Goal: Task Accomplishment & Management: Use online tool/utility

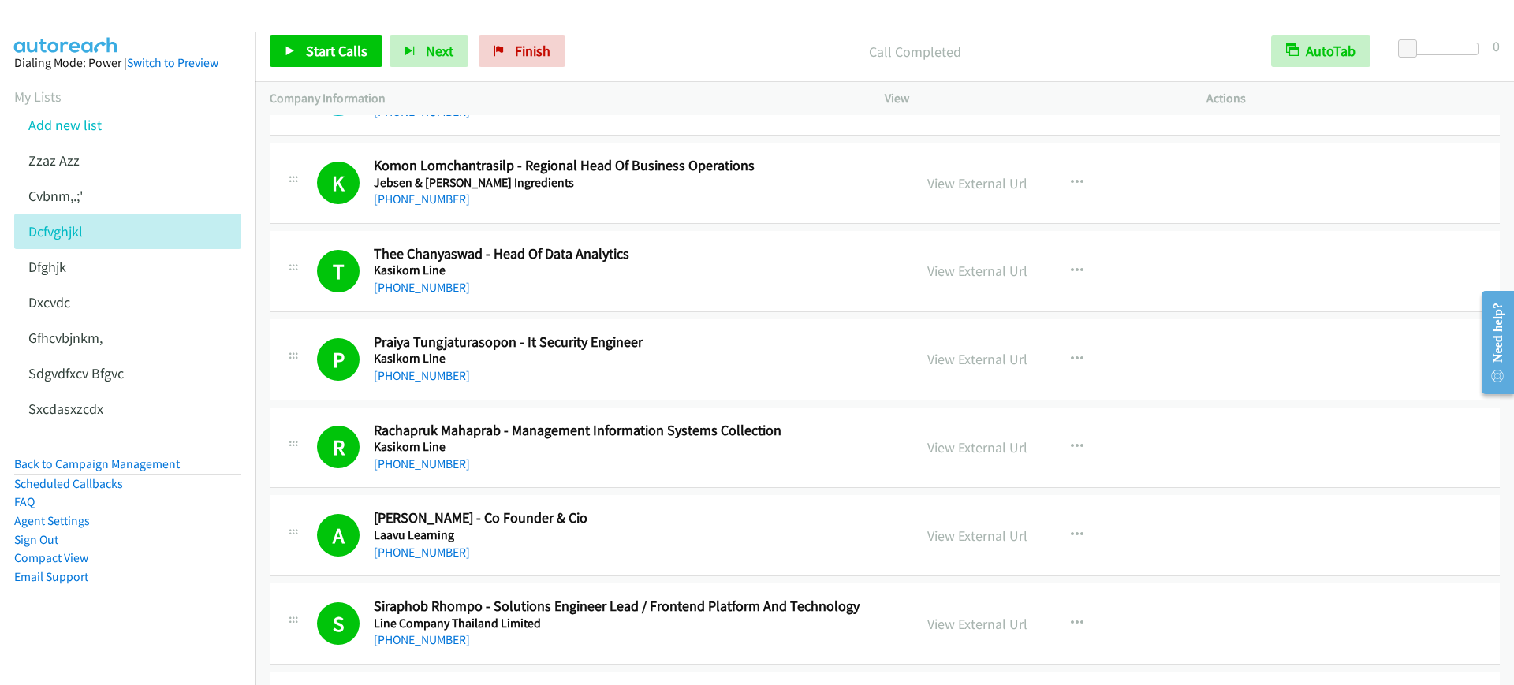
scroll to position [7218, 0]
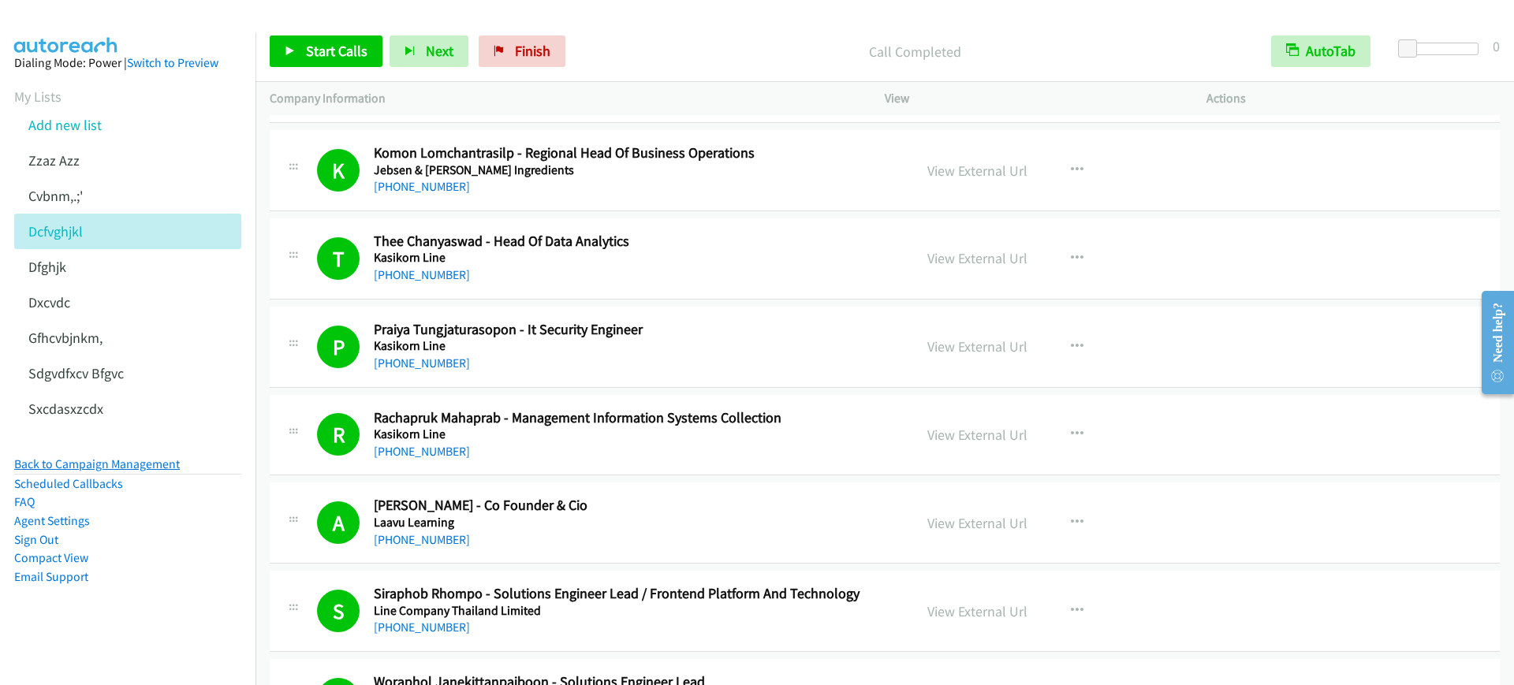
click at [162, 458] on link "Back to Campaign Management" at bounding box center [97, 464] width 166 height 15
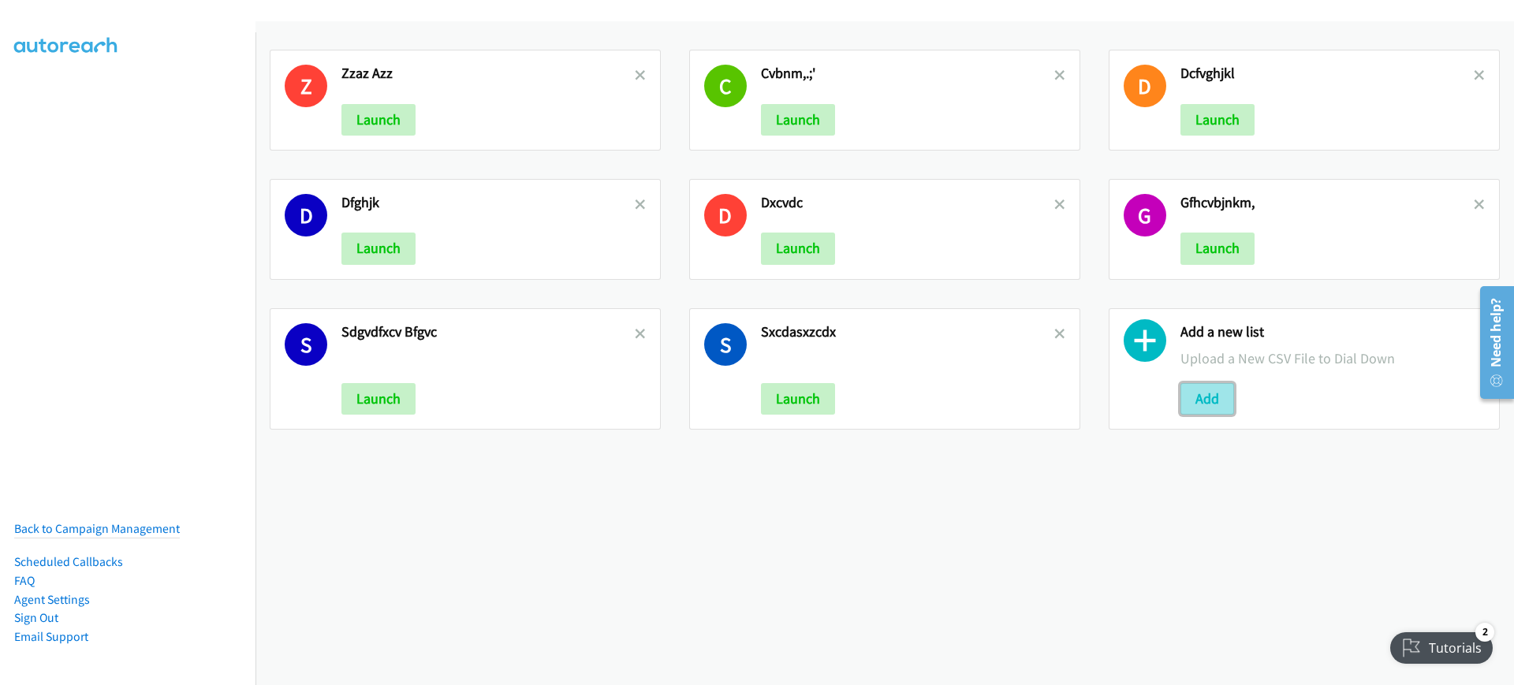
click at [1208, 401] on button "Add" at bounding box center [1207, 399] width 54 height 32
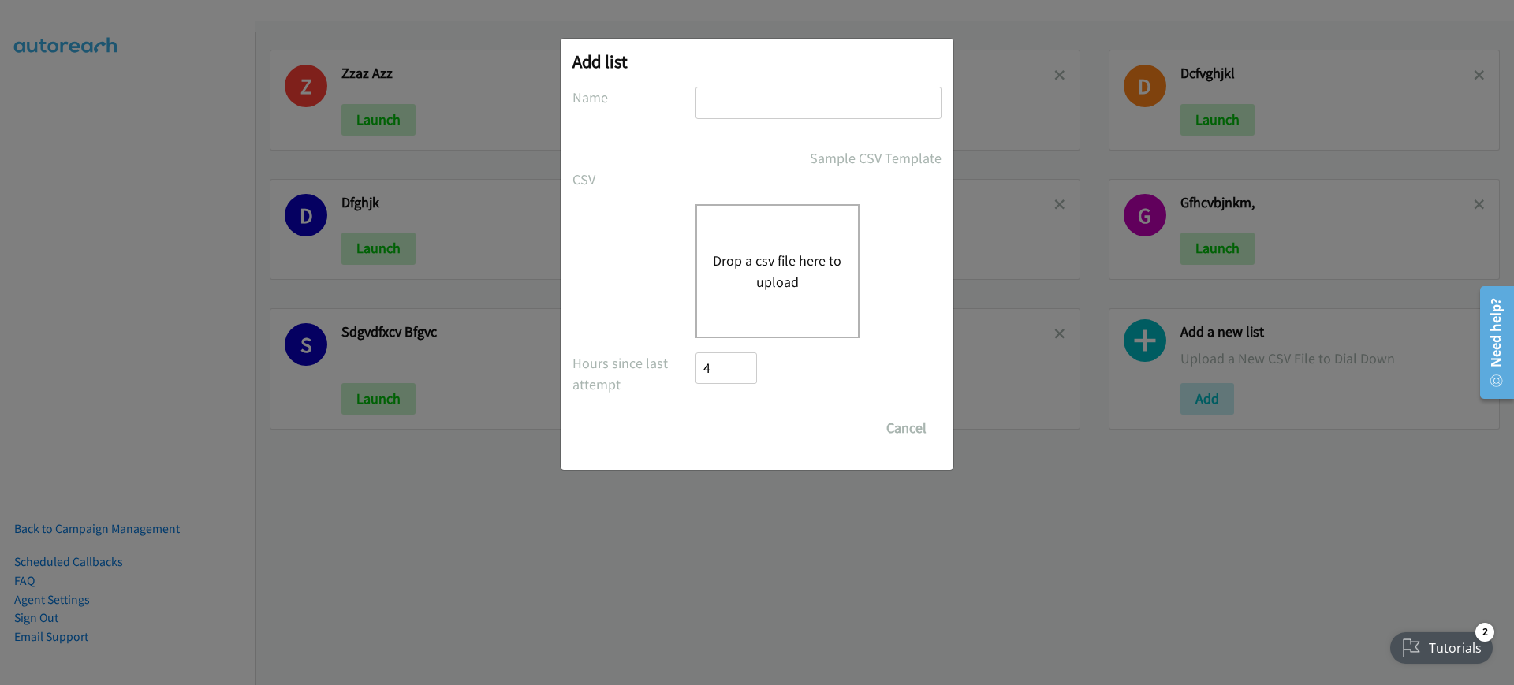
click at [760, 246] on div "Drop a csv file here to upload" at bounding box center [777, 271] width 164 height 134
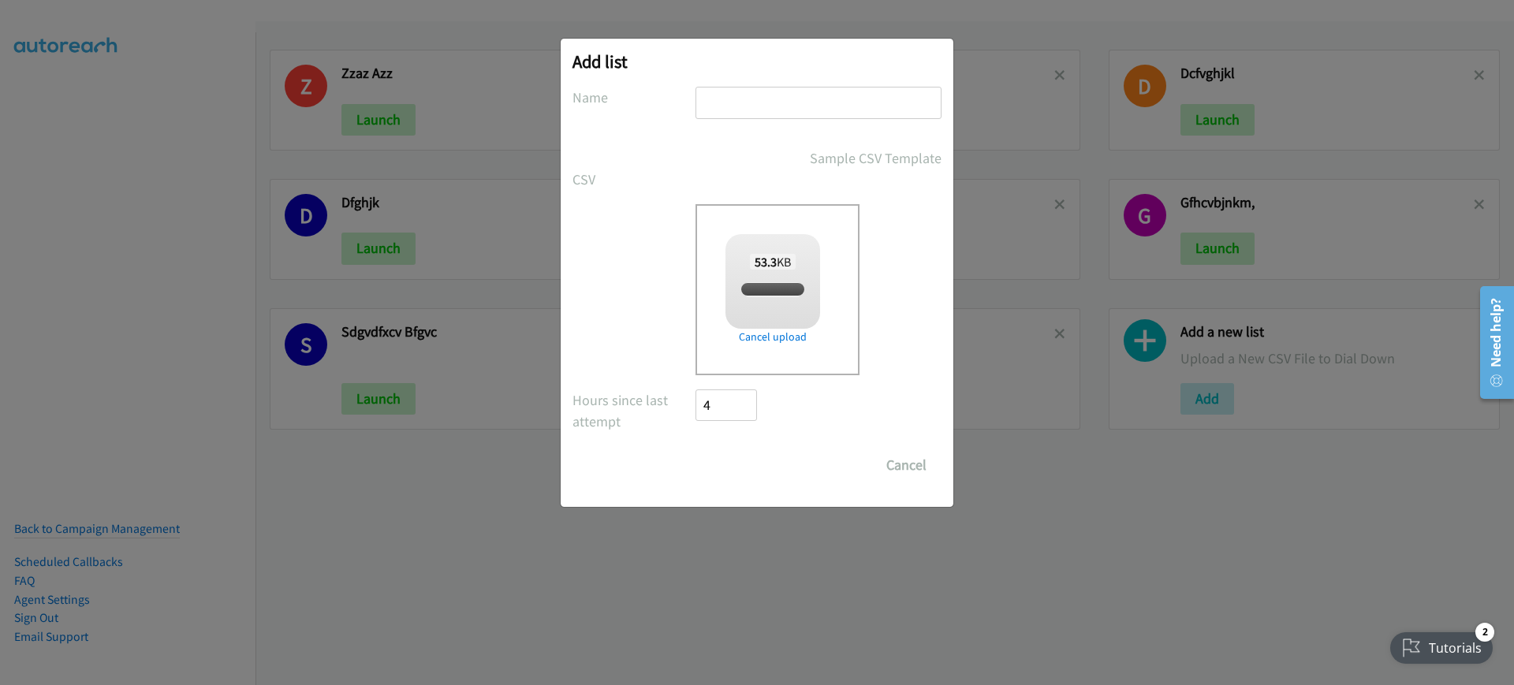
click at [832, 103] on input "text" at bounding box center [818, 103] width 246 height 32
checkbox input "true"
type input "xcvbnm,l;"
click at [714, 459] on input "Save List" at bounding box center [736, 465] width 83 height 32
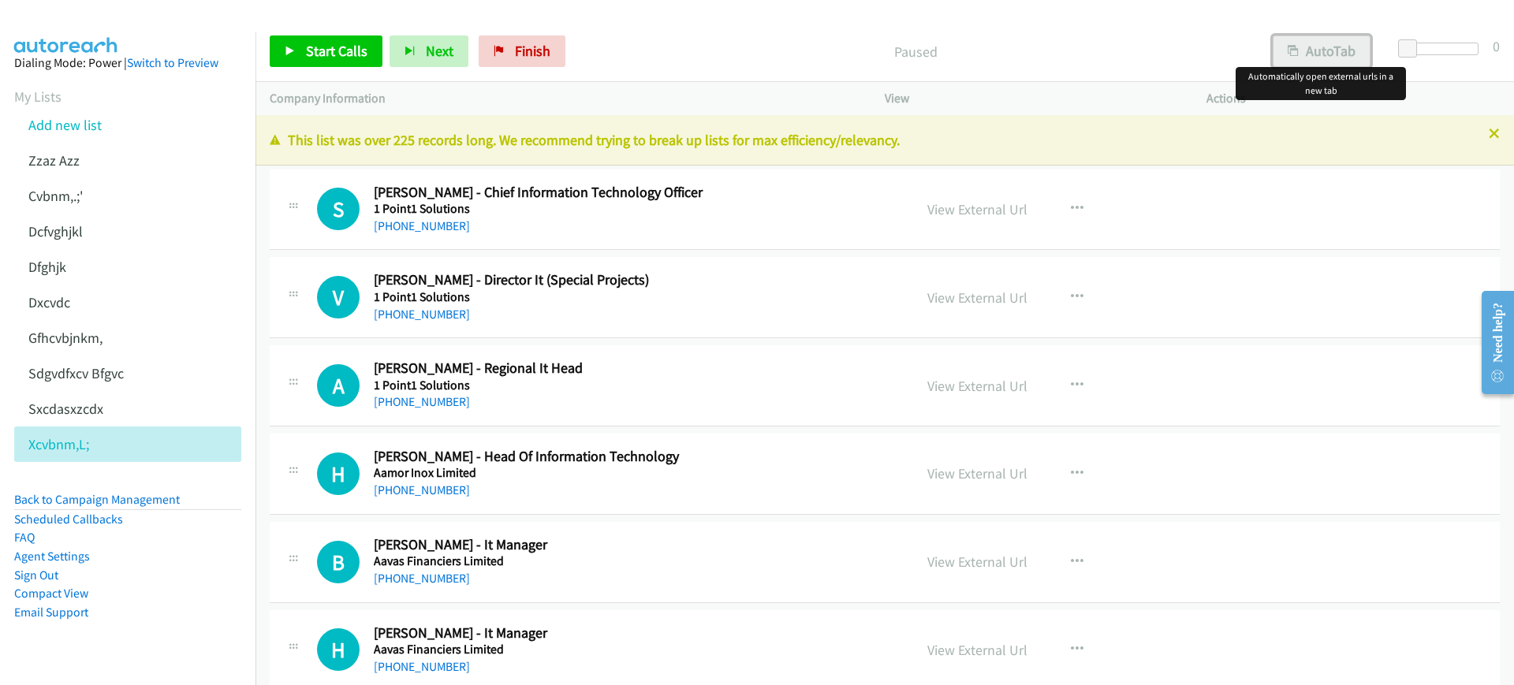
click at [1348, 58] on button "AutoTab" at bounding box center [1322, 51] width 98 height 32
click at [717, 34] on div "Start Calls Pause Next Finish Paused AutoTab AutoTab 0" at bounding box center [884, 51] width 1259 height 61
click at [317, 52] on span "Start Calls" at bounding box center [337, 51] width 62 height 18
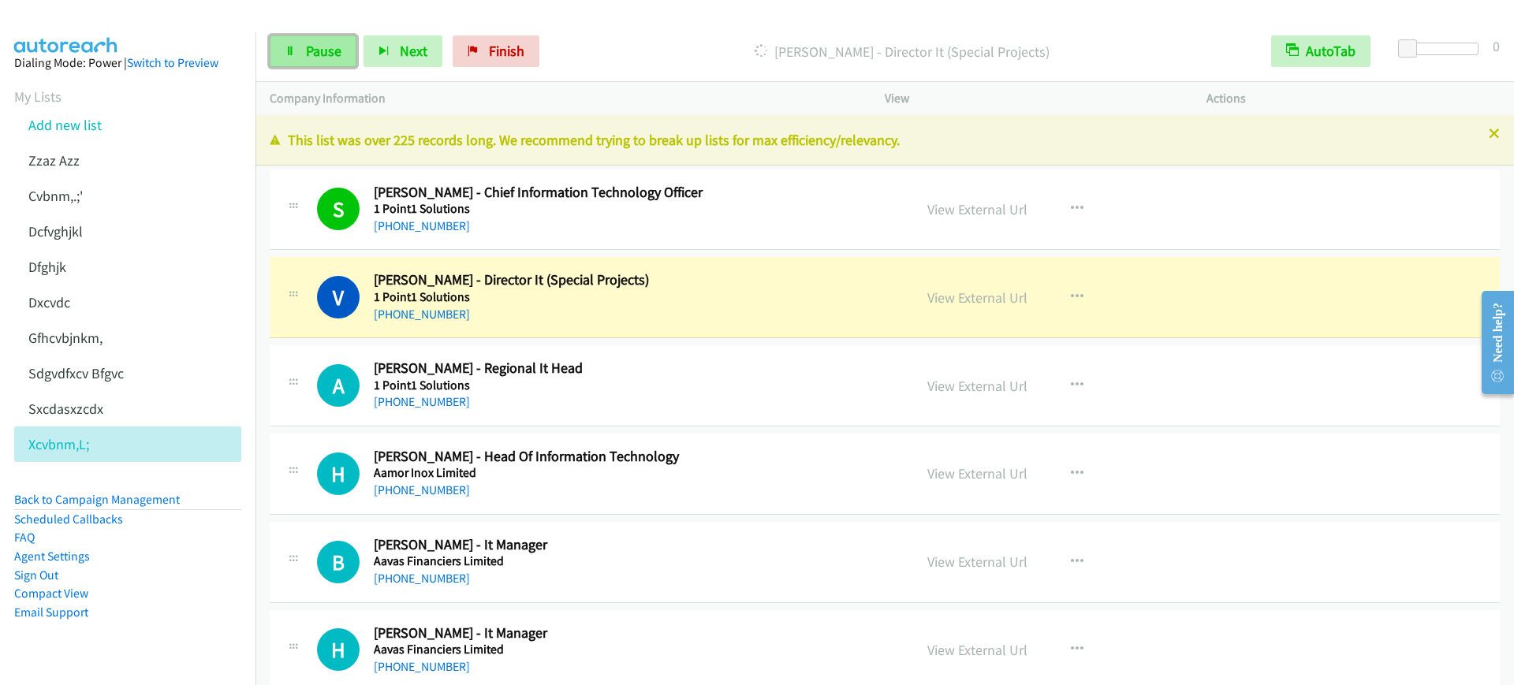
click at [313, 61] on link "Pause" at bounding box center [313, 51] width 87 height 32
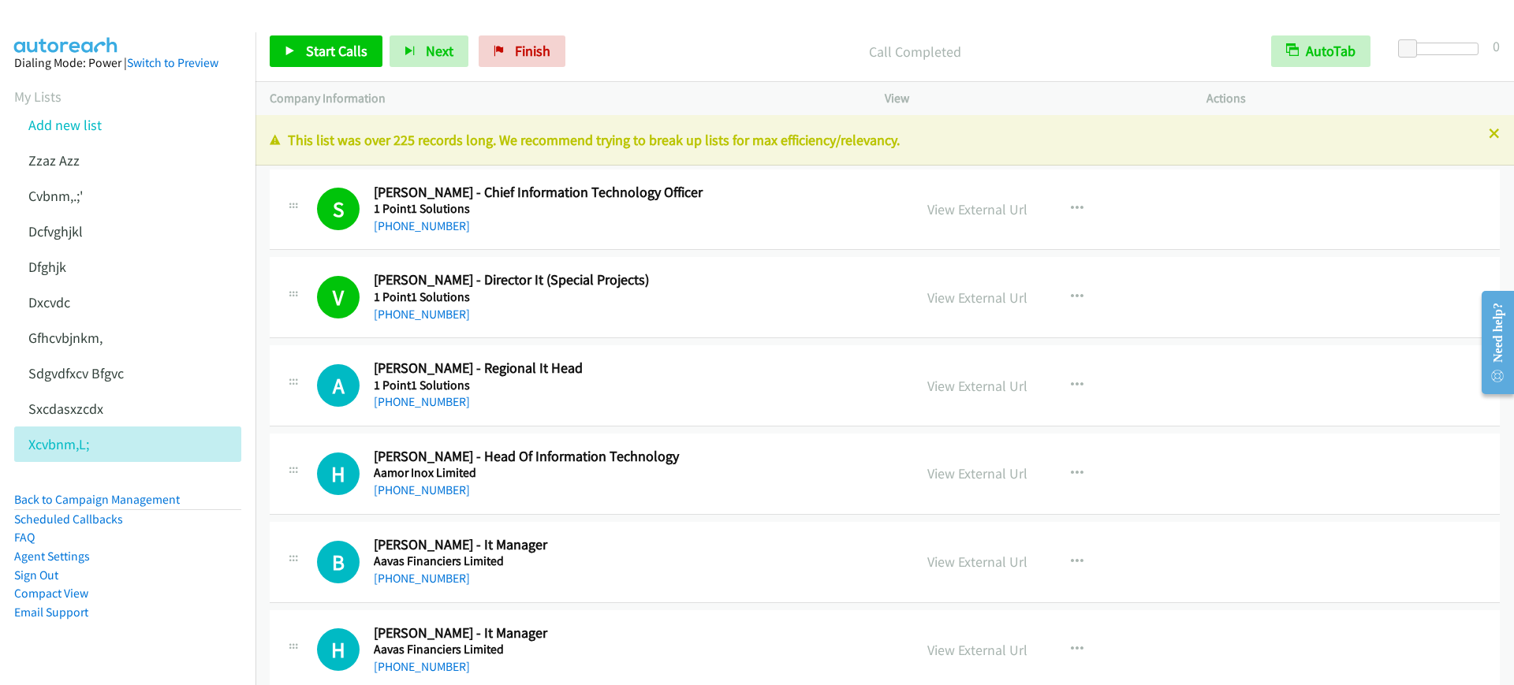
click at [784, 449] on h2 "Harjit Singh Johal - Head Of Information Technology" at bounding box center [633, 457] width 518 height 18
click at [701, 49] on p "Call Completed" at bounding box center [915, 51] width 656 height 21
click at [297, 51] on link "Start Calls" at bounding box center [326, 51] width 113 height 32
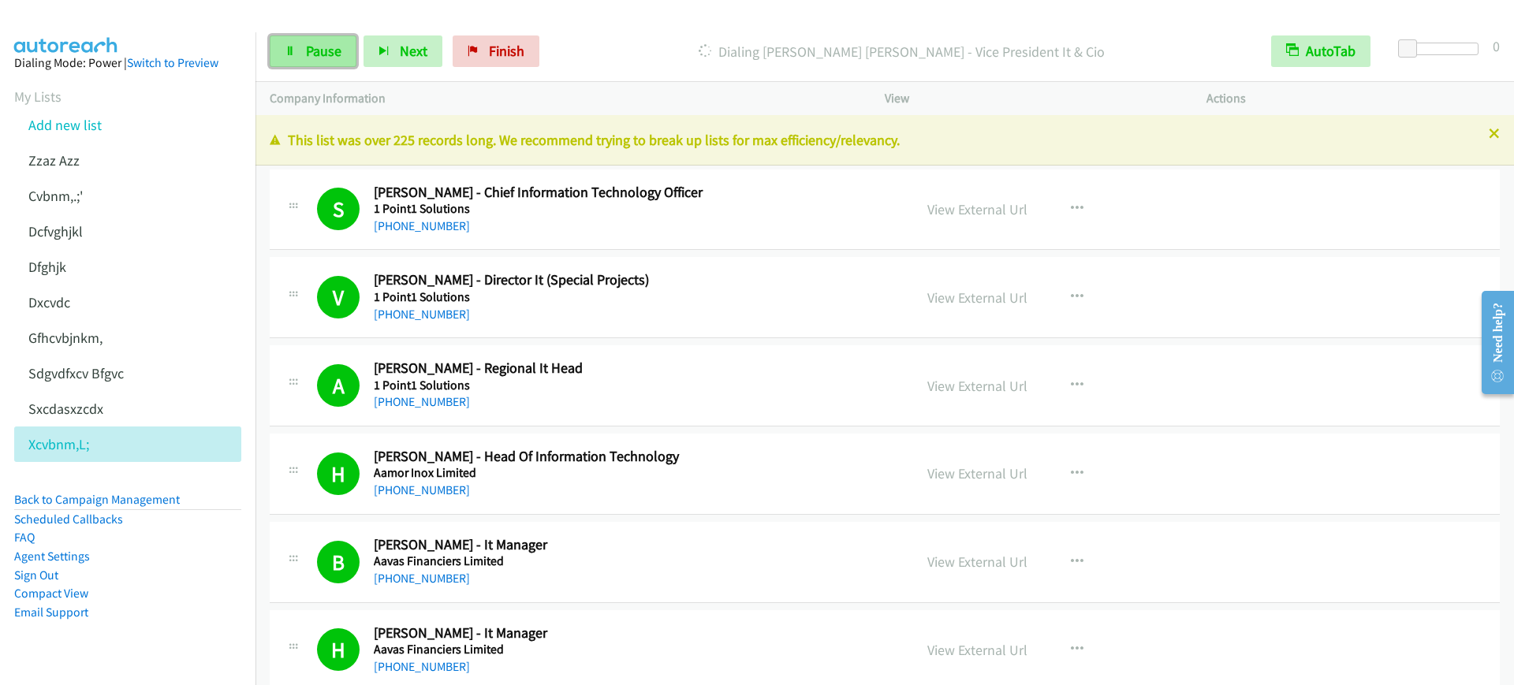
click at [339, 62] on link "Pause" at bounding box center [313, 51] width 87 height 32
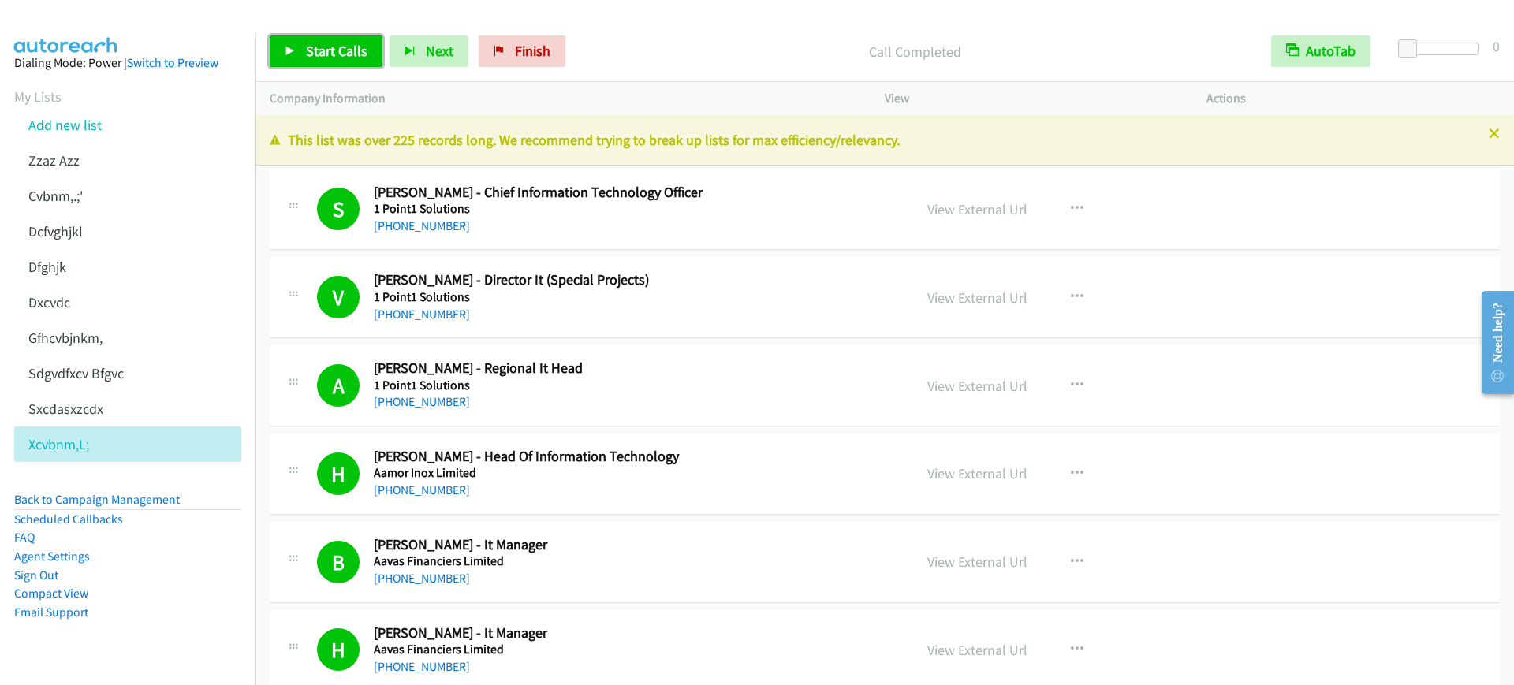
click at [356, 55] on span "Start Calls" at bounding box center [337, 51] width 62 height 18
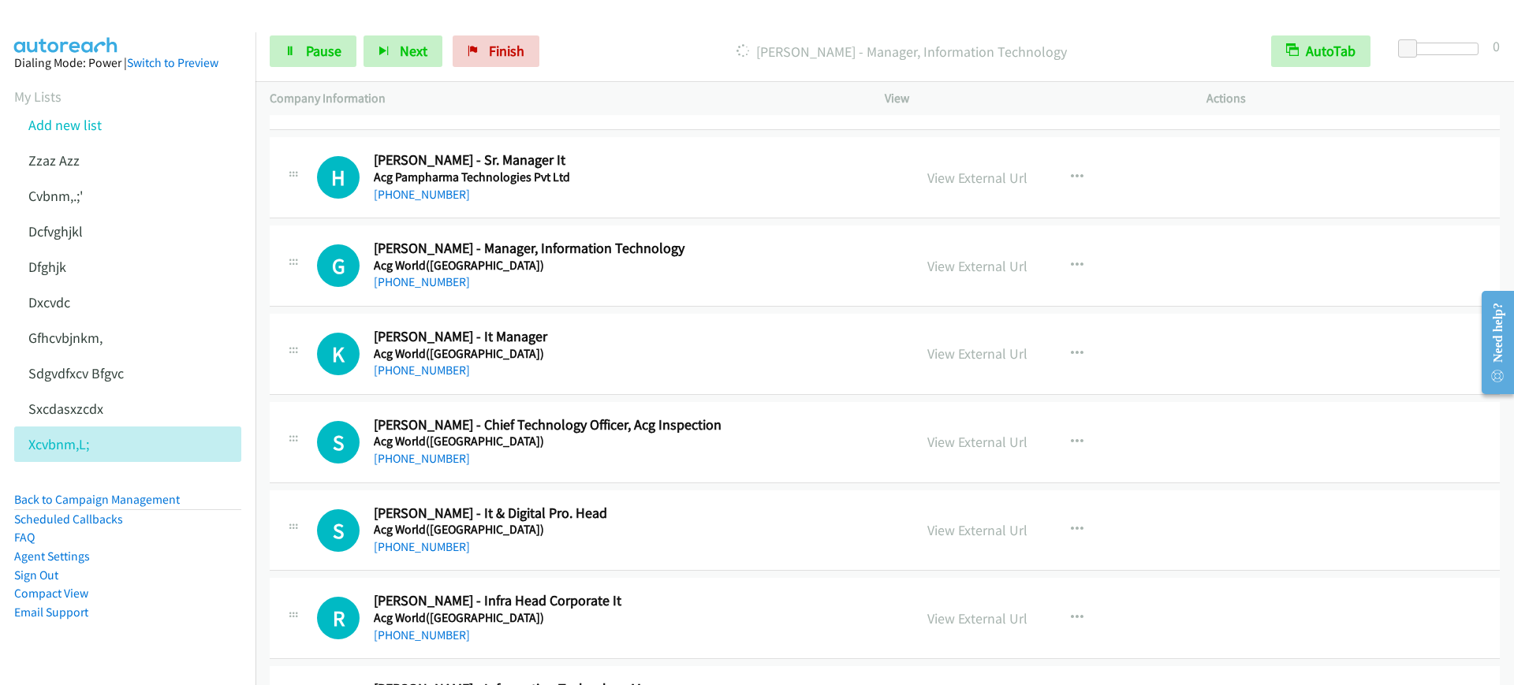
scroll to position [1676, 0]
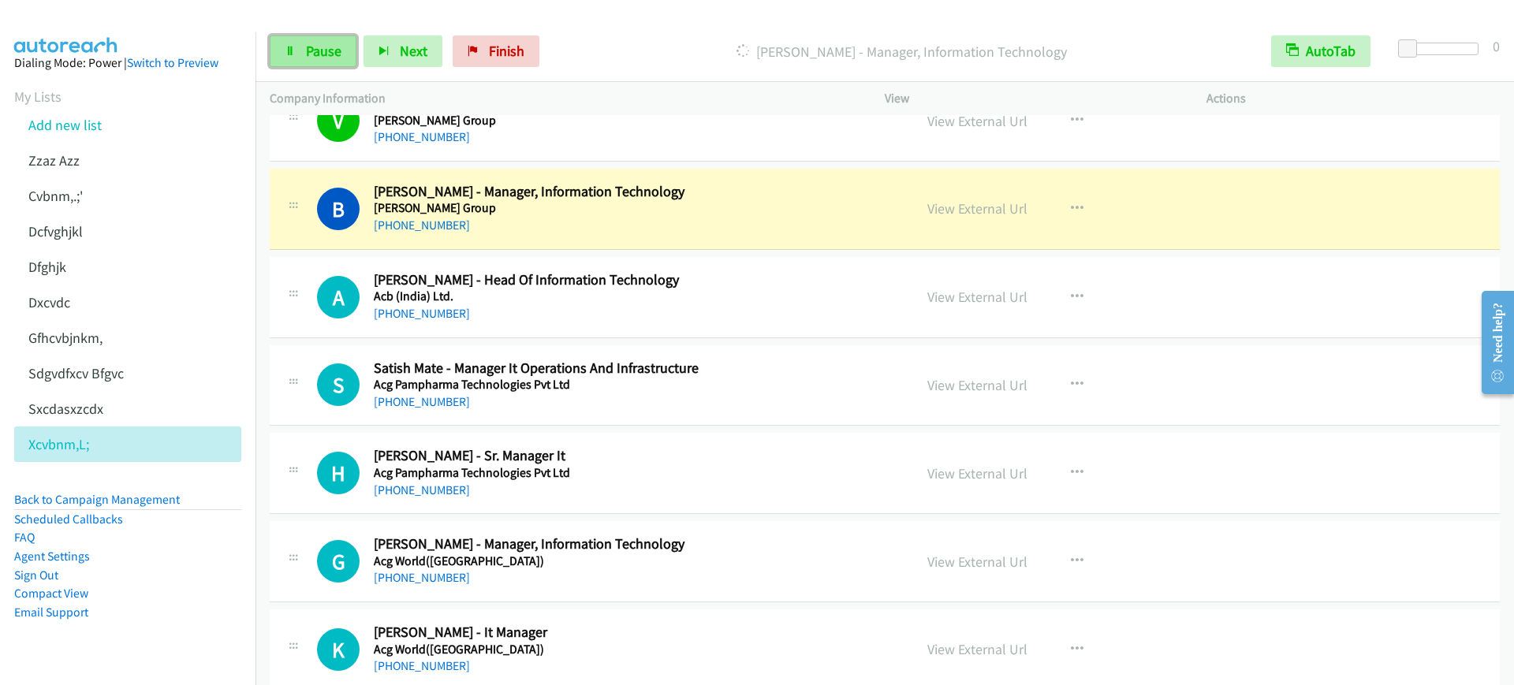
click at [302, 43] on link "Pause" at bounding box center [313, 51] width 87 height 32
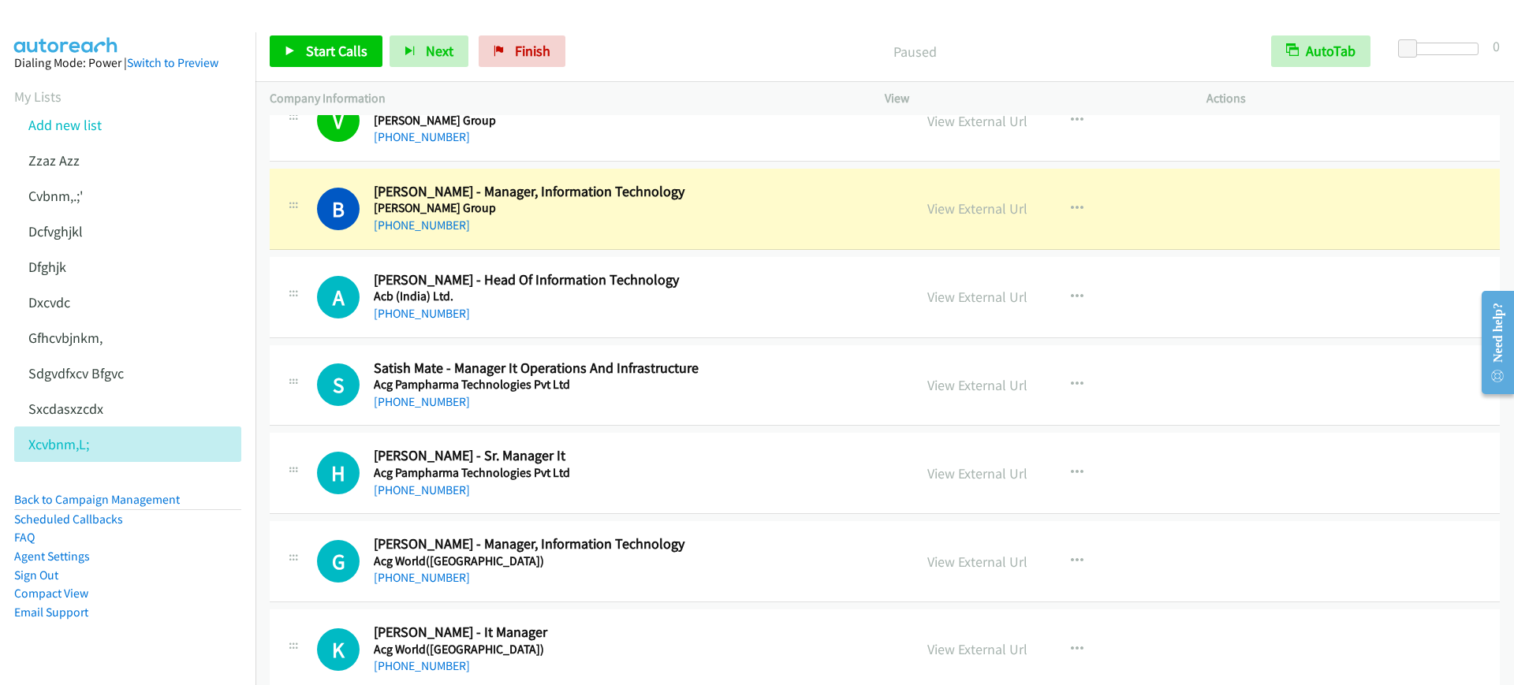
click at [1, 561] on aside "Dialing Mode: Power | Switch to Preview My Lists Add new list Zzaz Azz Cvbnm,.;…" at bounding box center [127, 362] width 255 height 661
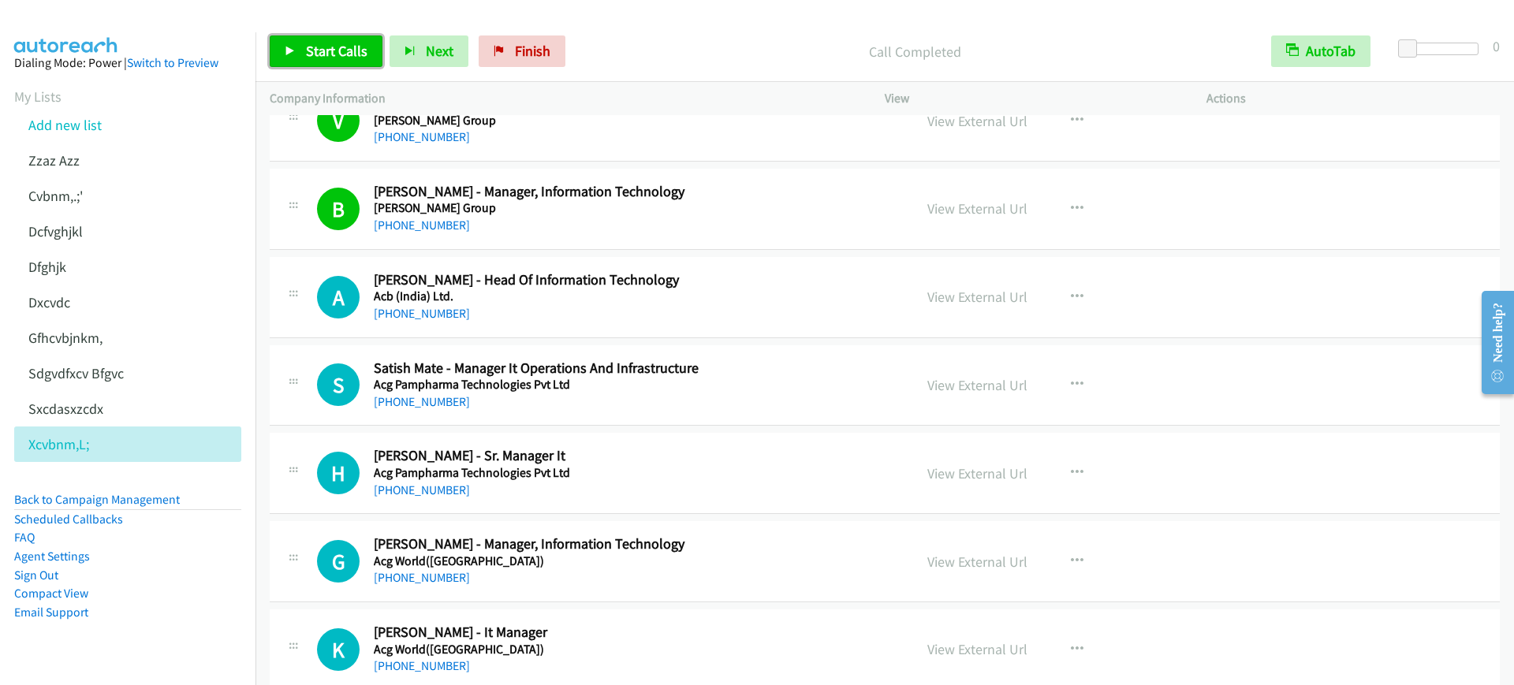
click at [357, 54] on span "Start Calls" at bounding box center [337, 51] width 62 height 18
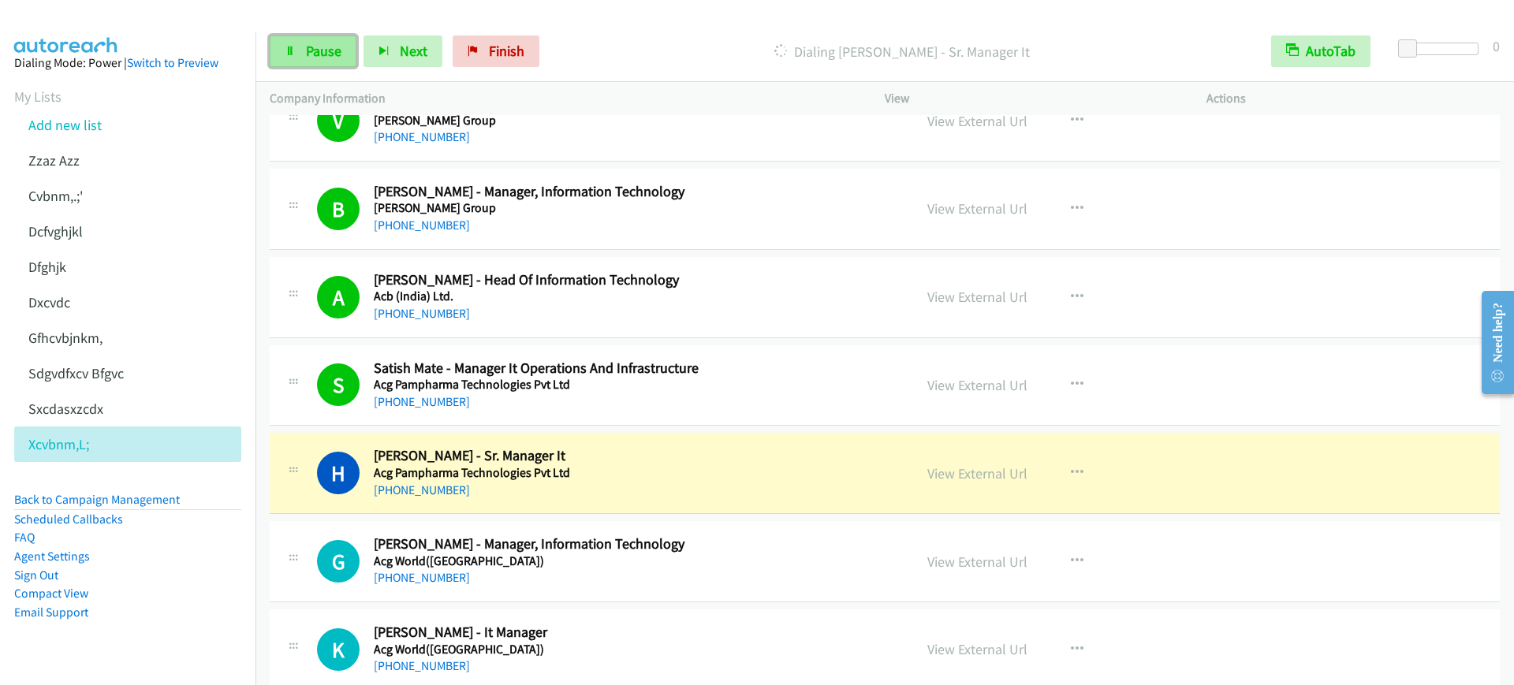
click at [321, 56] on span "Pause" at bounding box center [323, 51] width 35 height 18
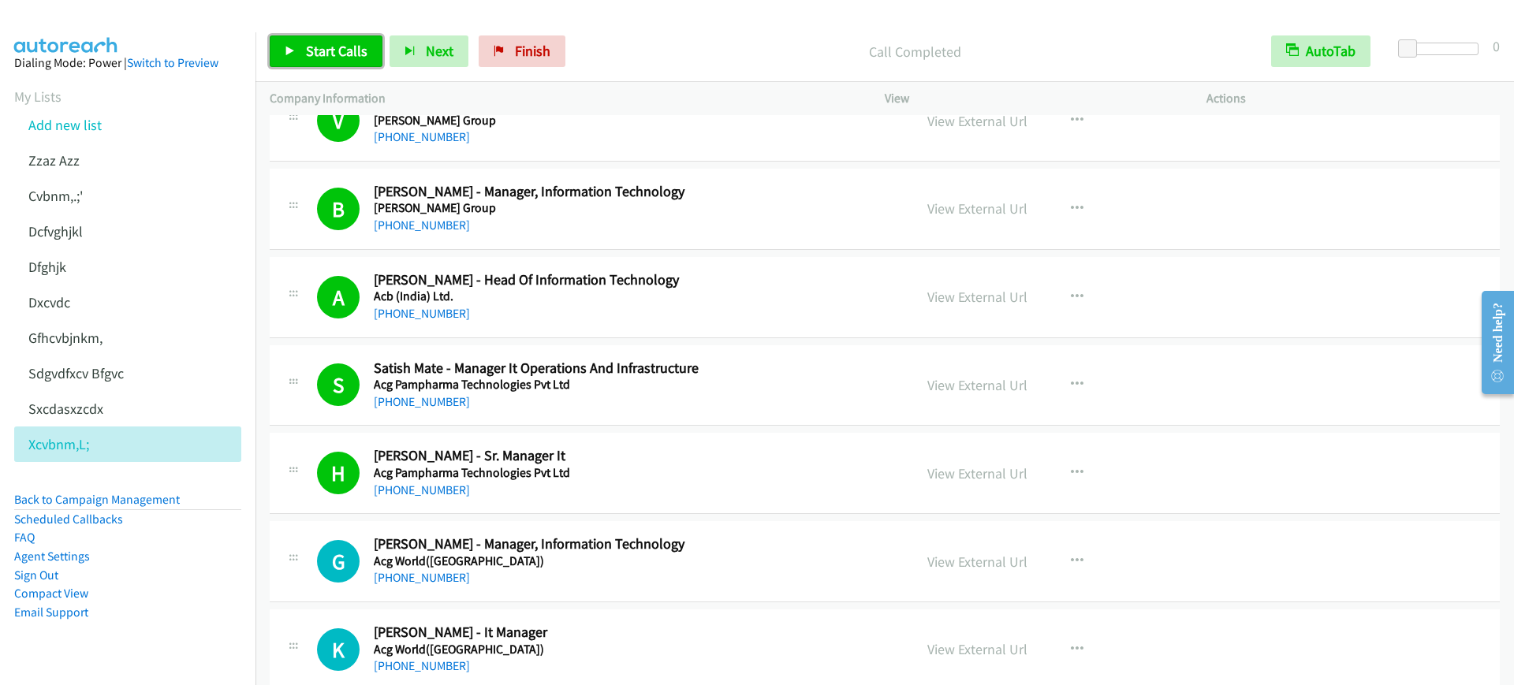
click at [324, 58] on span "Start Calls" at bounding box center [337, 51] width 62 height 18
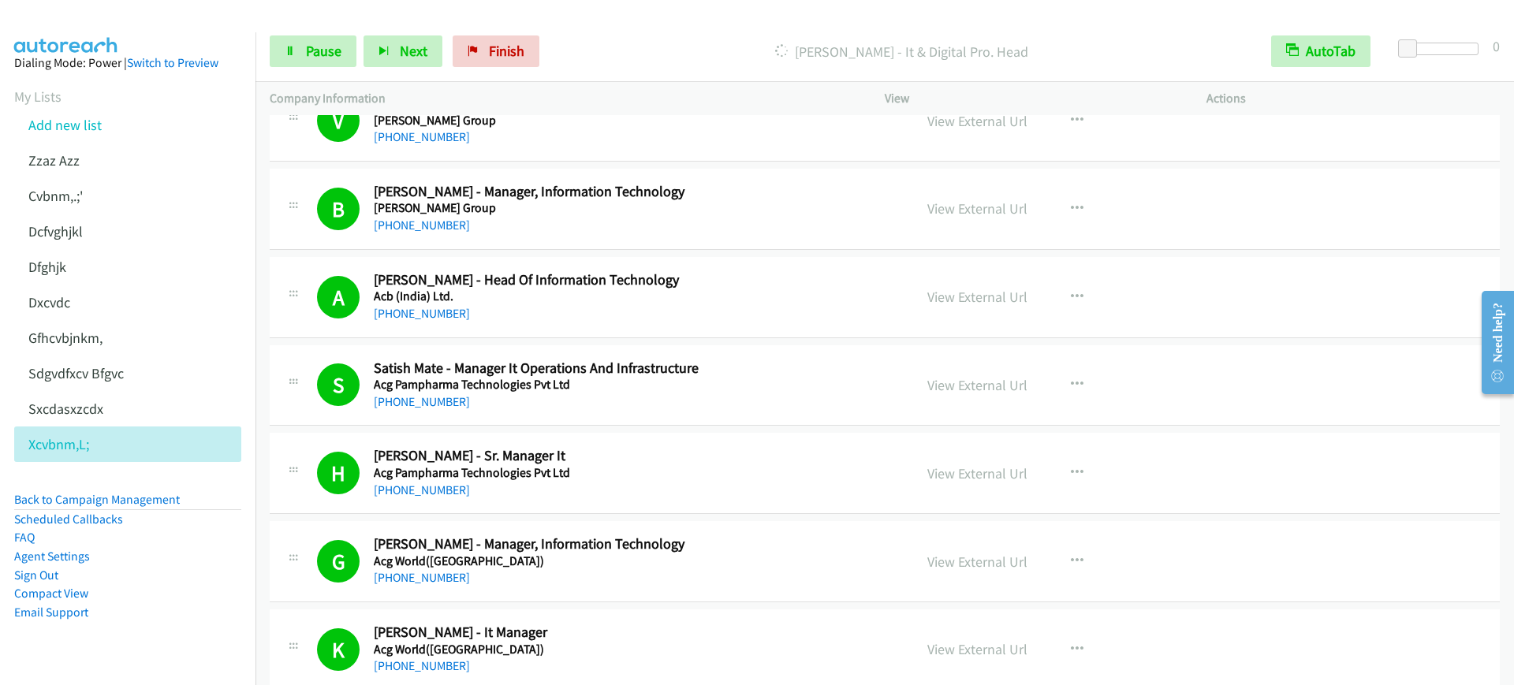
click at [311, 31] on div "Start Calls Pause Next Finish Dialing Swapnil Rajepawar - It & Digital Pro. Hea…" at bounding box center [884, 51] width 1259 height 61
click at [311, 47] on span "Pause" at bounding box center [323, 51] width 35 height 18
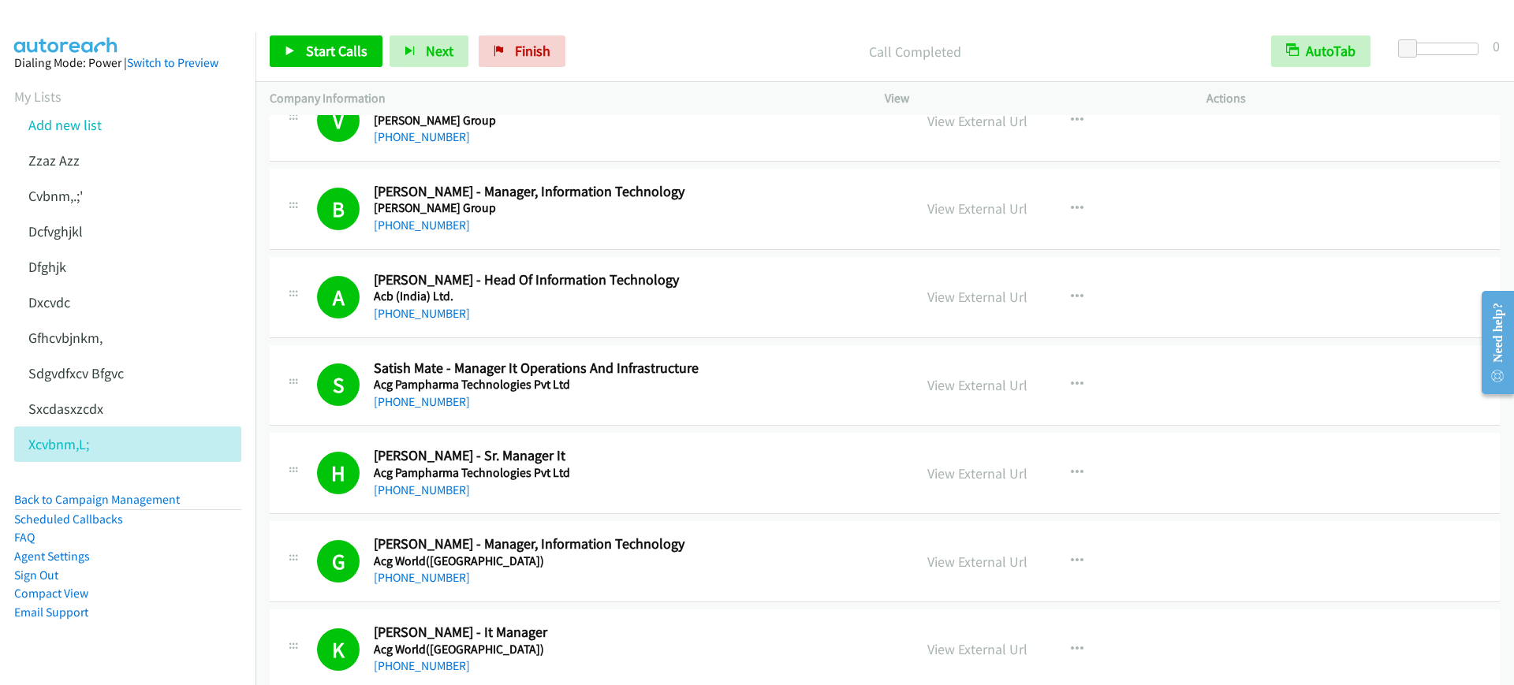
click at [696, 54] on p "Call Completed" at bounding box center [915, 51] width 656 height 21
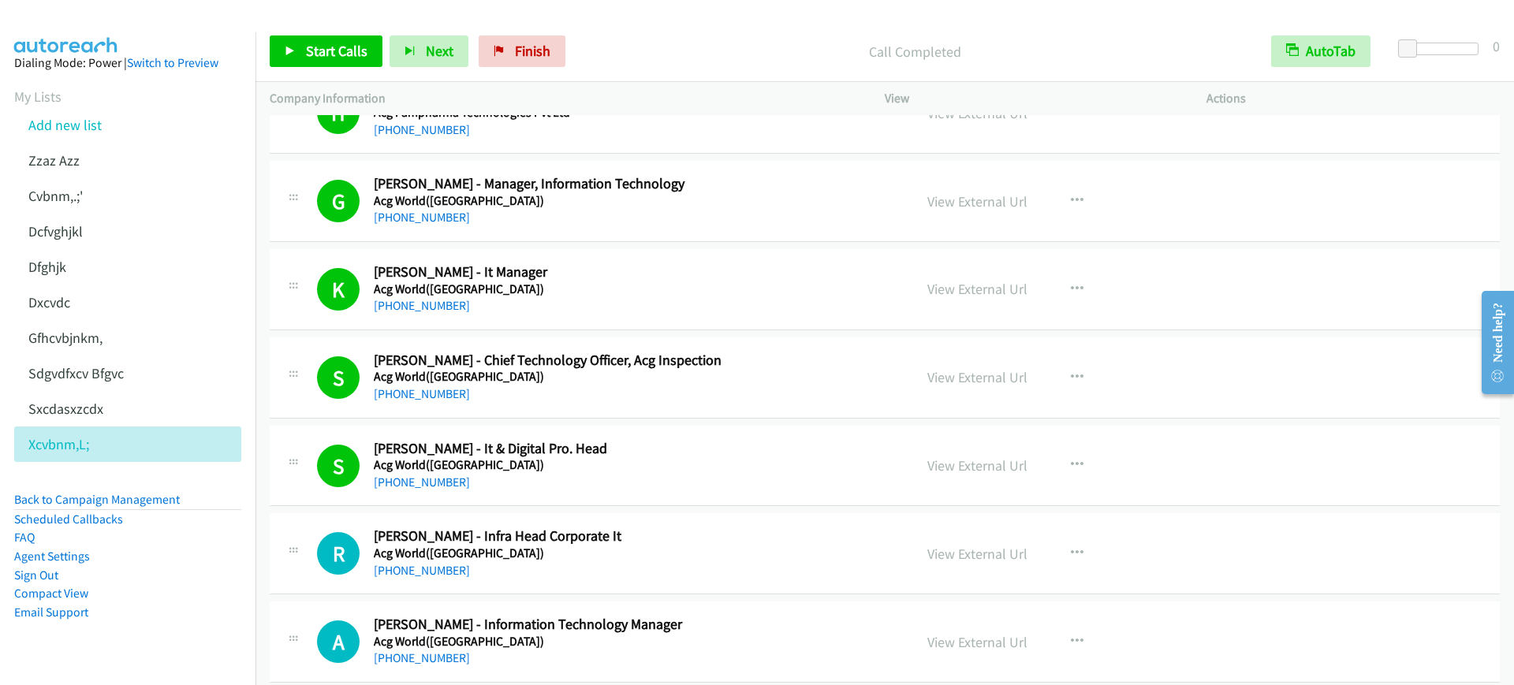
scroll to position [2070, 0]
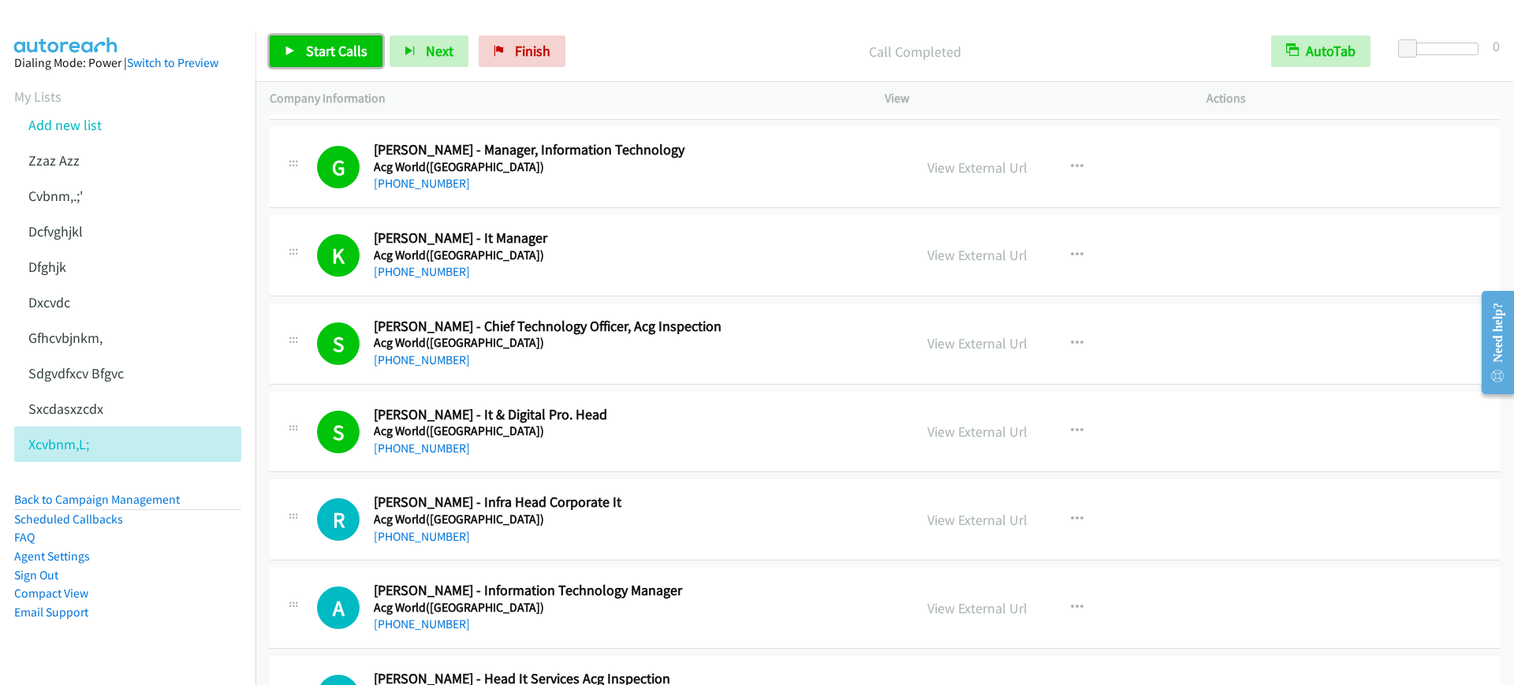
click at [359, 57] on span "Start Calls" at bounding box center [337, 51] width 62 height 18
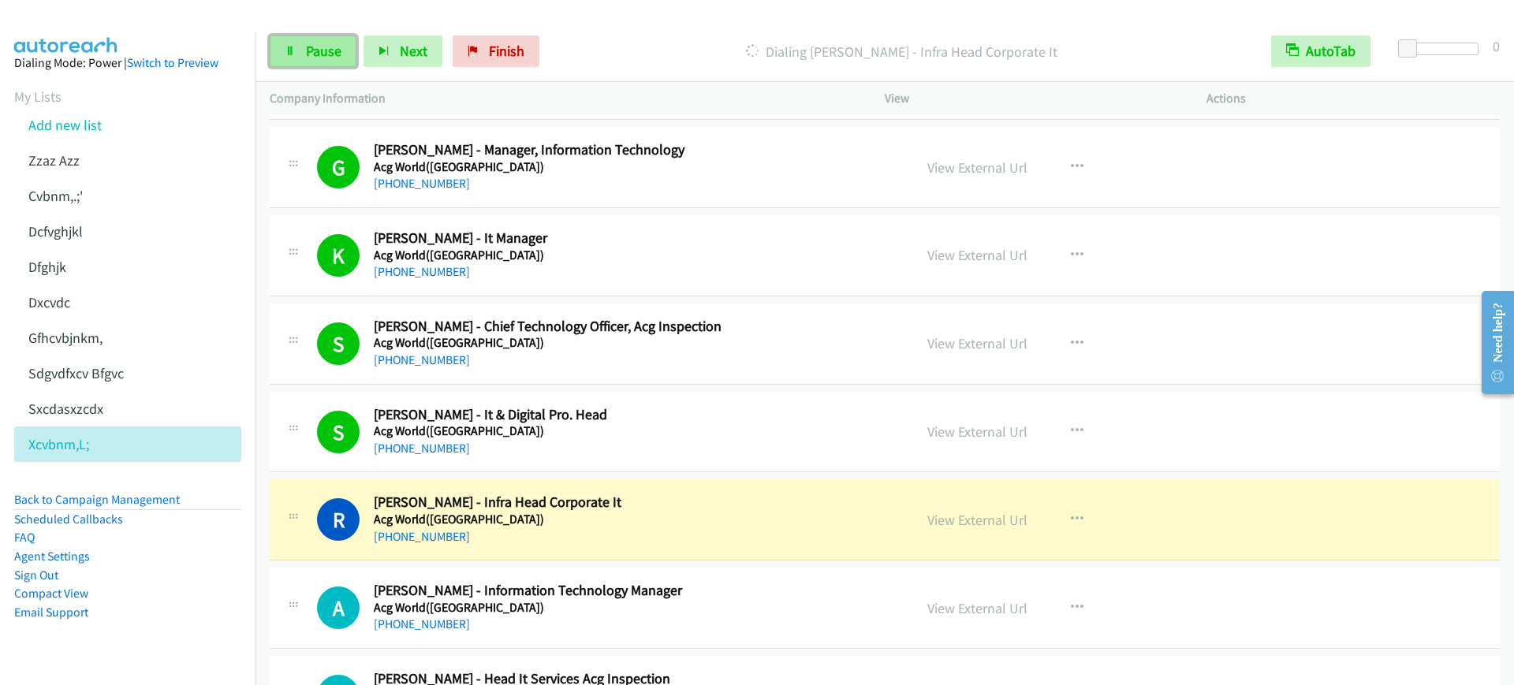
click at [315, 47] on span "Pause" at bounding box center [323, 51] width 35 height 18
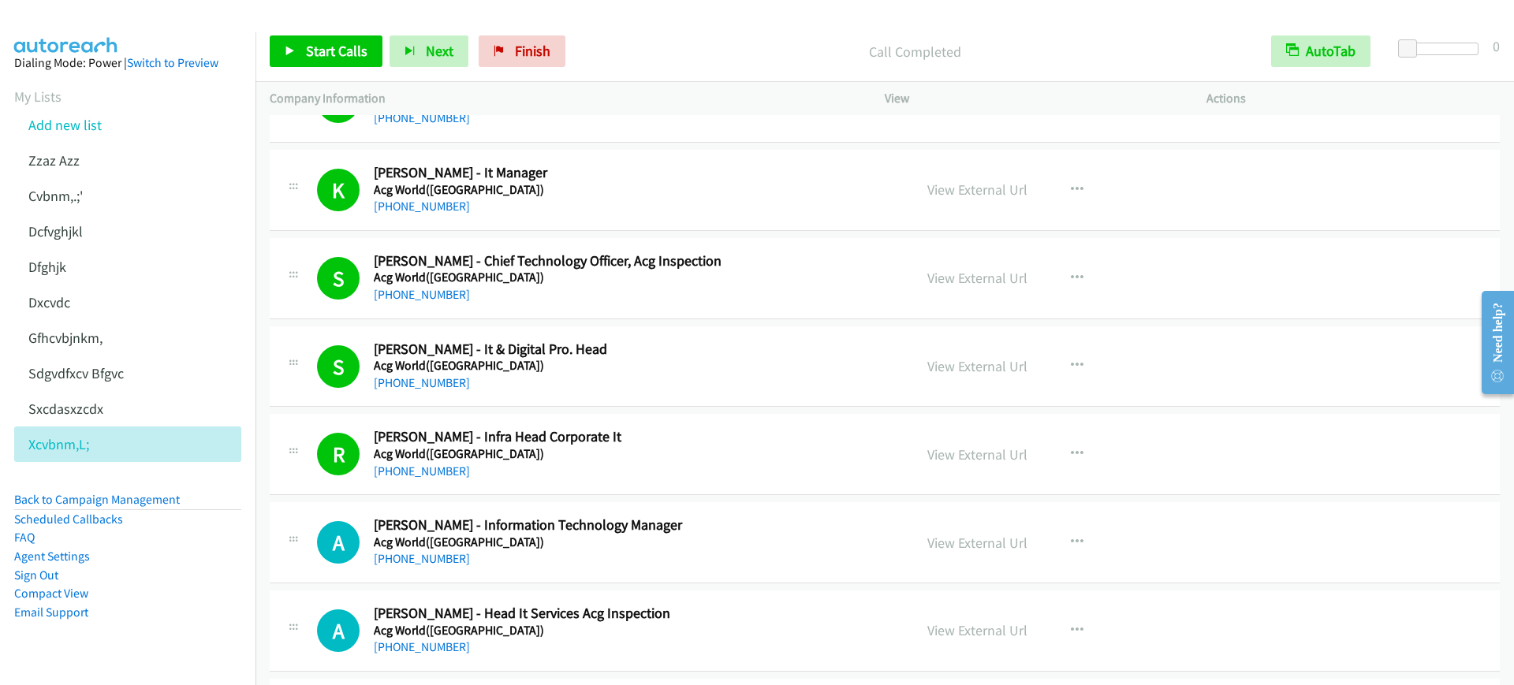
scroll to position [2168, 0]
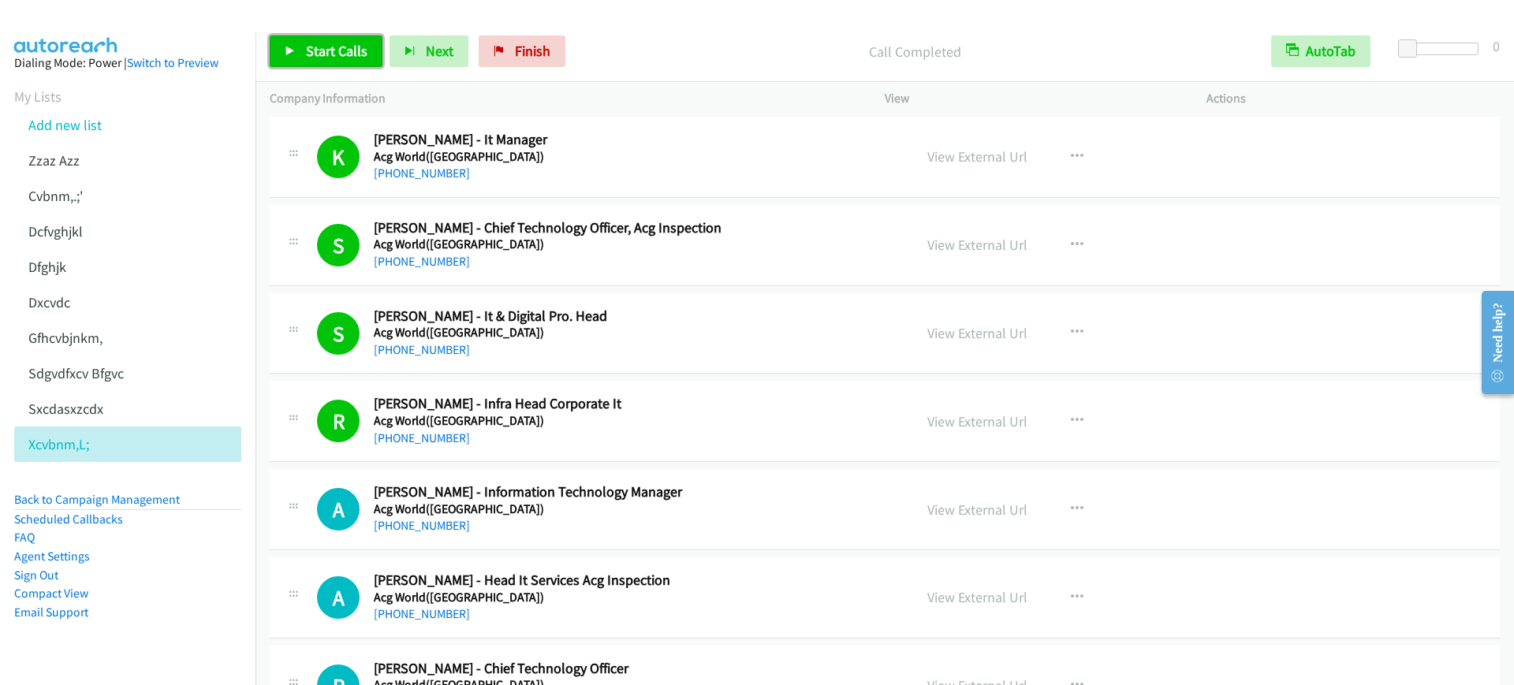
click at [330, 61] on link "Start Calls" at bounding box center [326, 51] width 113 height 32
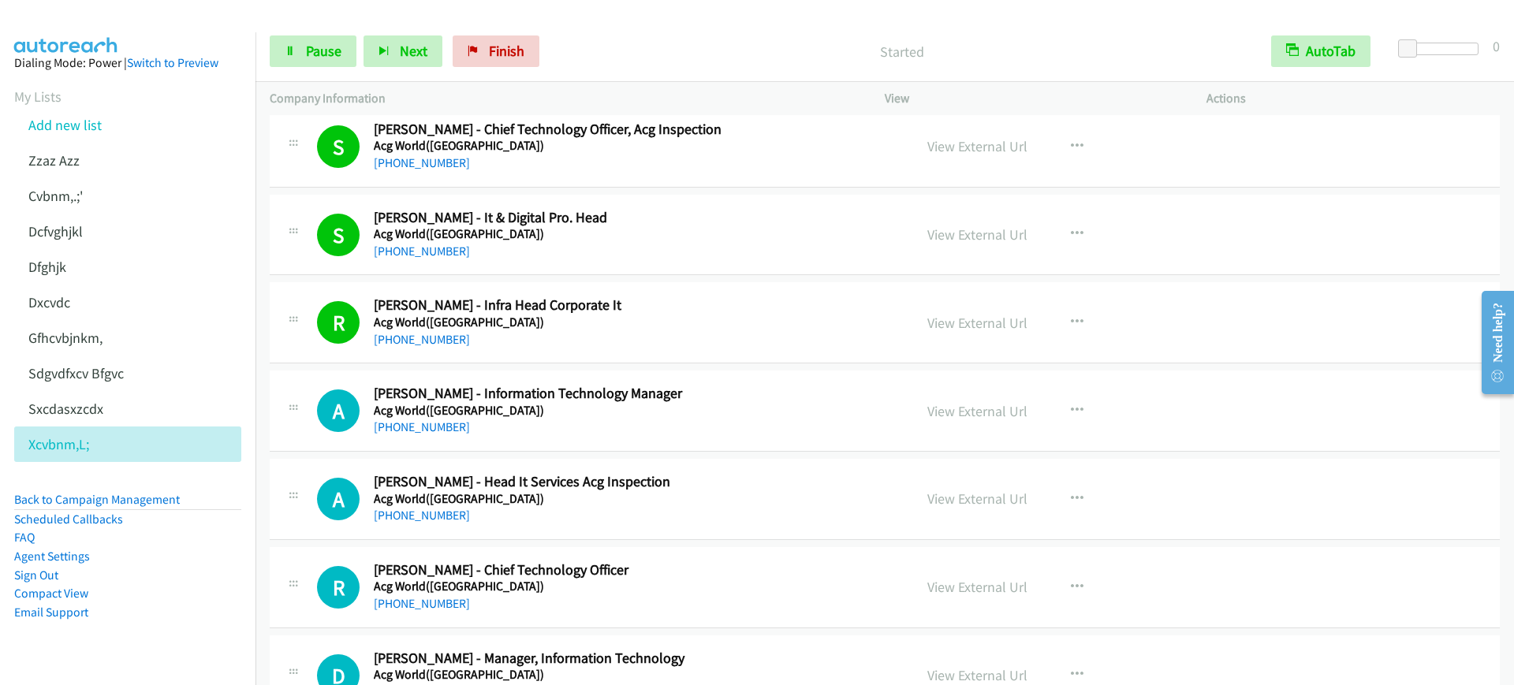
scroll to position [2366, 0]
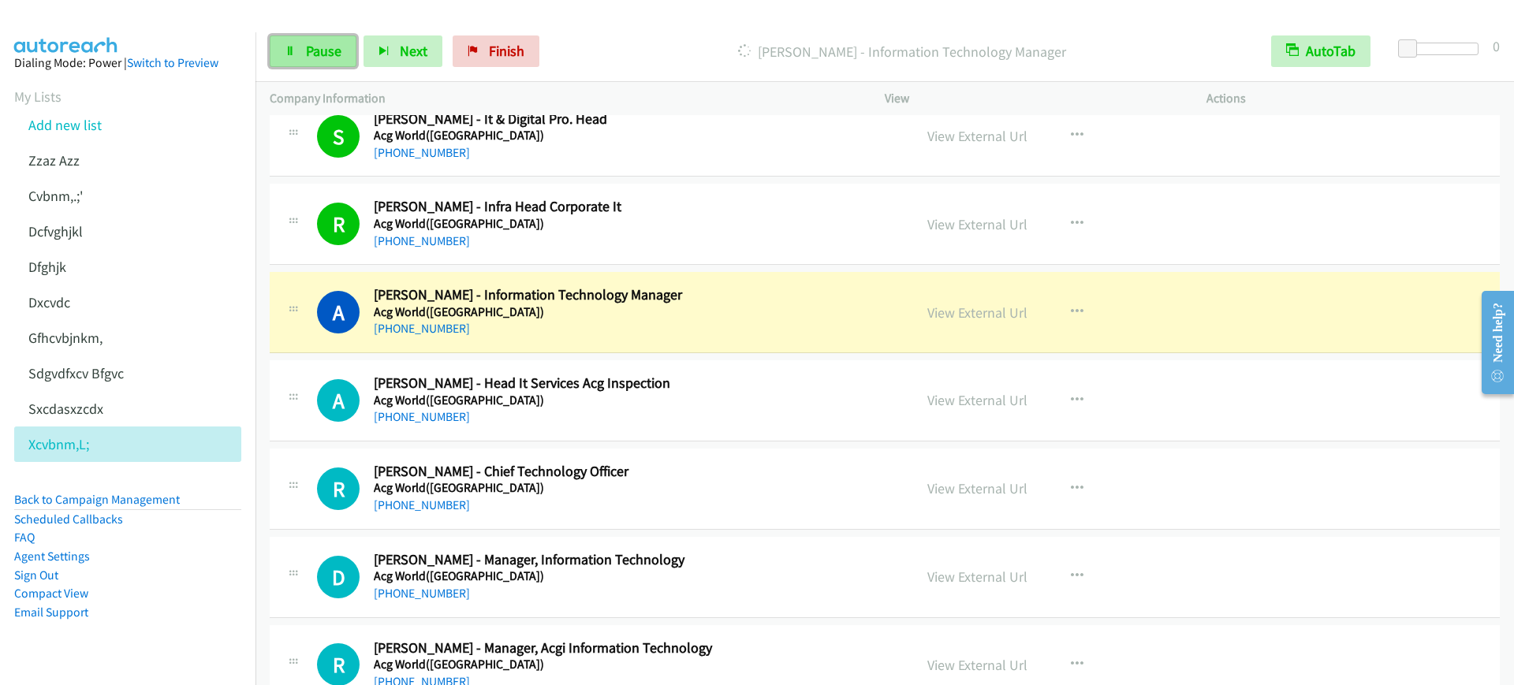
click at [281, 49] on link "Pause" at bounding box center [313, 51] width 87 height 32
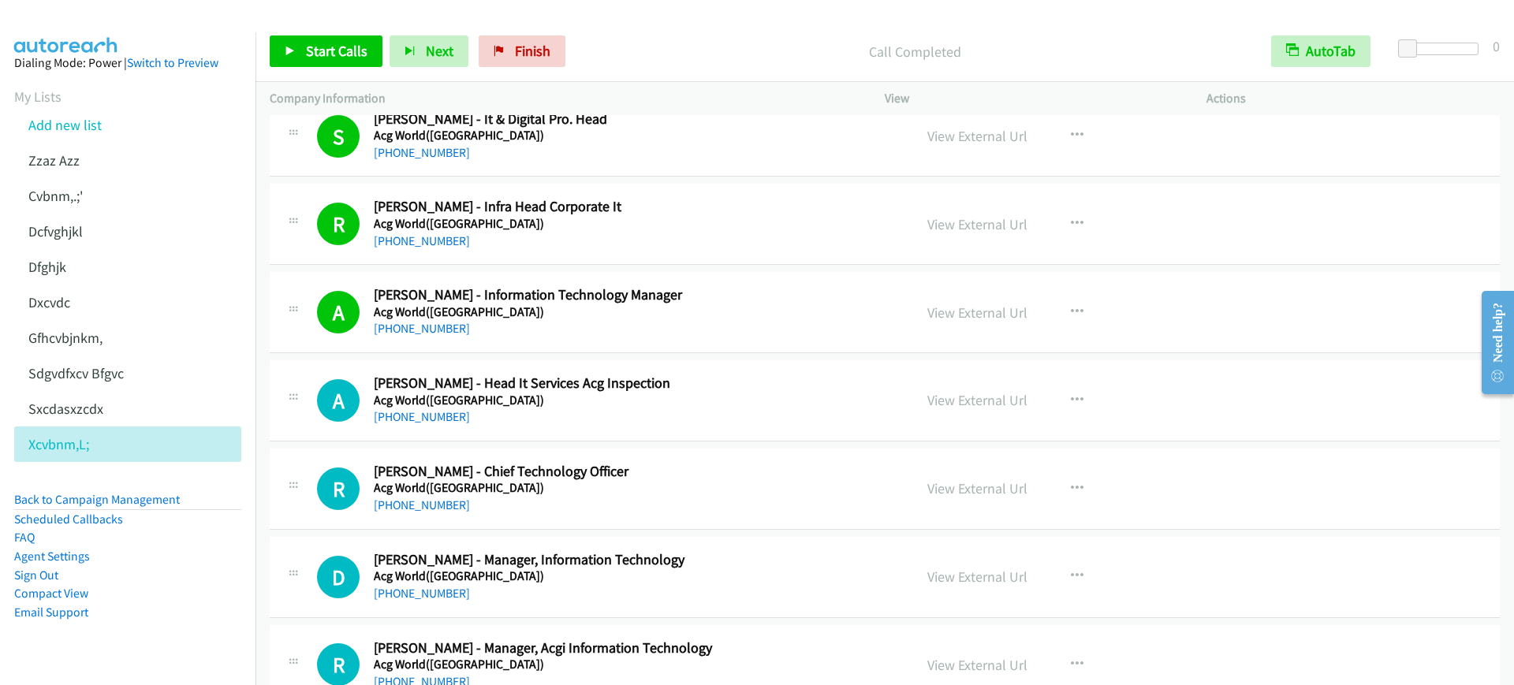
click at [267, 290] on td "A Callback Scheduled Amit Katdare - Information Technology Manager Acg World(in…" at bounding box center [884, 313] width 1259 height 88
click at [363, 61] on link "Start Calls" at bounding box center [326, 51] width 113 height 32
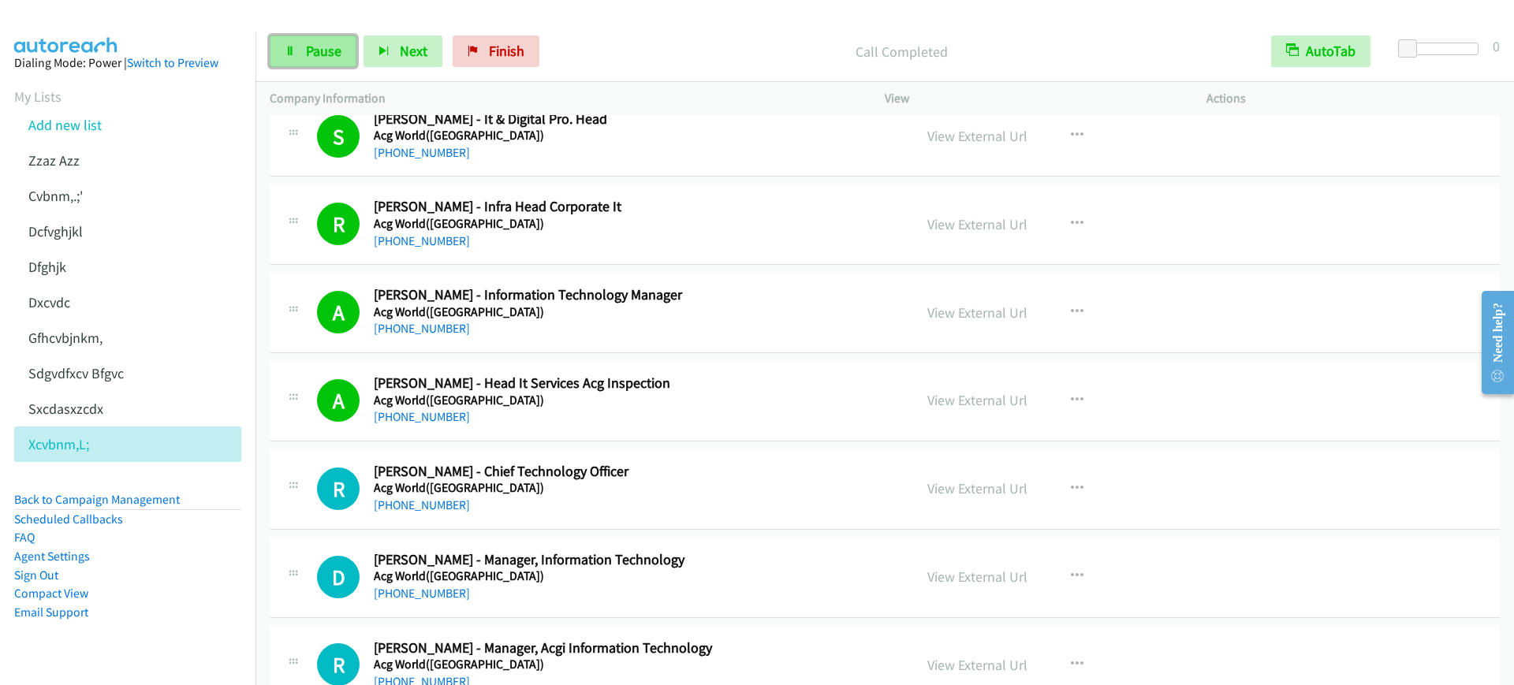
click at [338, 61] on link "Pause" at bounding box center [313, 51] width 87 height 32
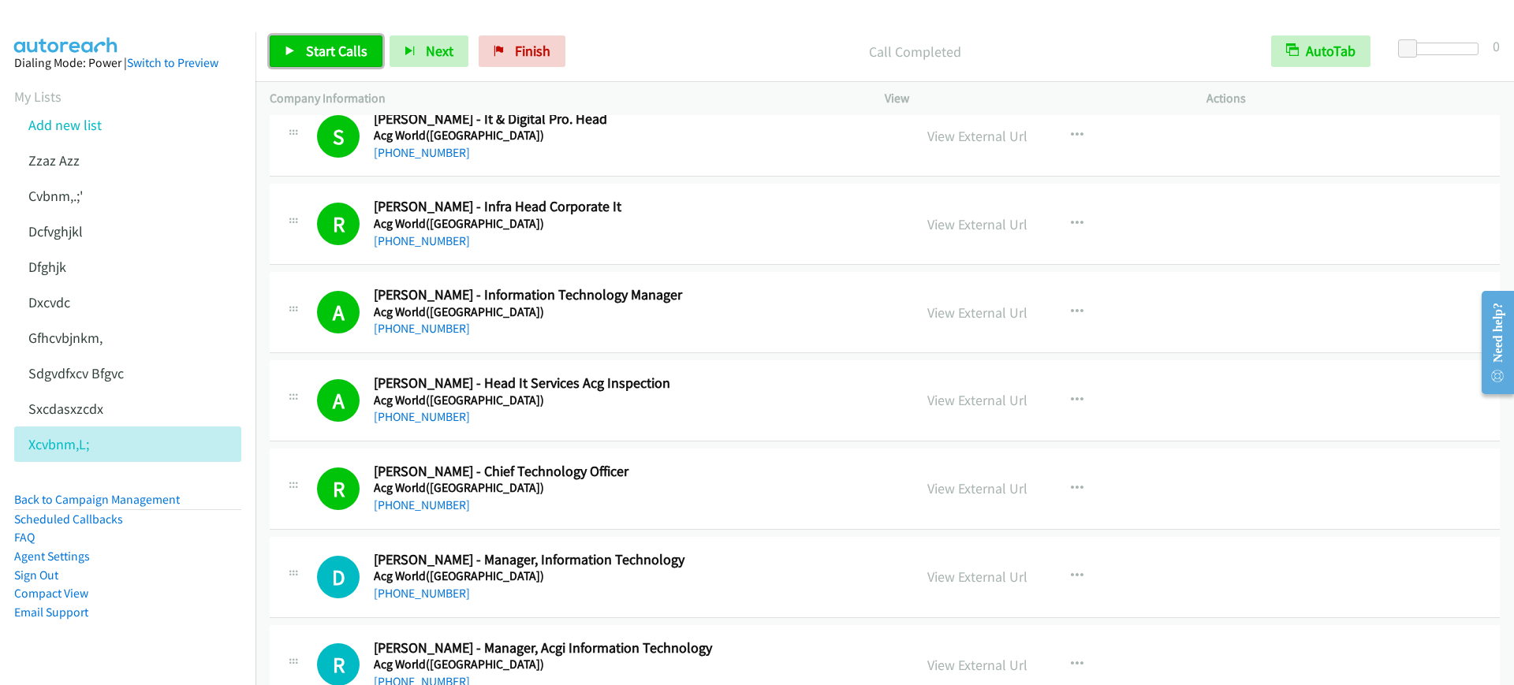
click at [277, 44] on link "Start Calls" at bounding box center [326, 51] width 113 height 32
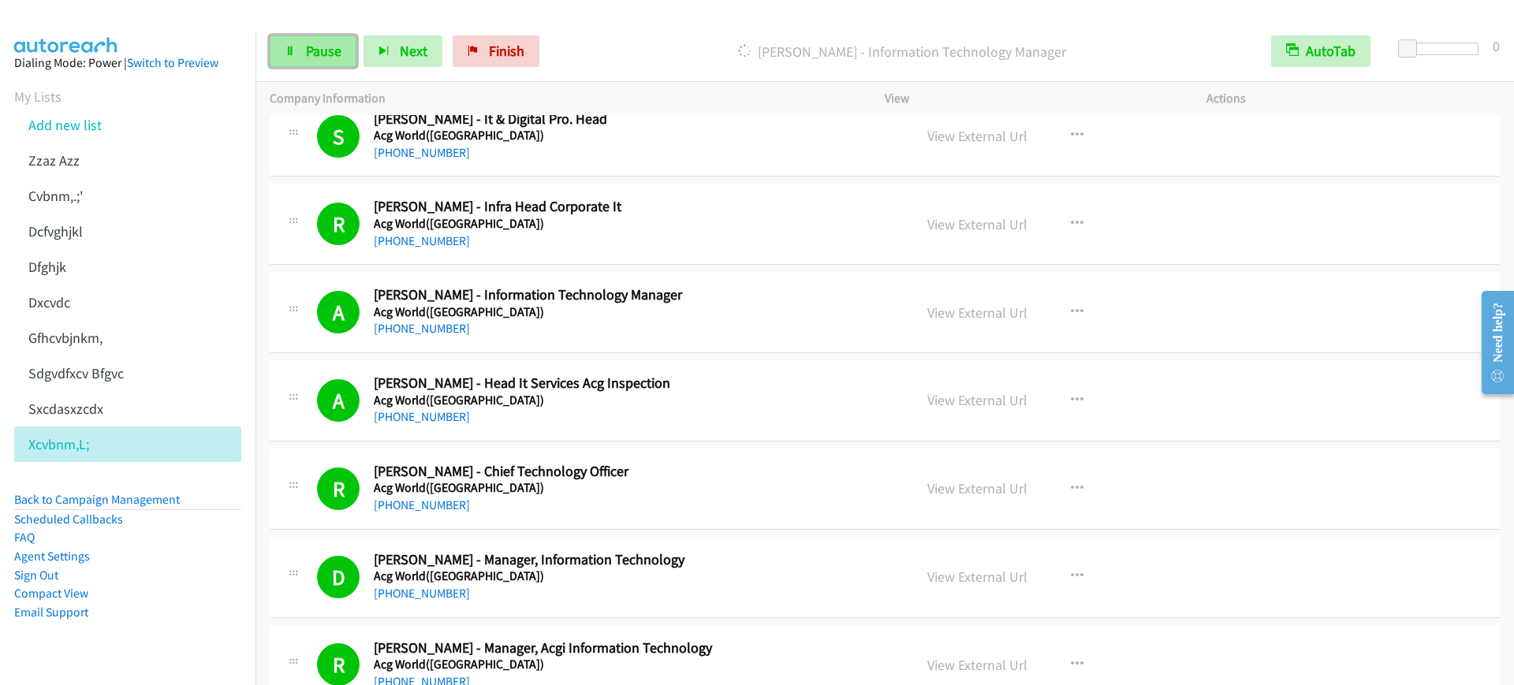
click at [334, 50] on span "Pause" at bounding box center [323, 51] width 35 height 18
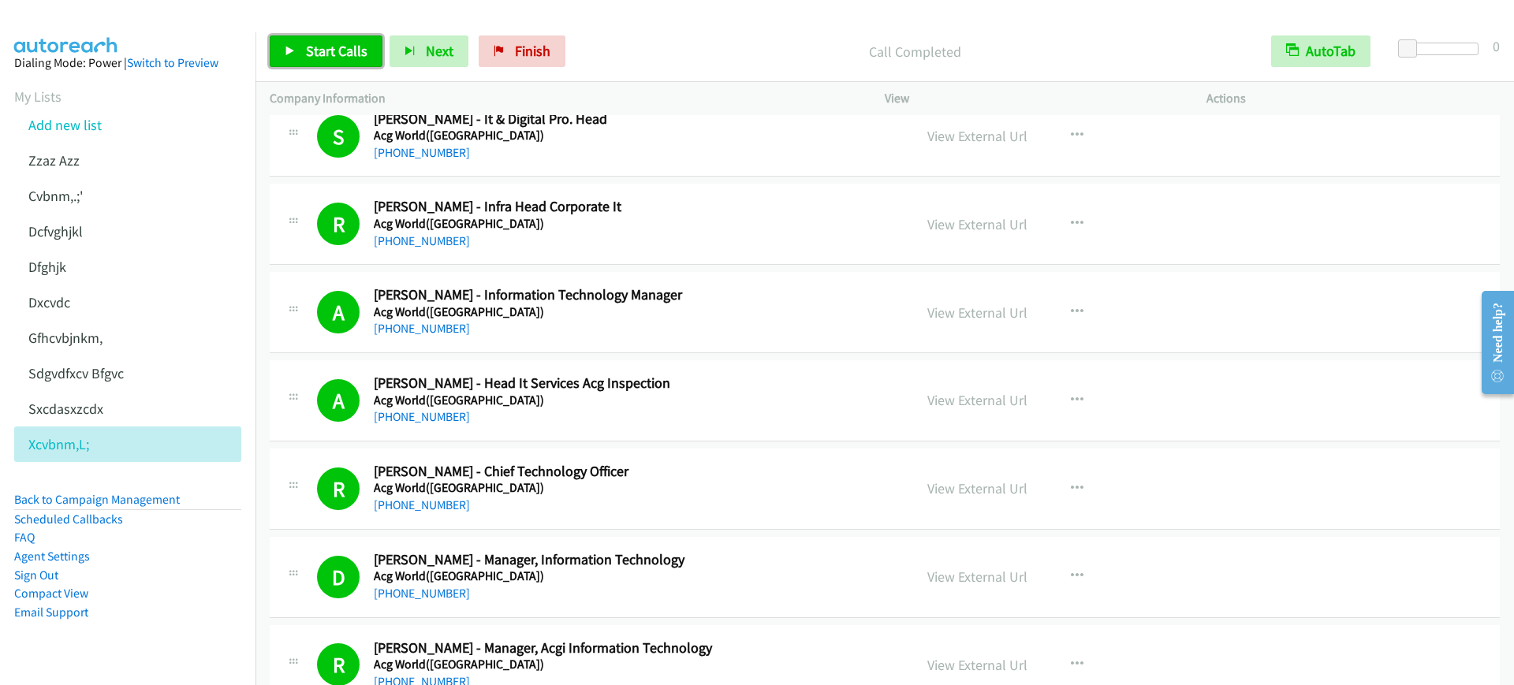
click at [306, 43] on span "Start Calls" at bounding box center [337, 51] width 62 height 18
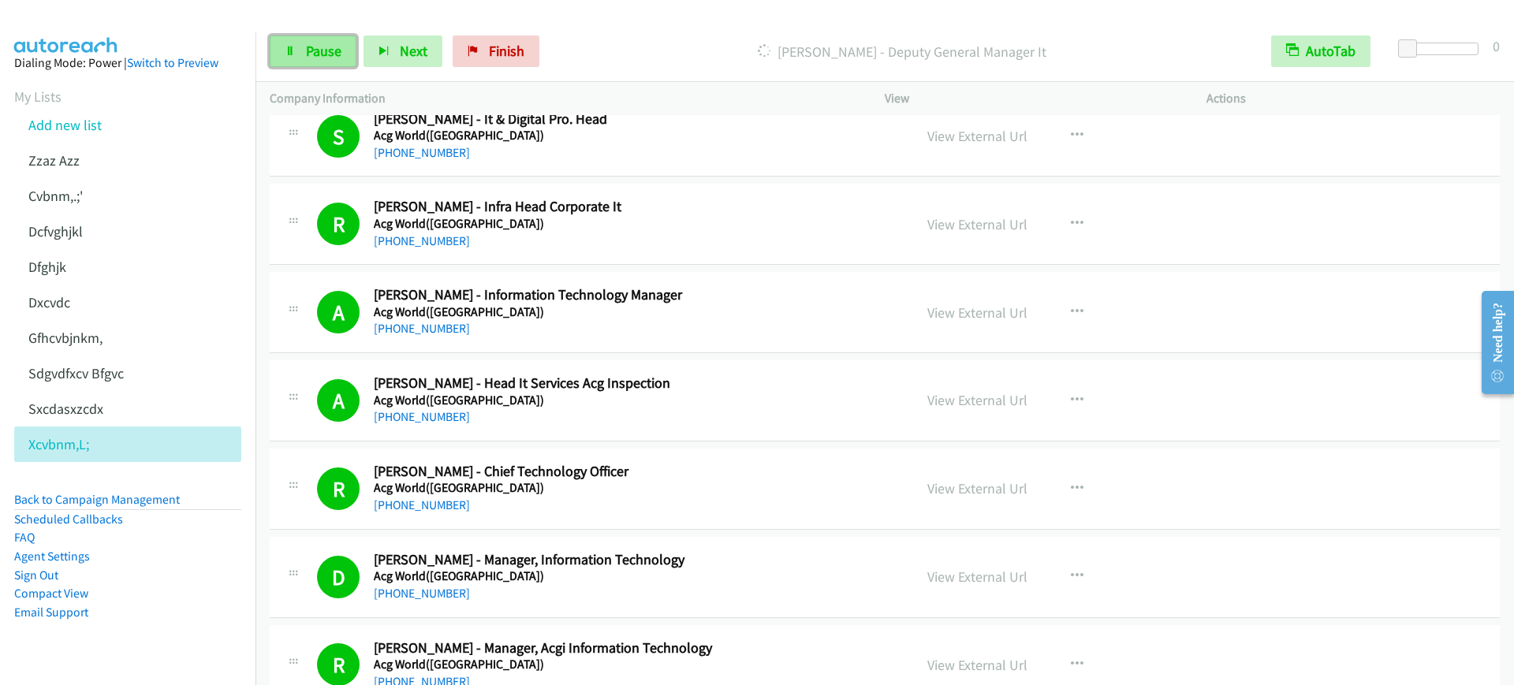
click at [309, 61] on link "Pause" at bounding box center [313, 51] width 87 height 32
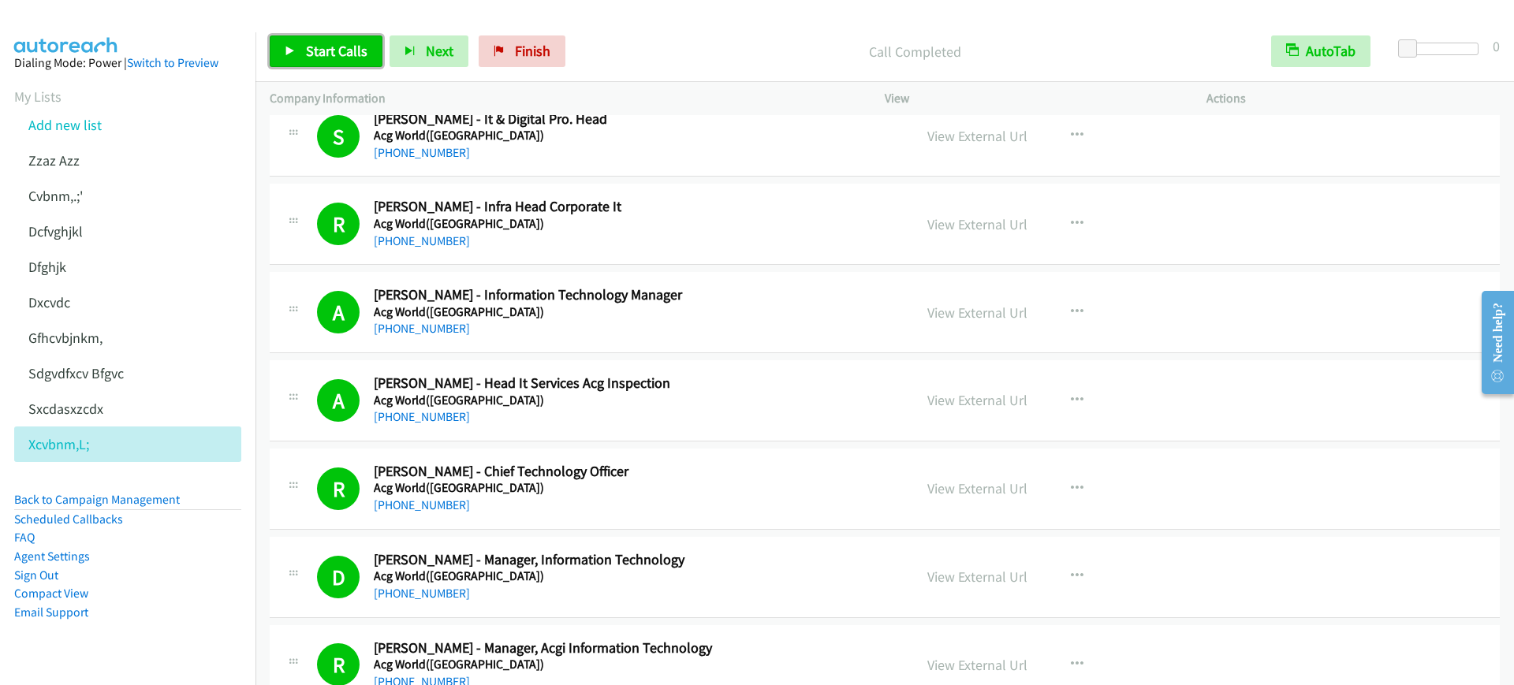
click at [335, 63] on link "Start Calls" at bounding box center [326, 51] width 113 height 32
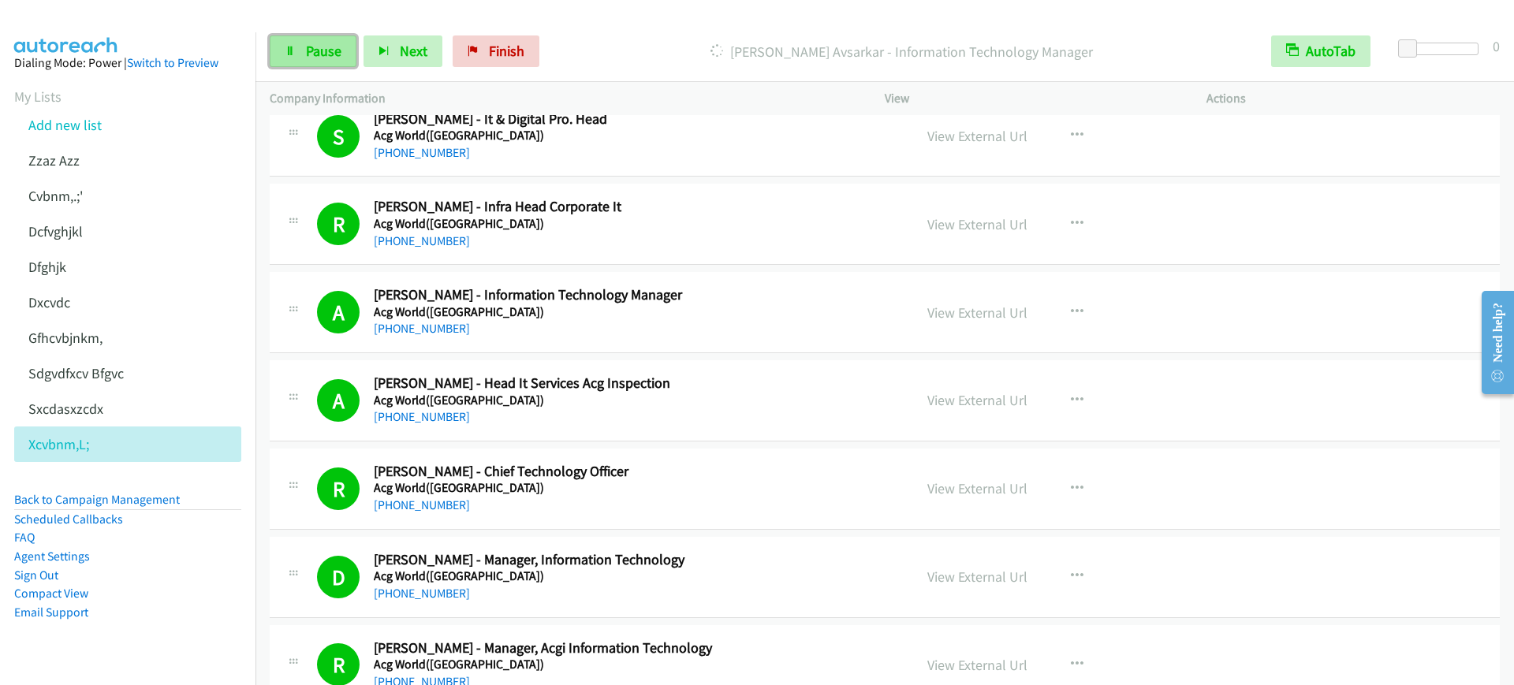
click at [314, 39] on link "Pause" at bounding box center [313, 51] width 87 height 32
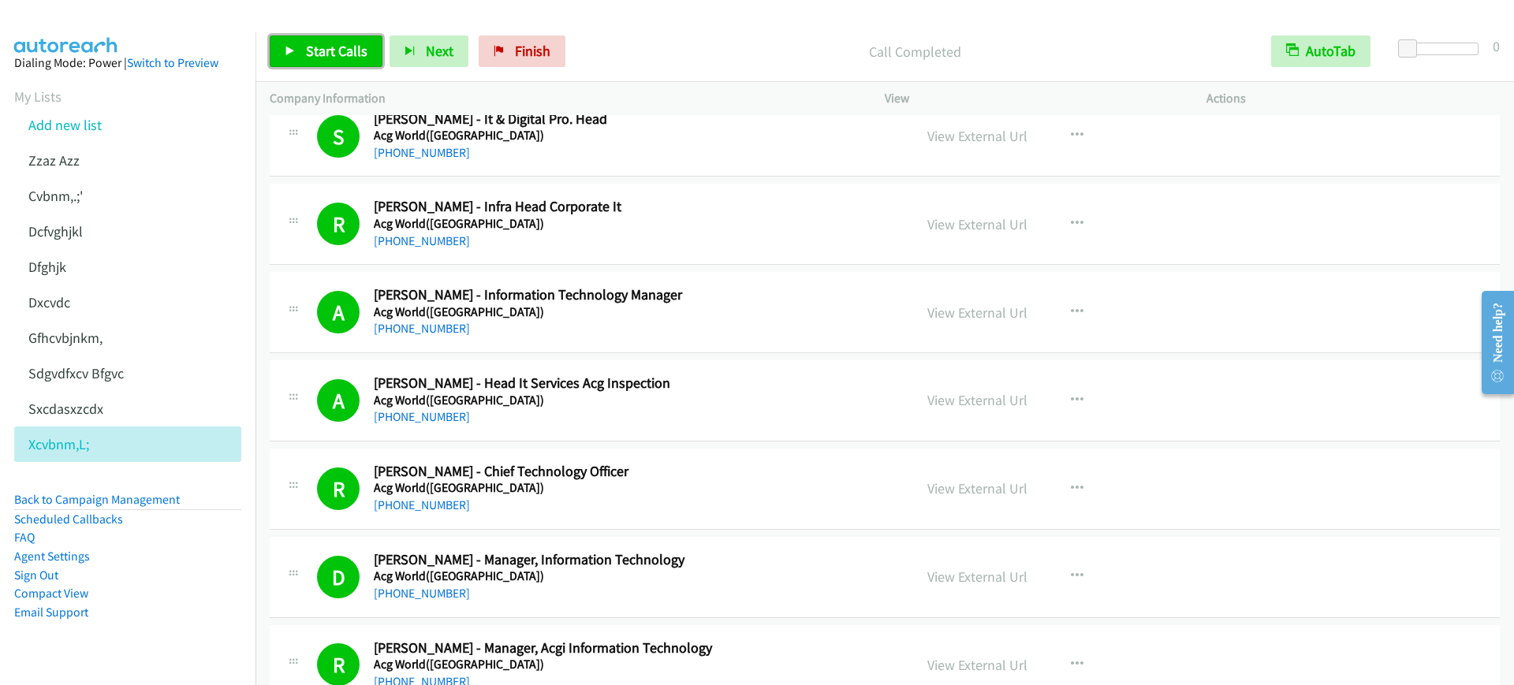
click at [322, 51] on span "Start Calls" at bounding box center [337, 51] width 62 height 18
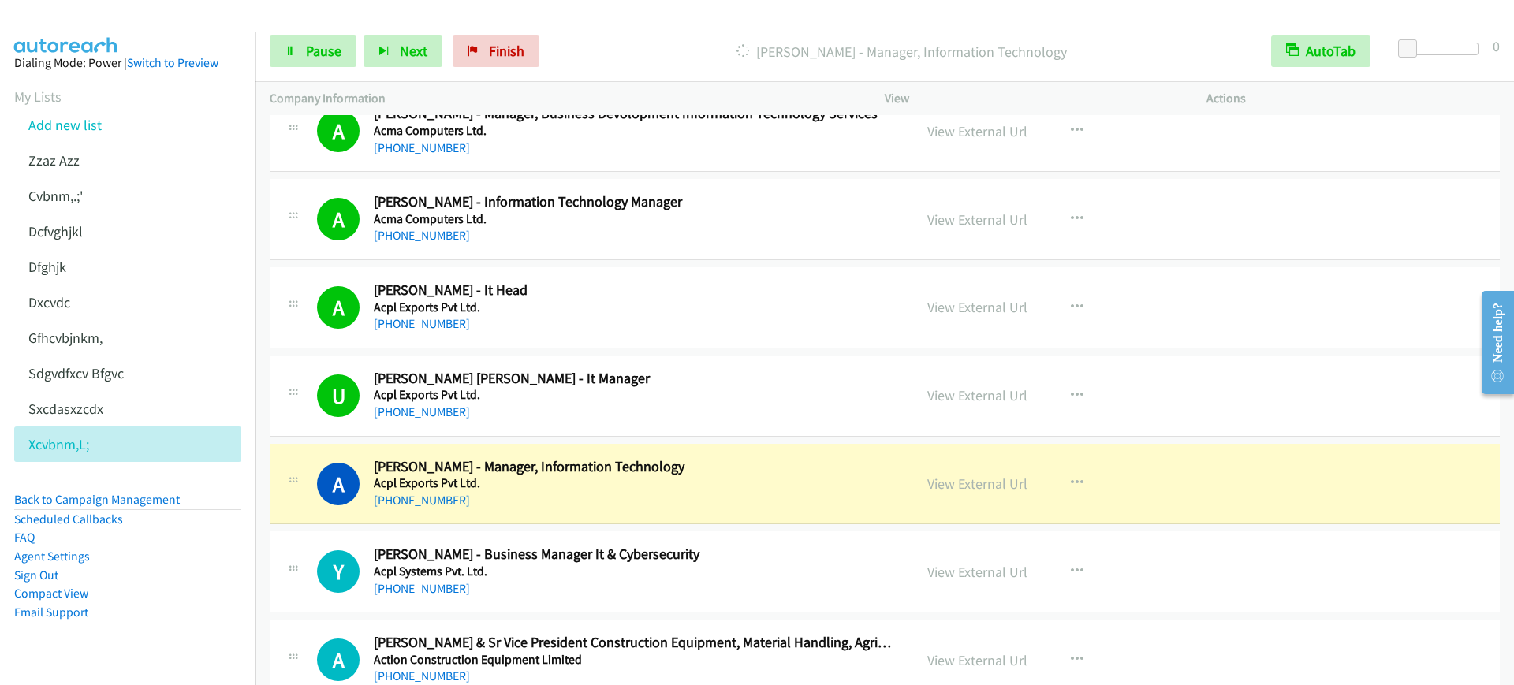
scroll to position [3450, 0]
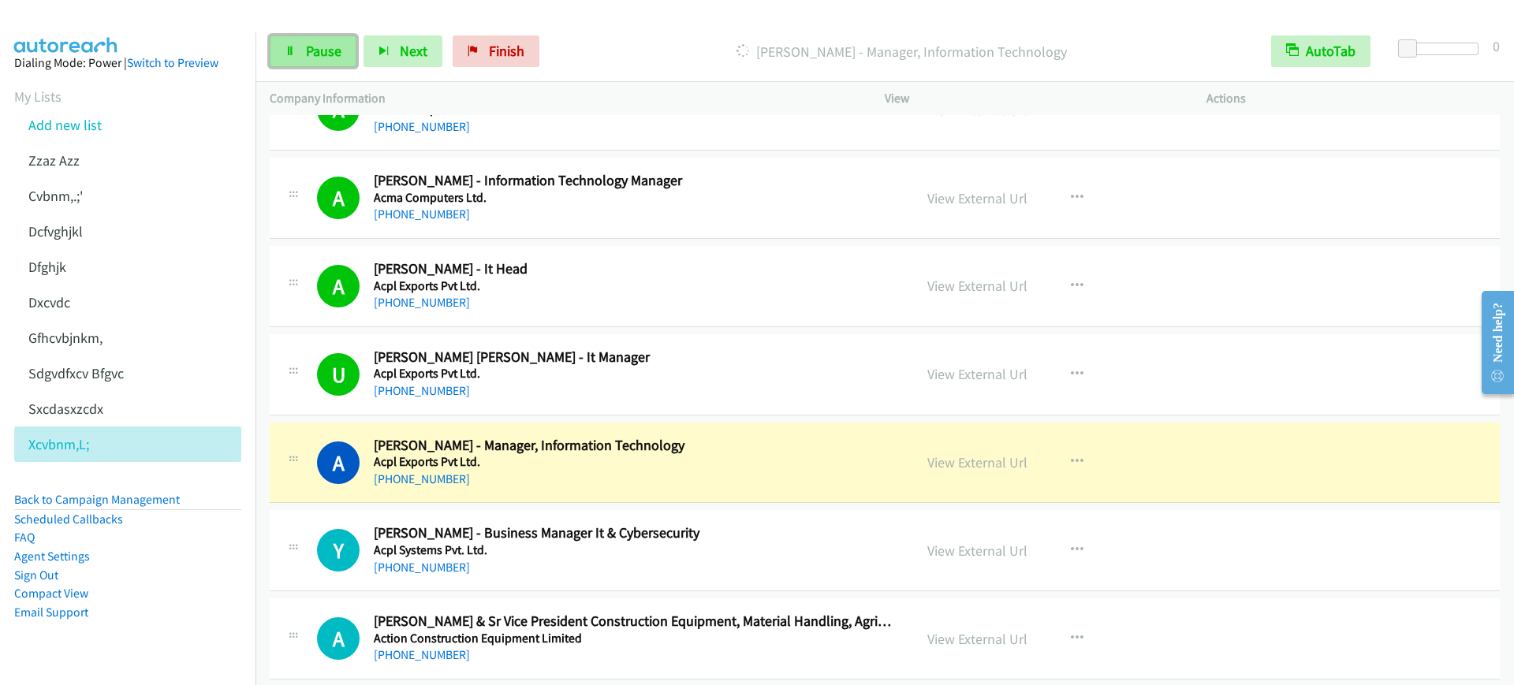
click at [309, 38] on link "Pause" at bounding box center [313, 51] width 87 height 32
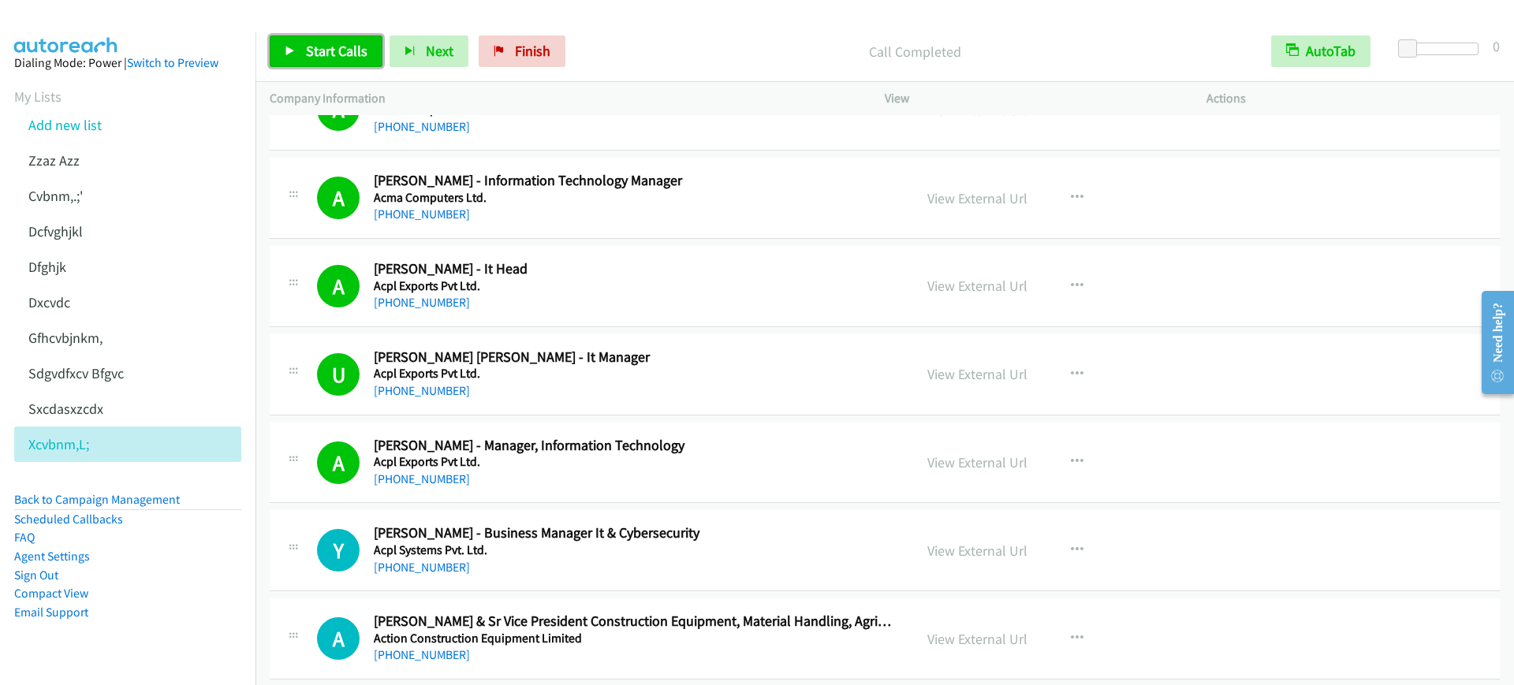
click at [347, 54] on span "Start Calls" at bounding box center [337, 51] width 62 height 18
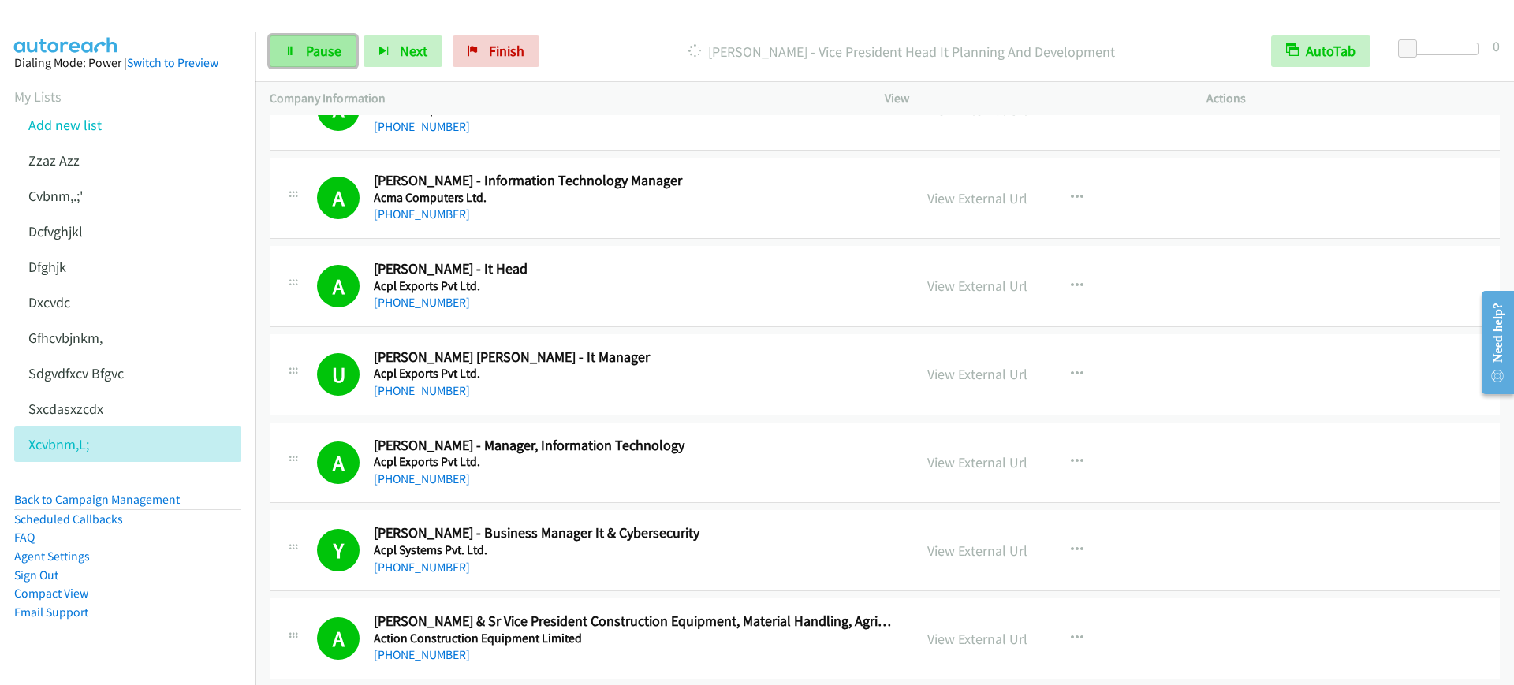
click at [286, 48] on icon at bounding box center [290, 52] width 11 height 11
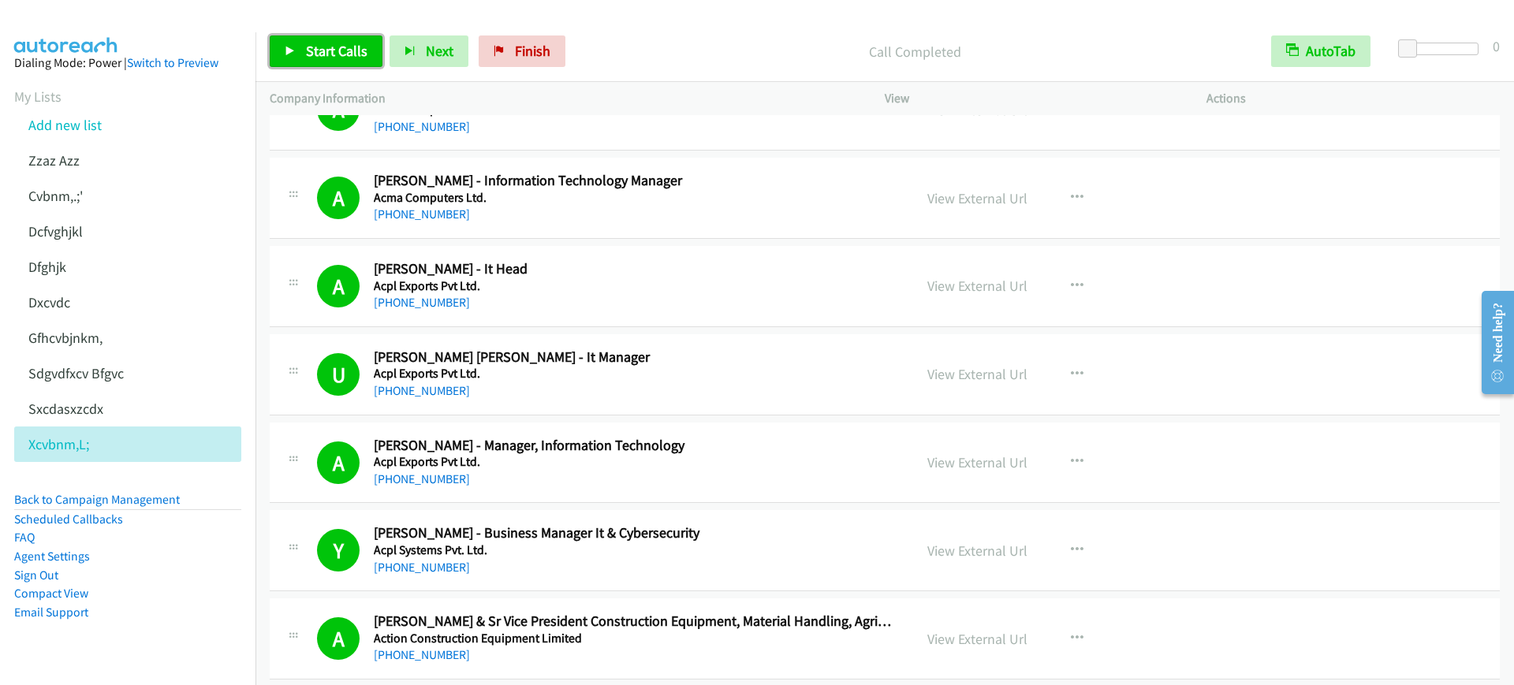
click at [282, 53] on link "Start Calls" at bounding box center [326, 51] width 113 height 32
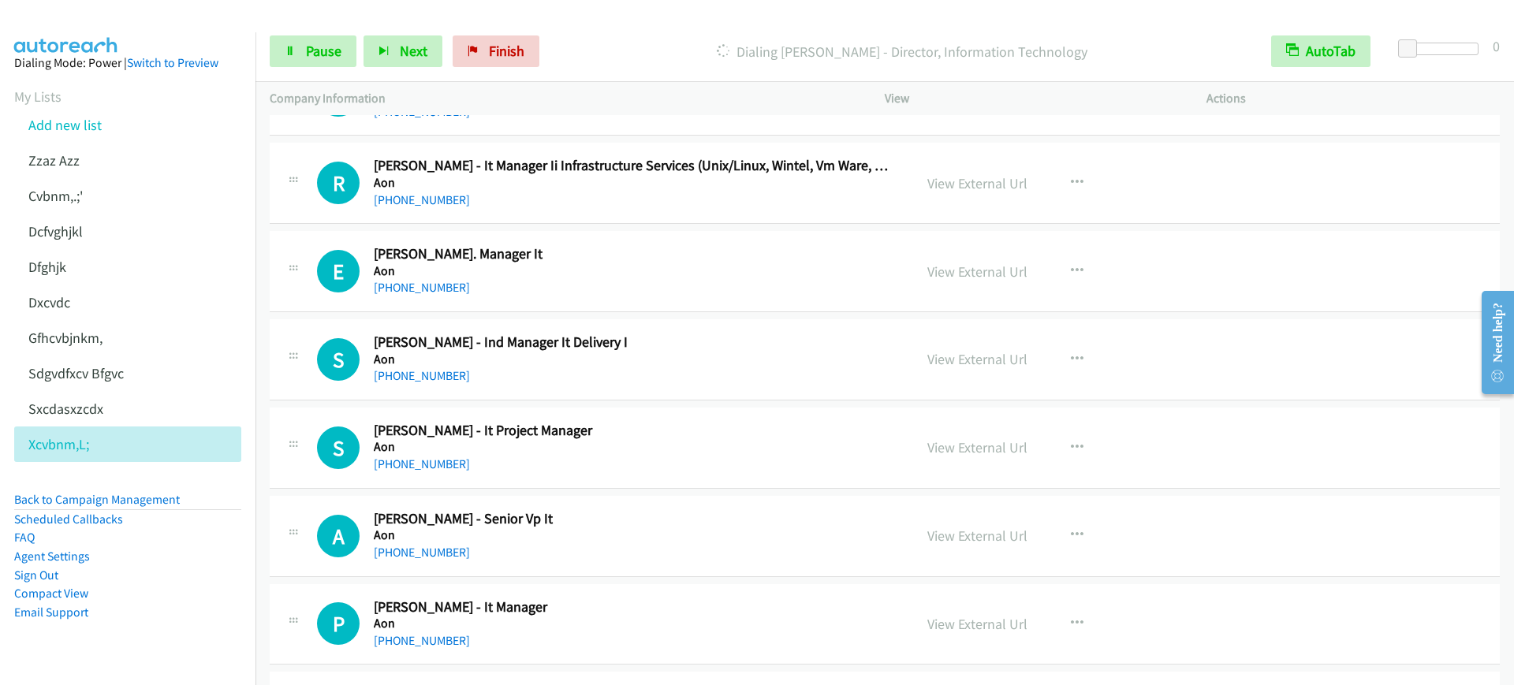
scroll to position [13495, 0]
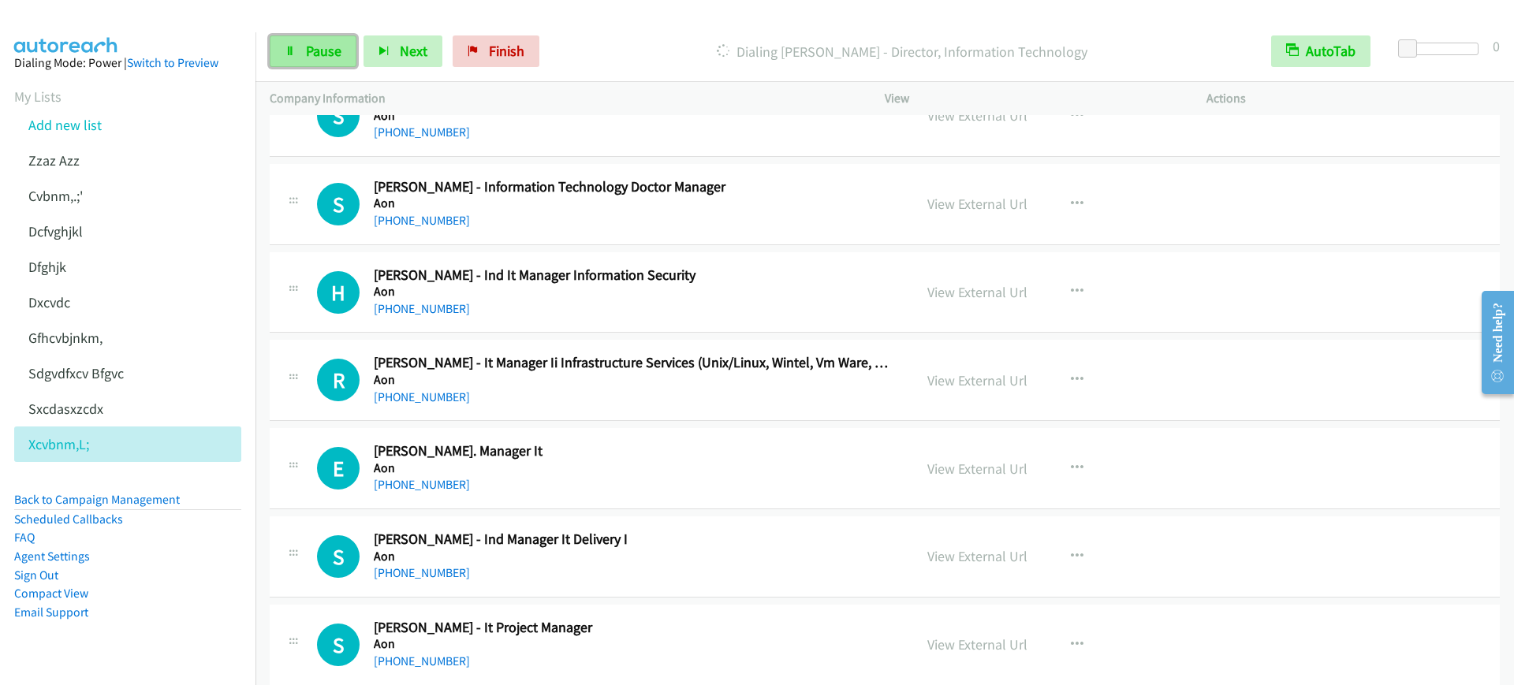
click at [319, 62] on link "Pause" at bounding box center [313, 51] width 87 height 32
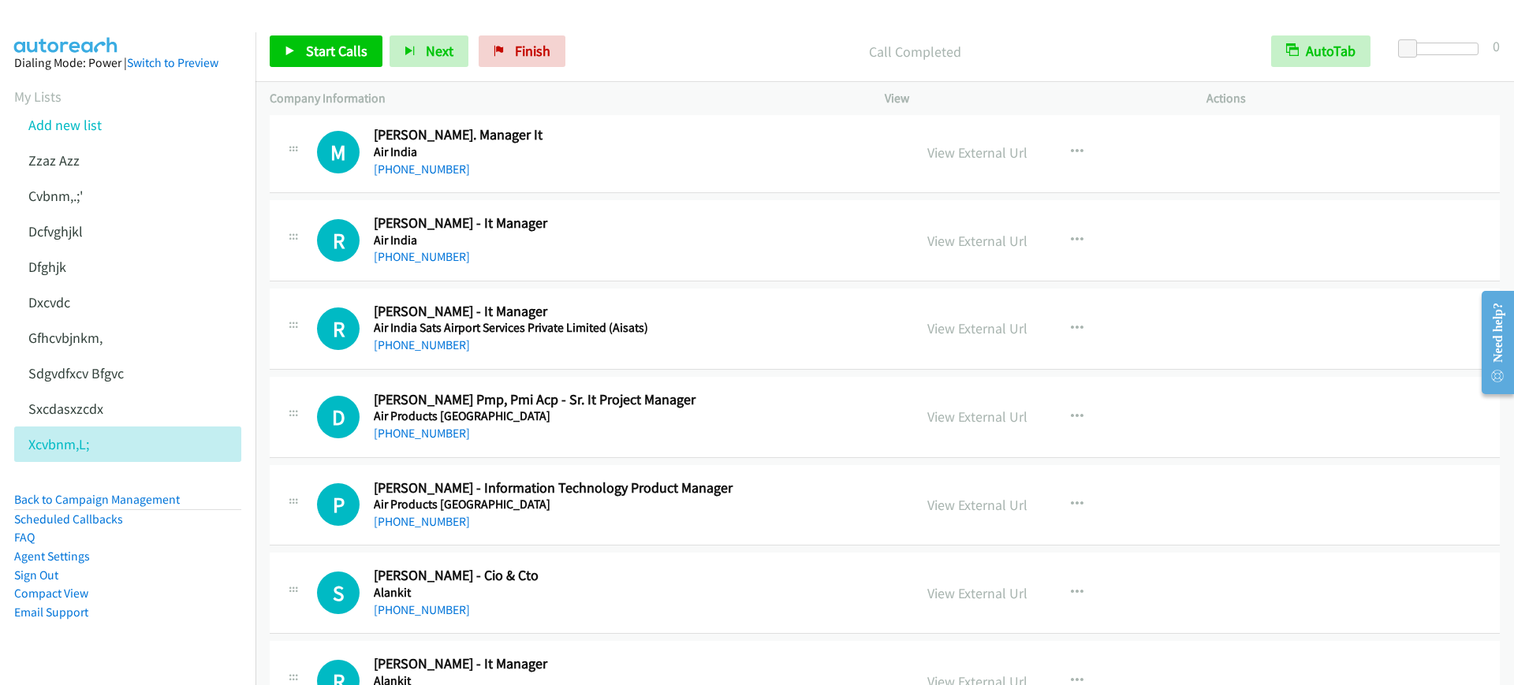
scroll to position [7187, 0]
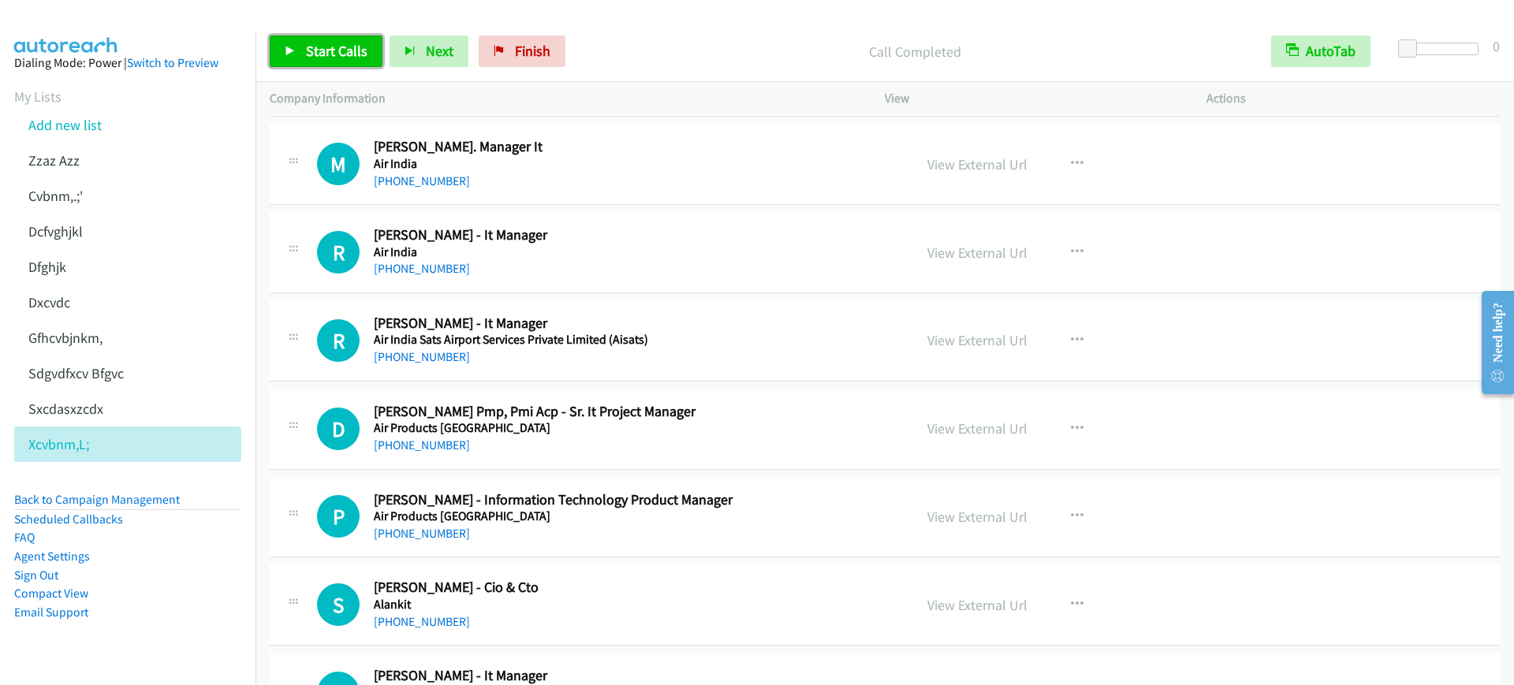
click at [327, 52] on span "Start Calls" at bounding box center [337, 51] width 62 height 18
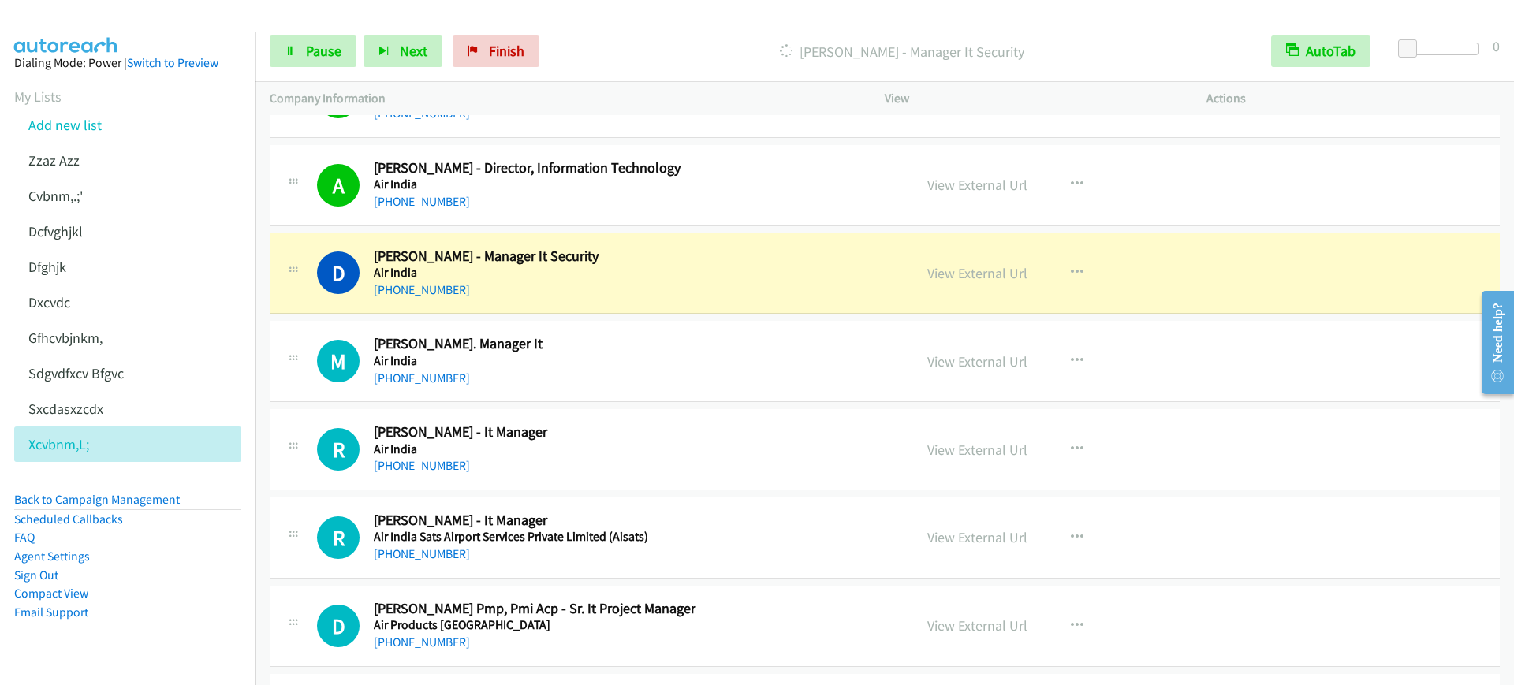
scroll to position [7088, 0]
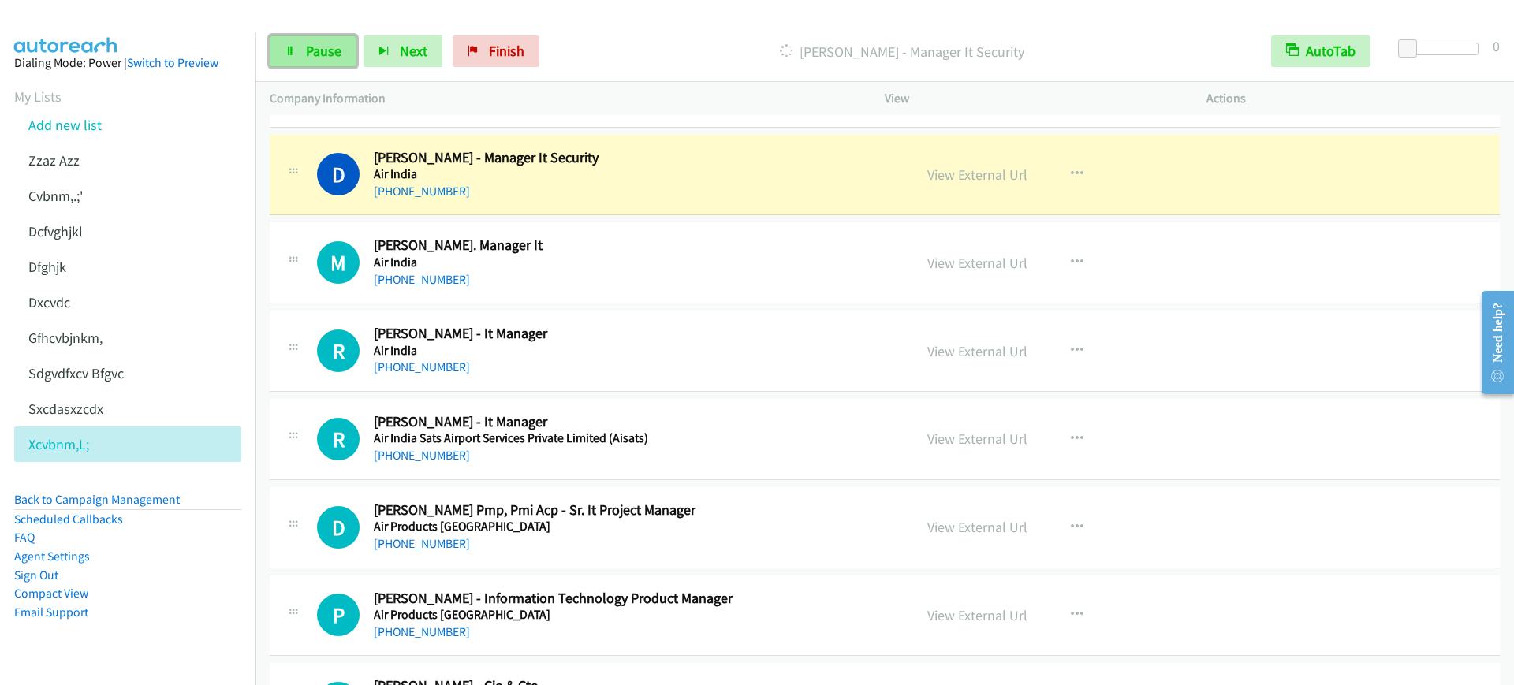
click at [311, 53] on span "Pause" at bounding box center [323, 51] width 35 height 18
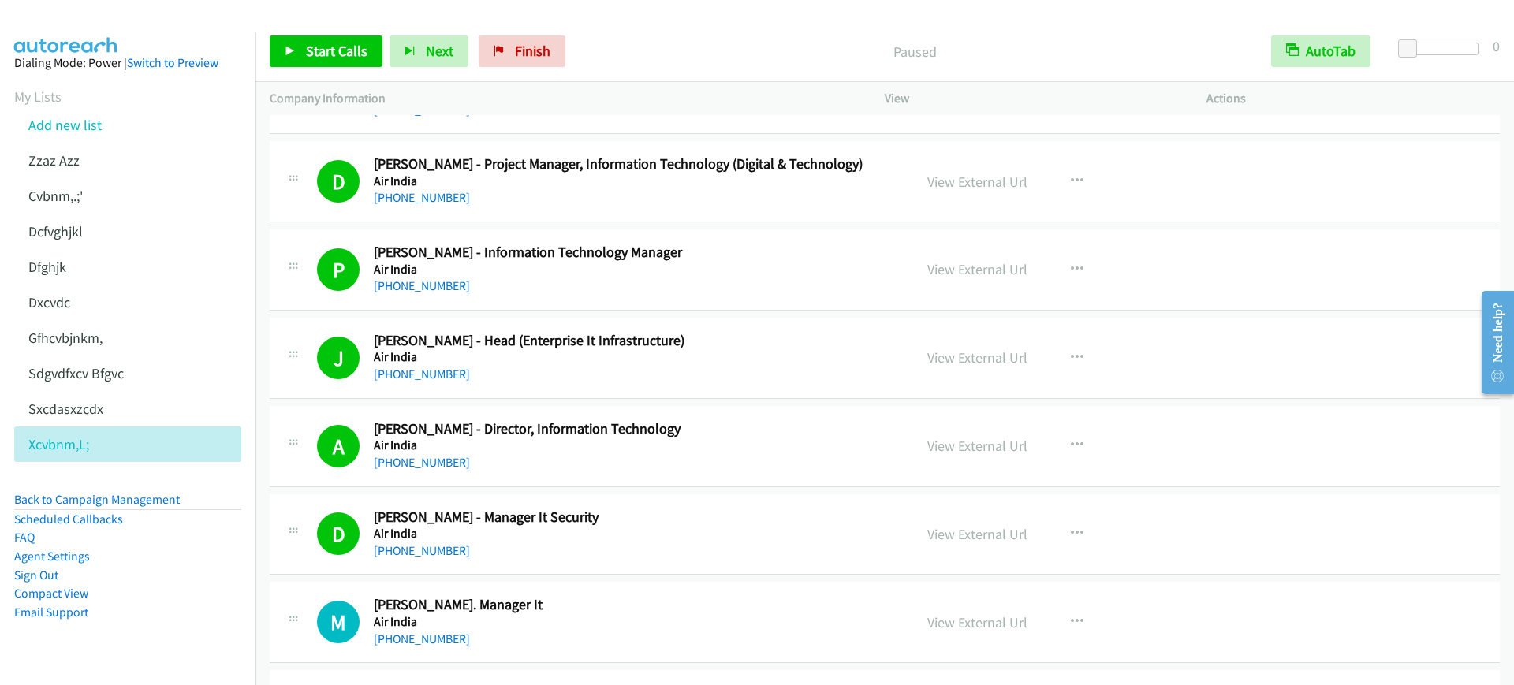
scroll to position [6694, 0]
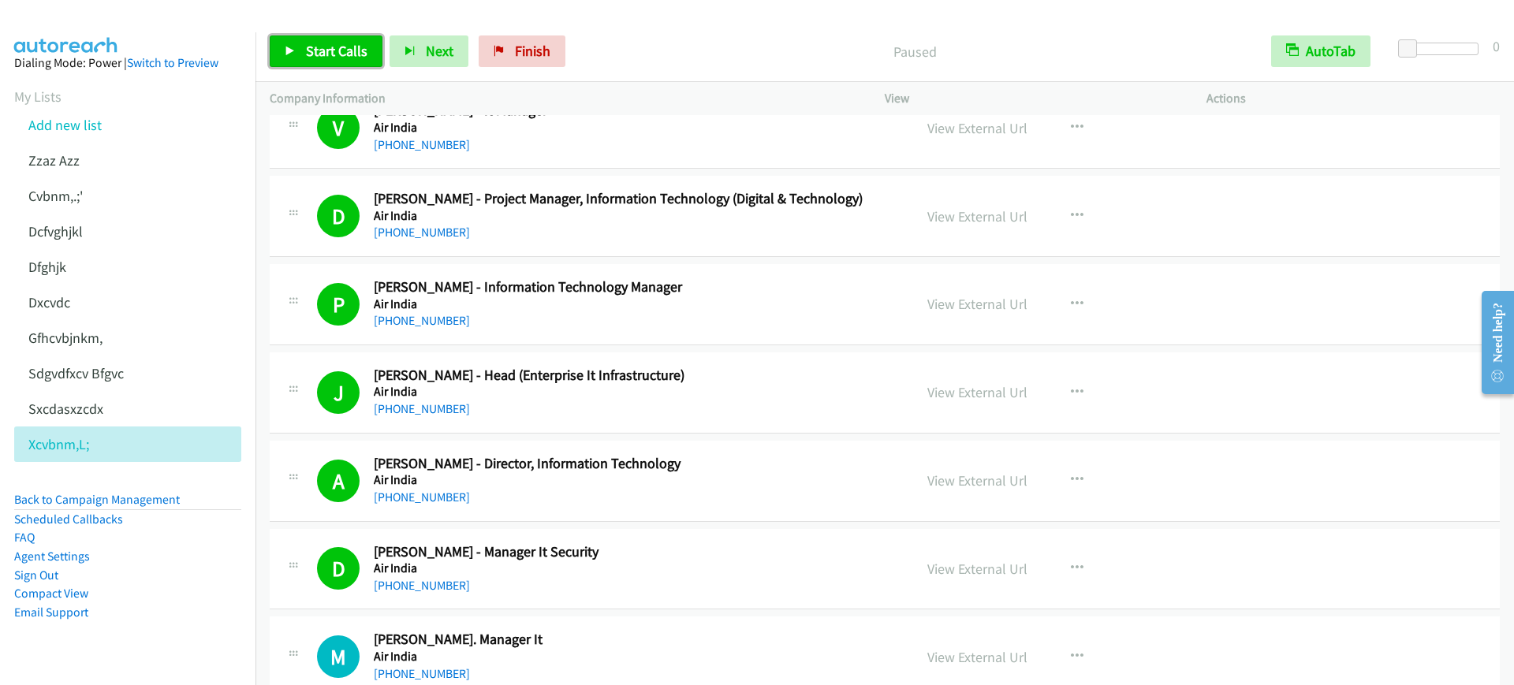
click at [313, 38] on link "Start Calls" at bounding box center [326, 51] width 113 height 32
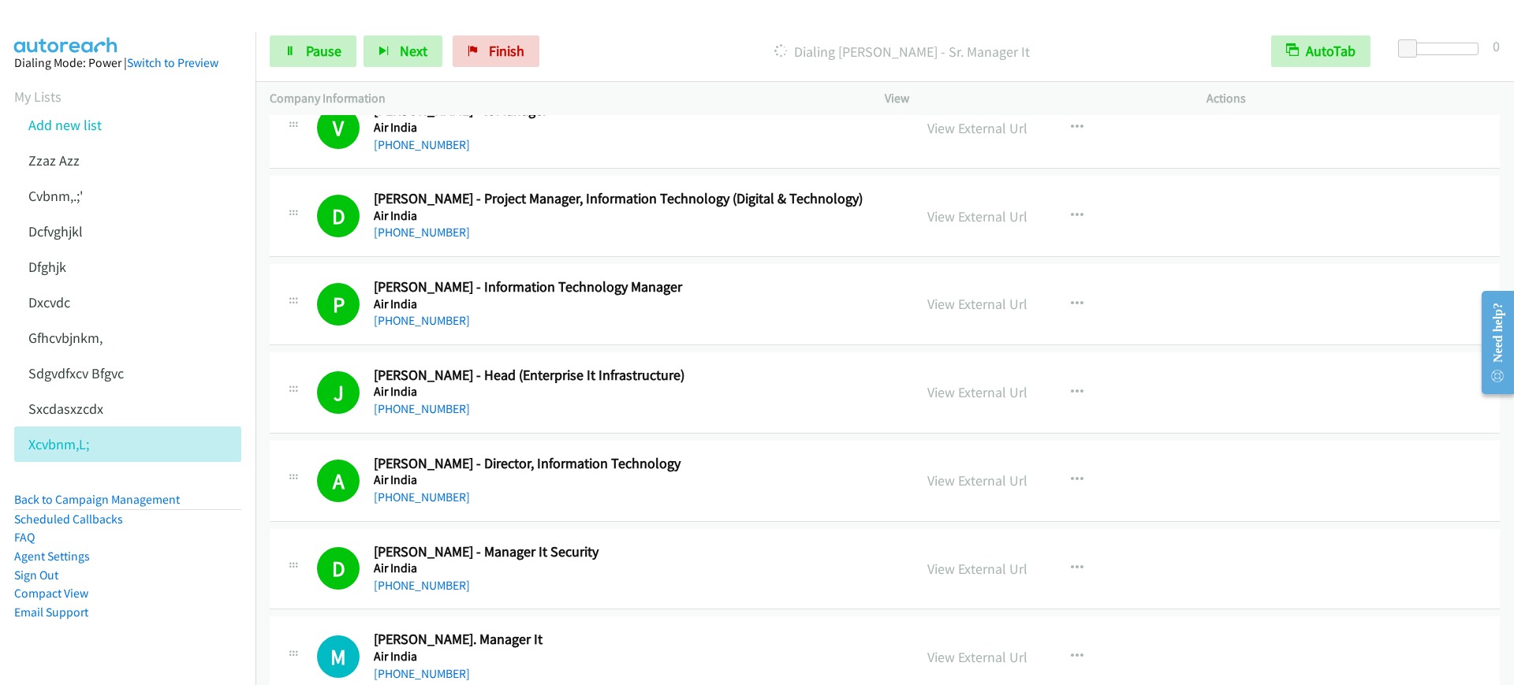
click at [297, 34] on div "Start Calls Pause Next Finish Dialing Sudhir Kamble - Sr. Manager It AutoTab Au…" at bounding box center [884, 51] width 1259 height 61
click at [300, 51] on link "Pause" at bounding box center [313, 51] width 87 height 32
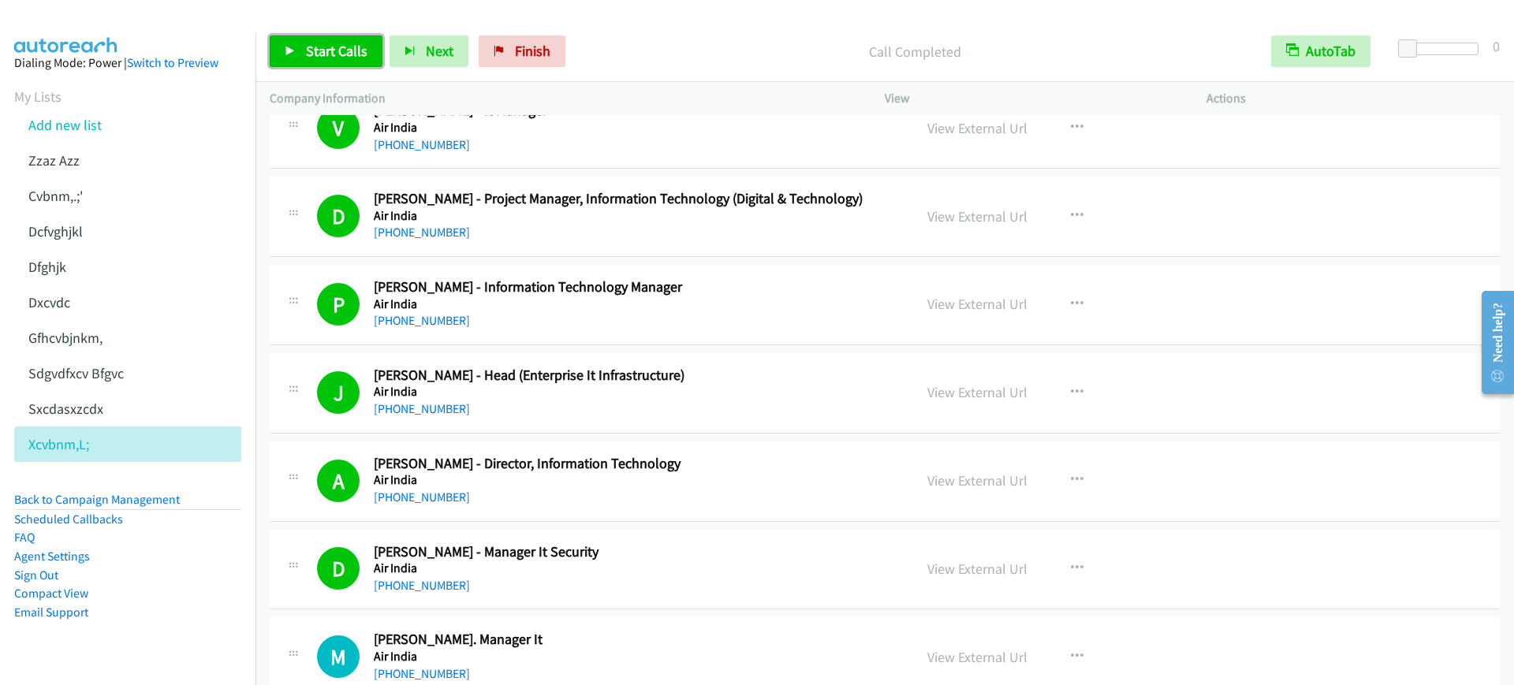
click at [327, 50] on span "Start Calls" at bounding box center [337, 51] width 62 height 18
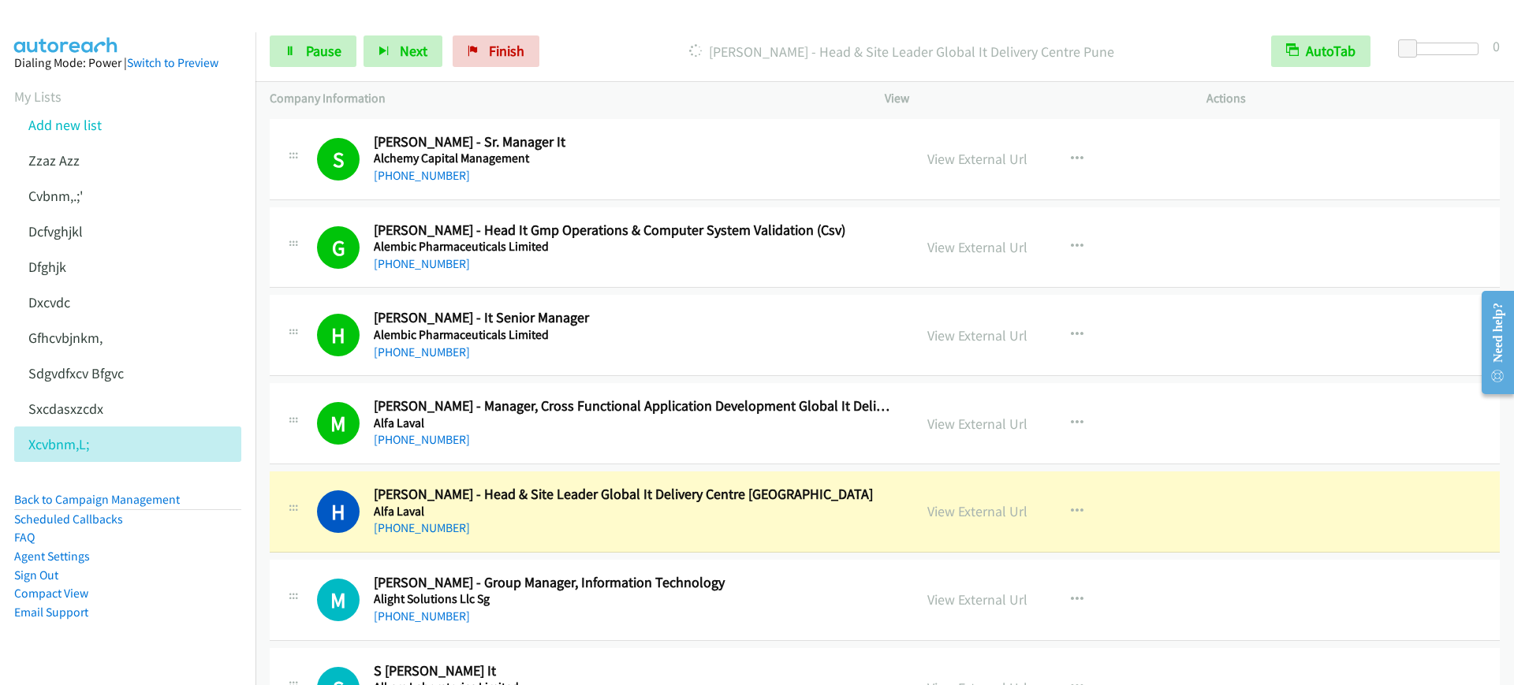
scroll to position [8074, 0]
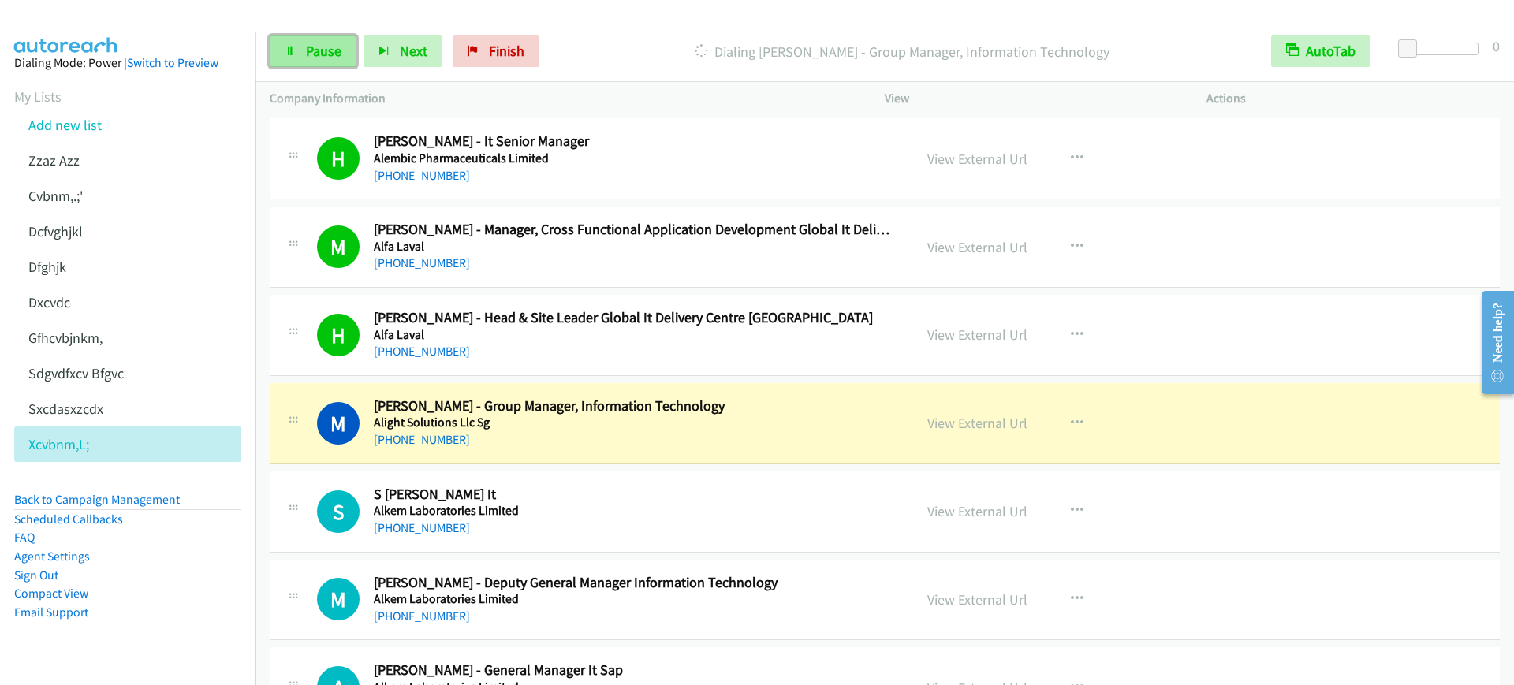
click at [308, 66] on link "Pause" at bounding box center [313, 51] width 87 height 32
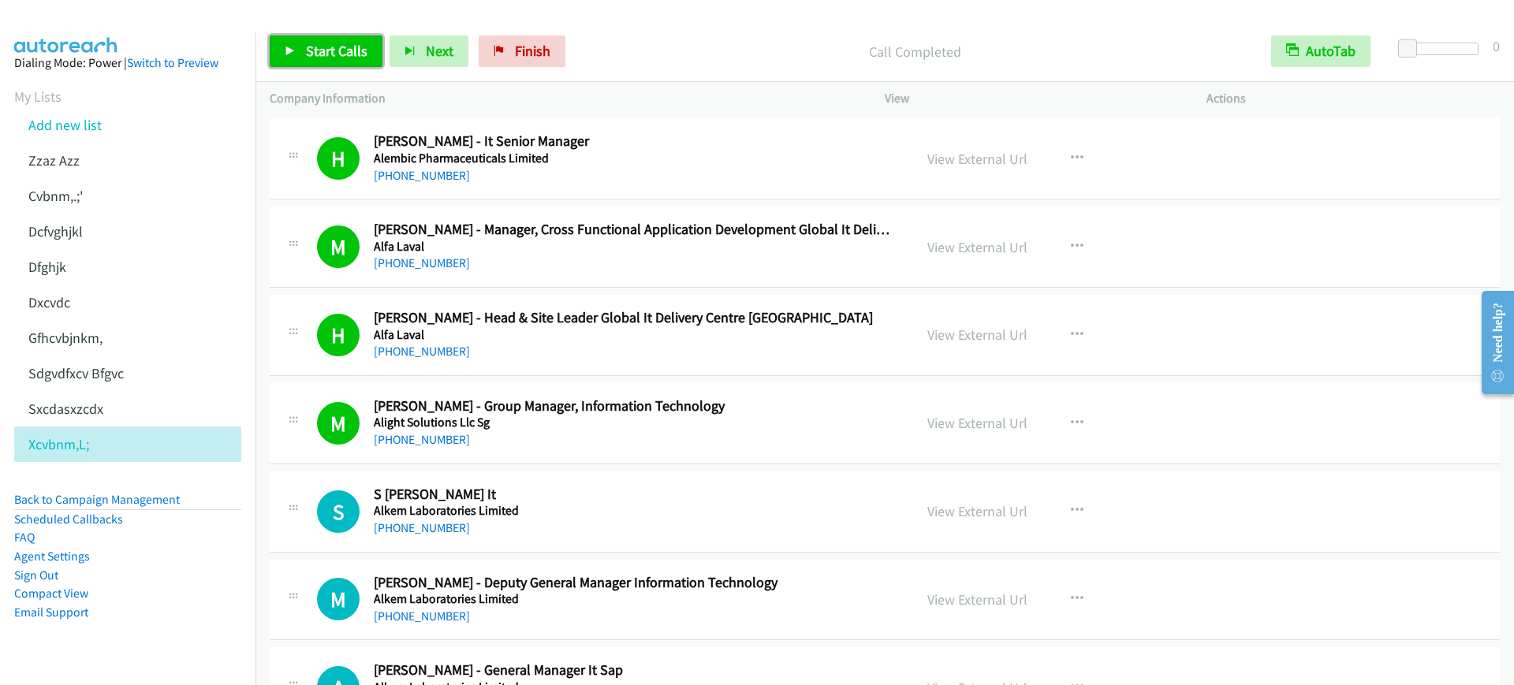
click at [328, 54] on span "Start Calls" at bounding box center [337, 51] width 62 height 18
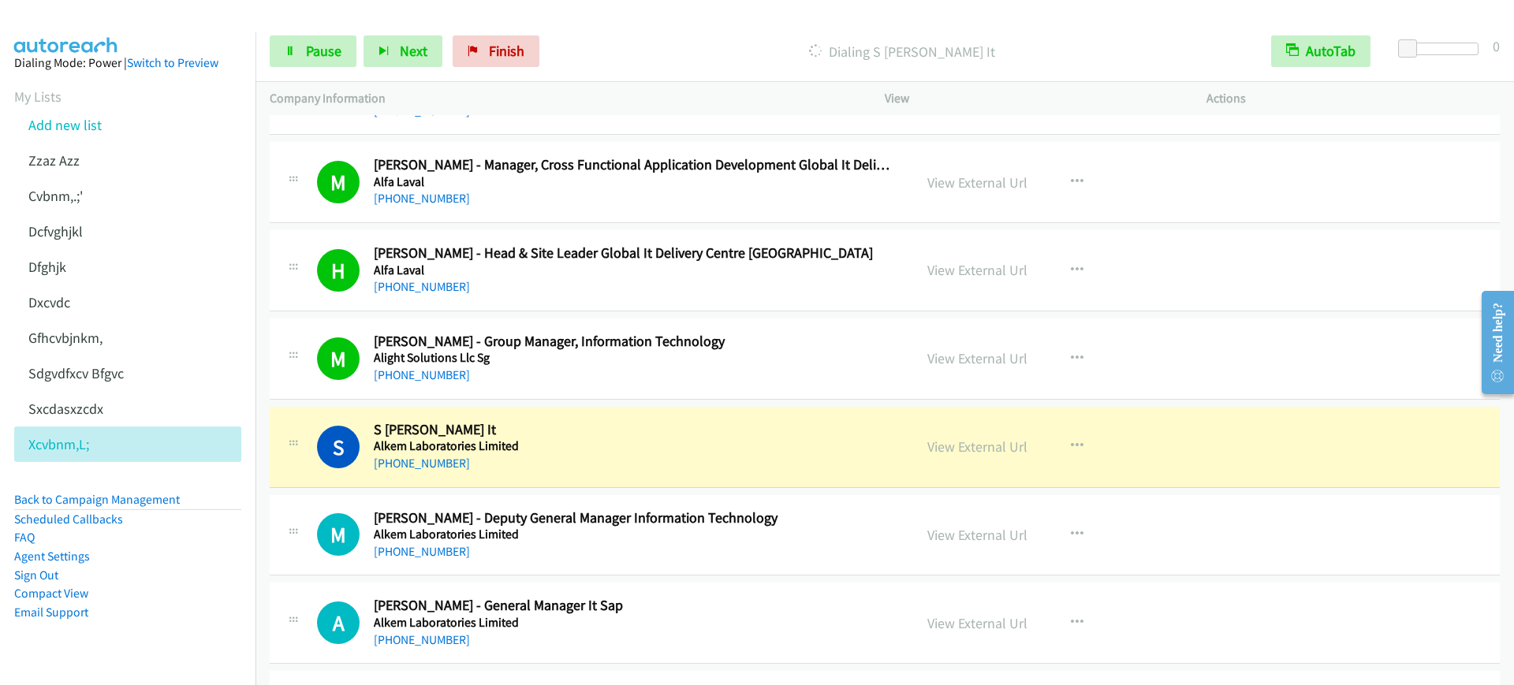
scroll to position [8172, 0]
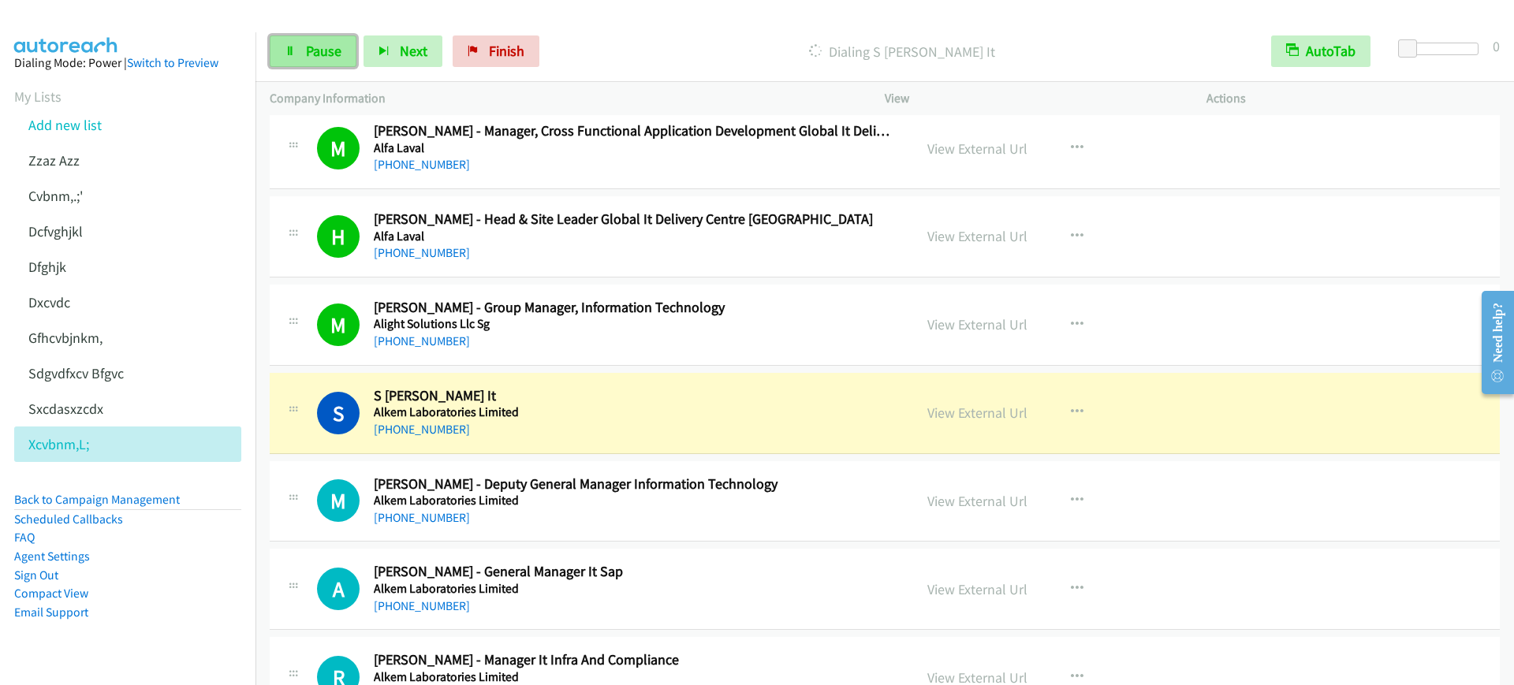
click at [308, 52] on span "Pause" at bounding box center [323, 51] width 35 height 18
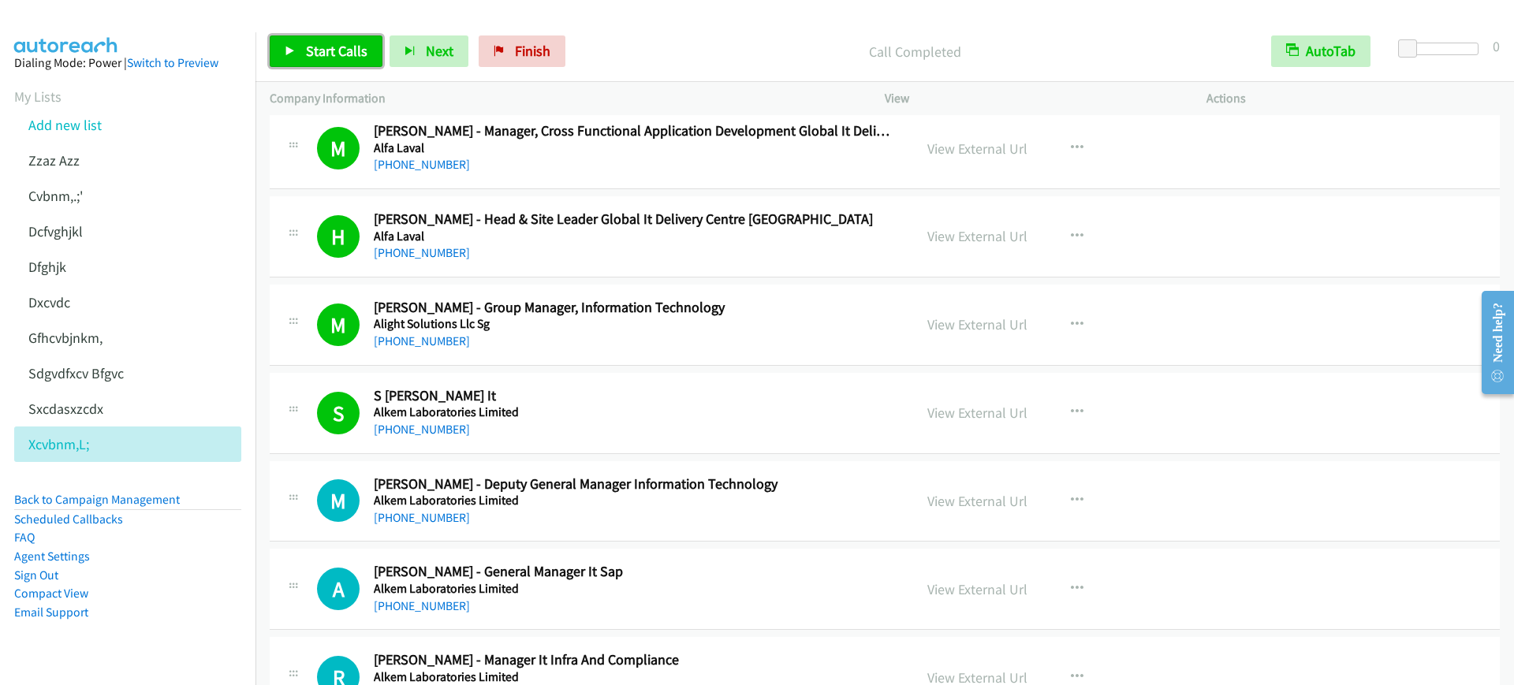
click at [329, 53] on span "Start Calls" at bounding box center [337, 51] width 62 height 18
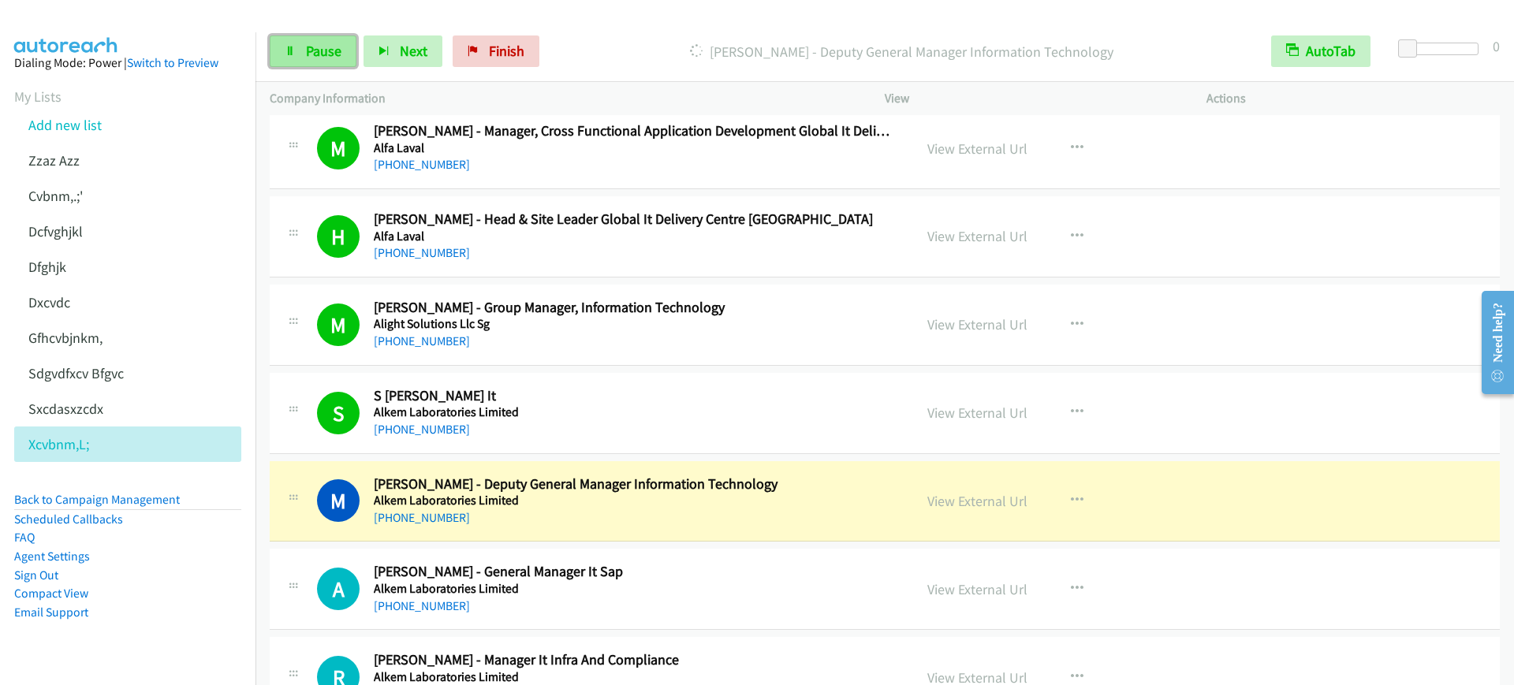
click at [312, 46] on span "Pause" at bounding box center [323, 51] width 35 height 18
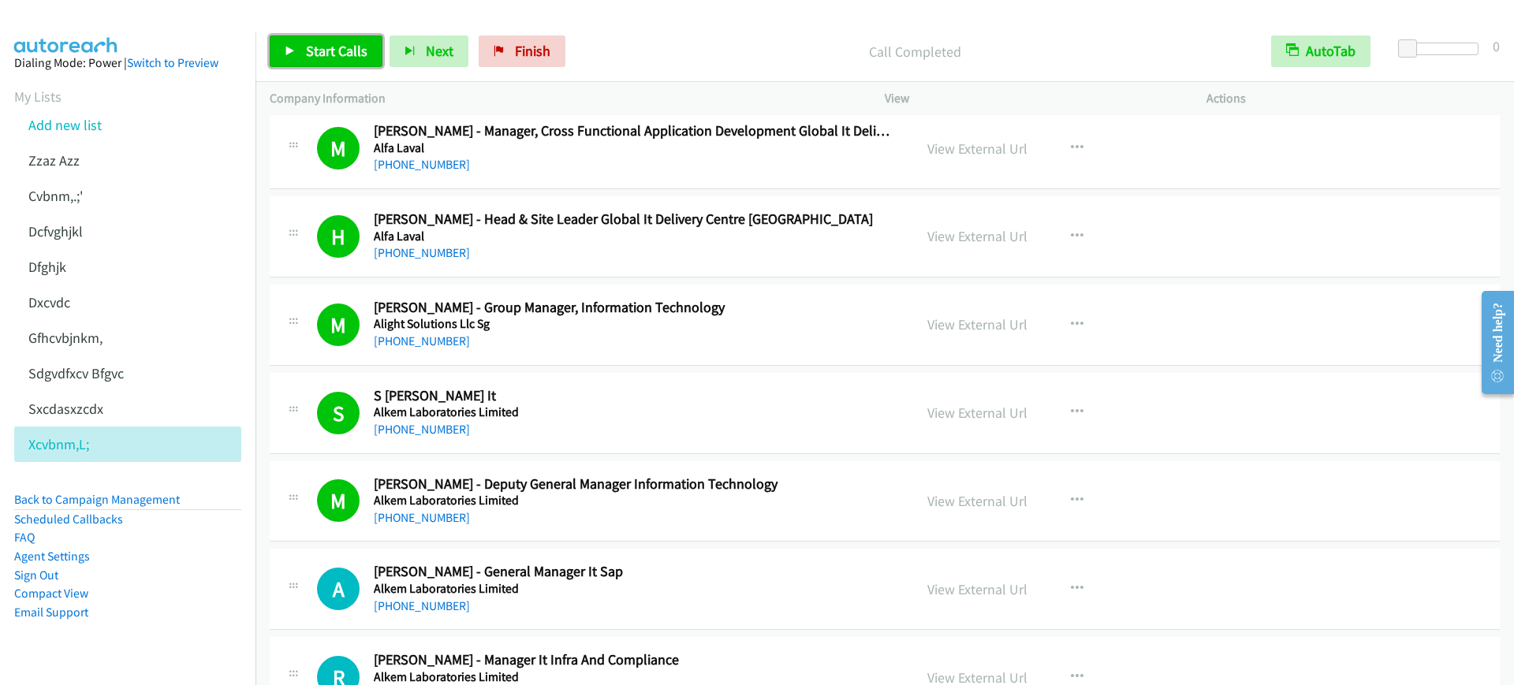
click at [311, 60] on link "Start Calls" at bounding box center [326, 51] width 113 height 32
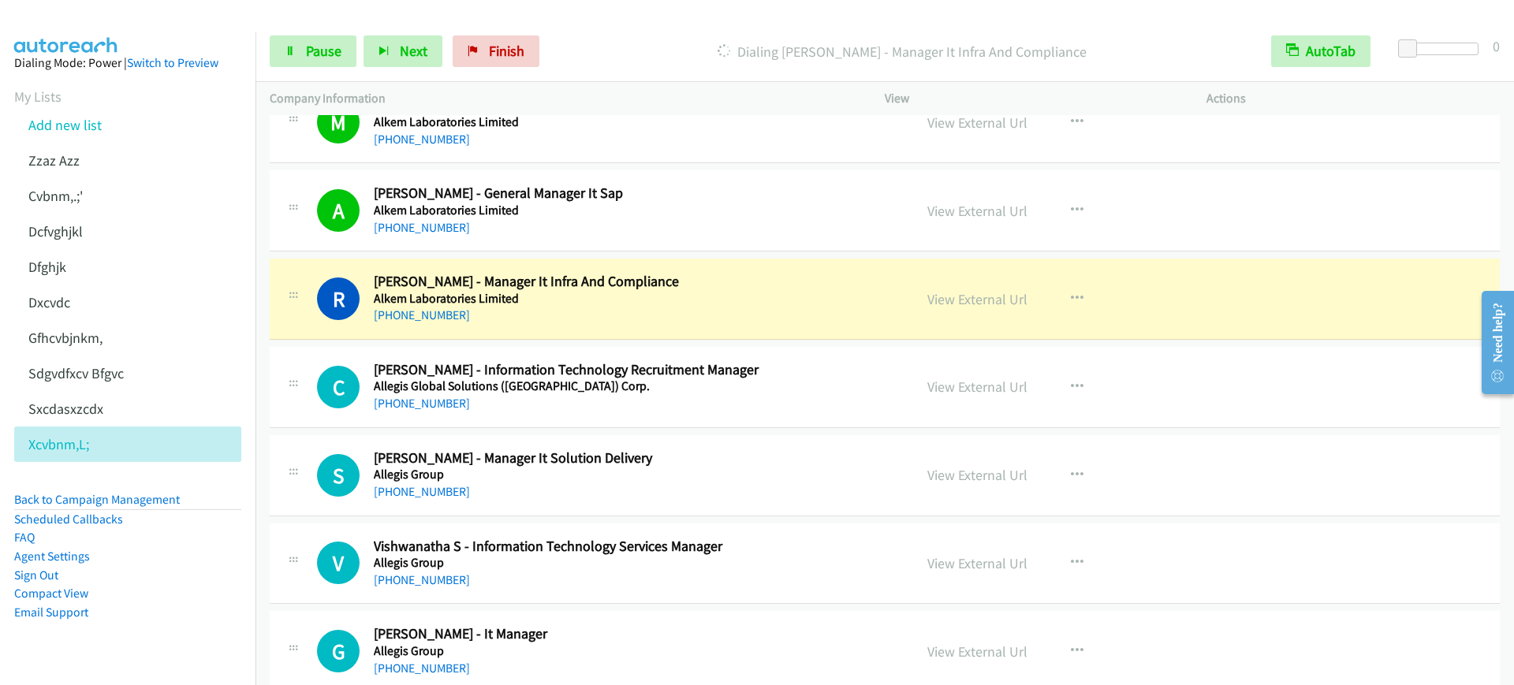
scroll to position [8665, 0]
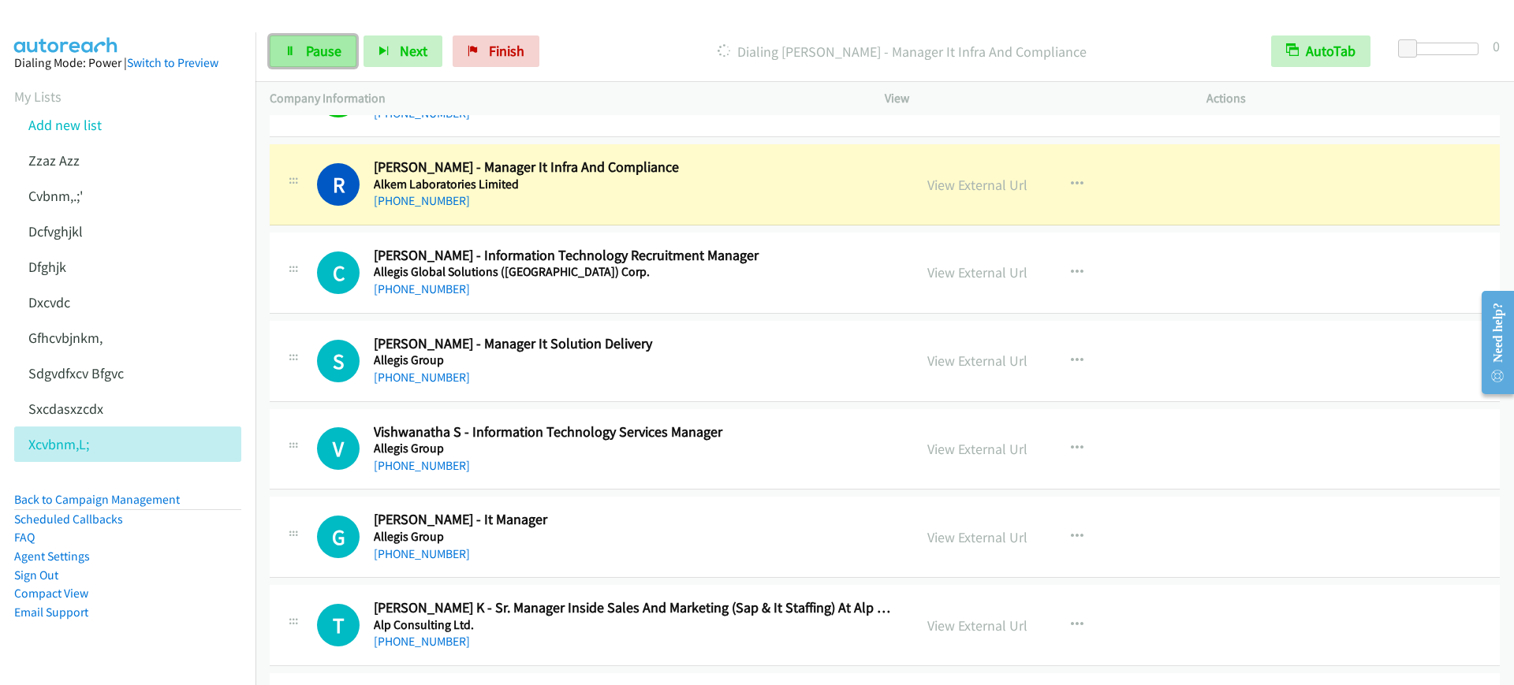
click at [314, 54] on span "Pause" at bounding box center [323, 51] width 35 height 18
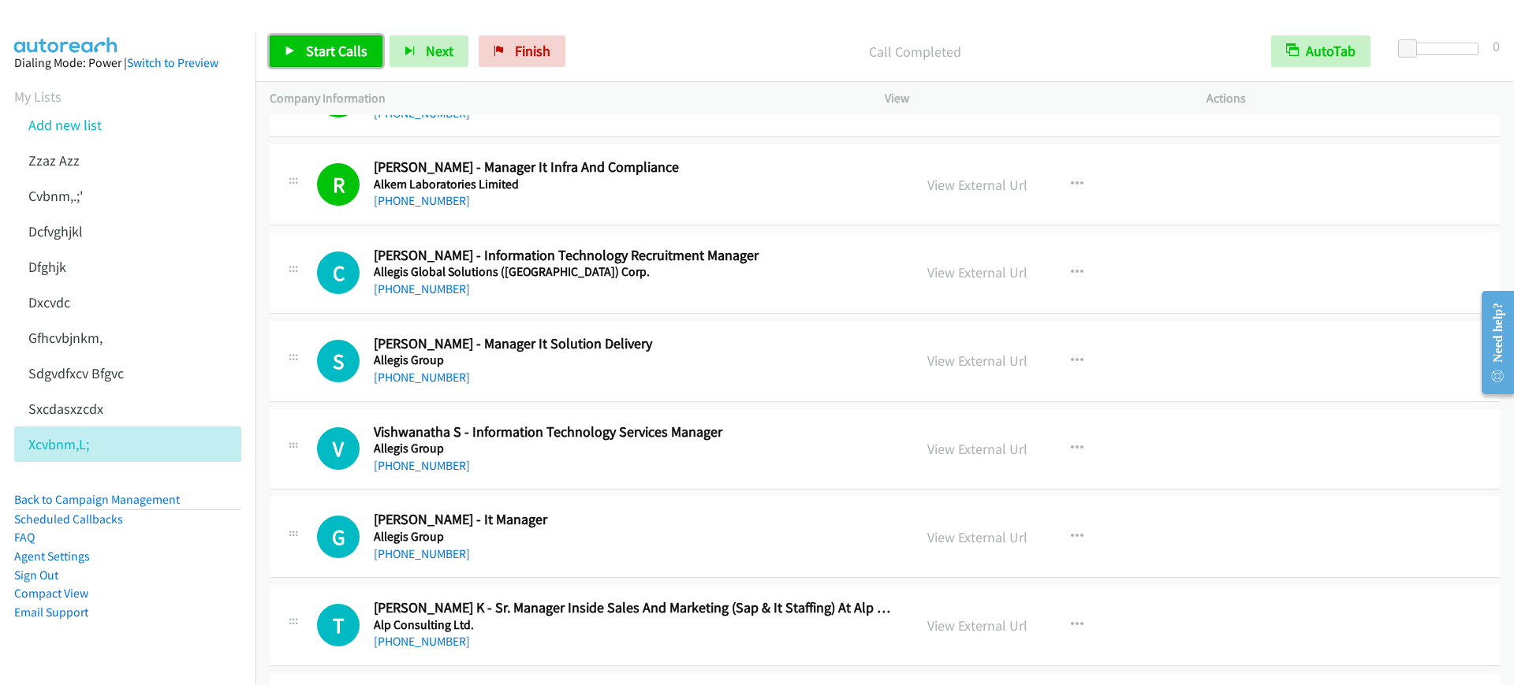
click at [319, 56] on span "Start Calls" at bounding box center [337, 51] width 62 height 18
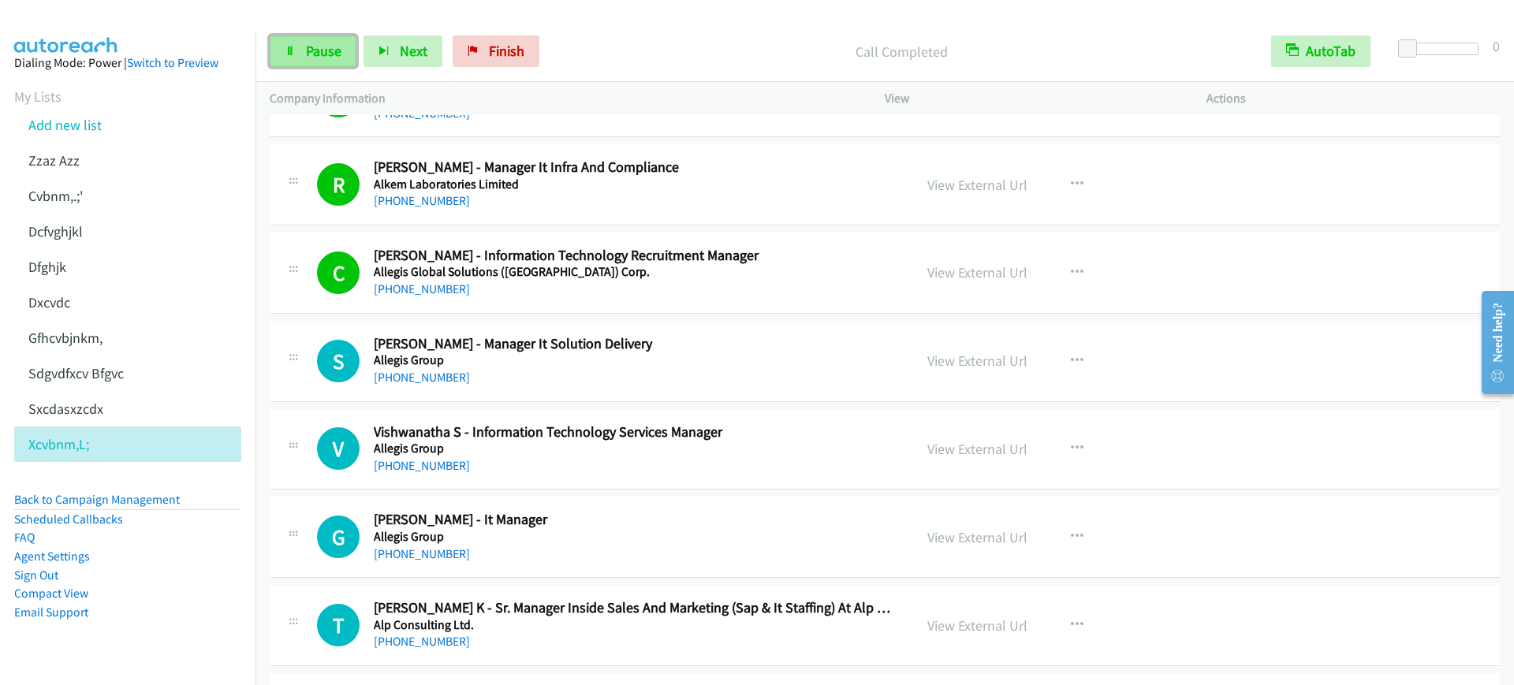
click at [289, 63] on link "Pause" at bounding box center [313, 51] width 87 height 32
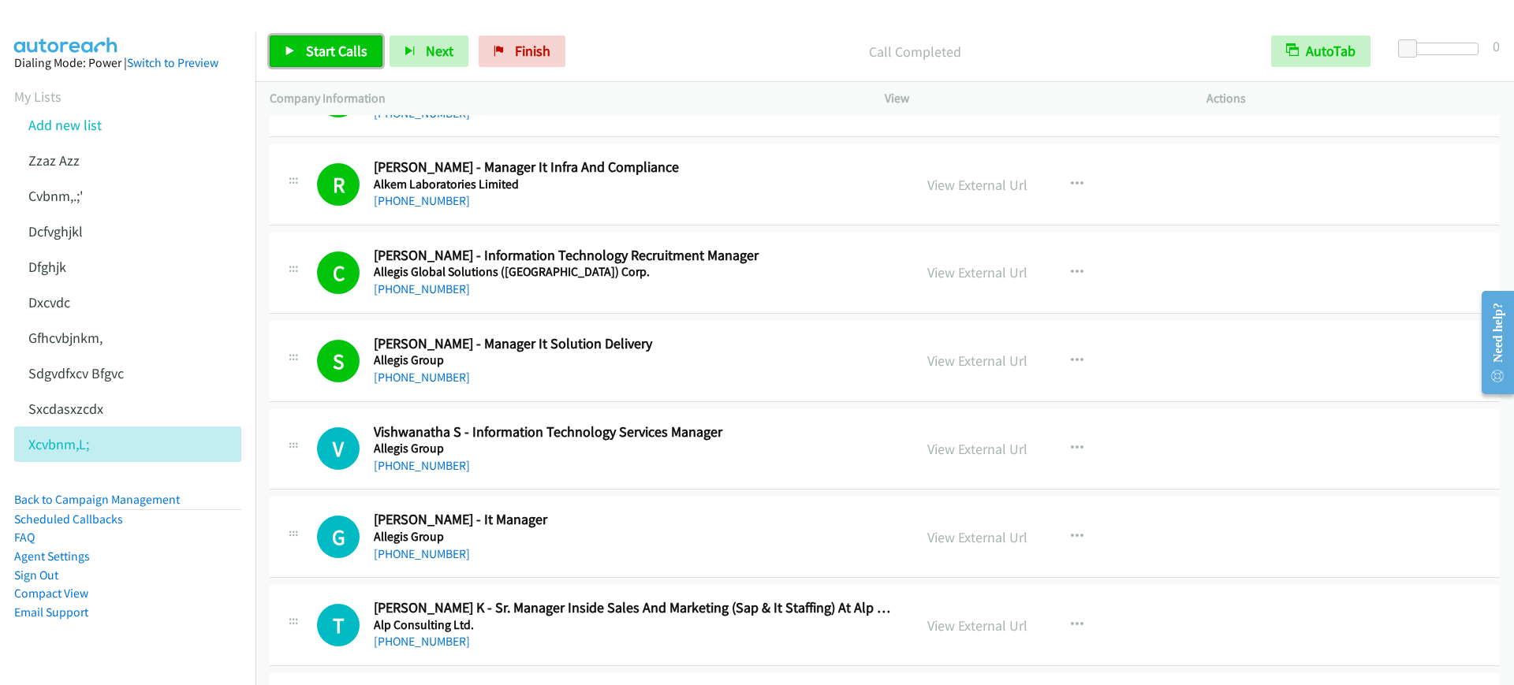
click at [310, 51] on span "Start Calls" at bounding box center [337, 51] width 62 height 18
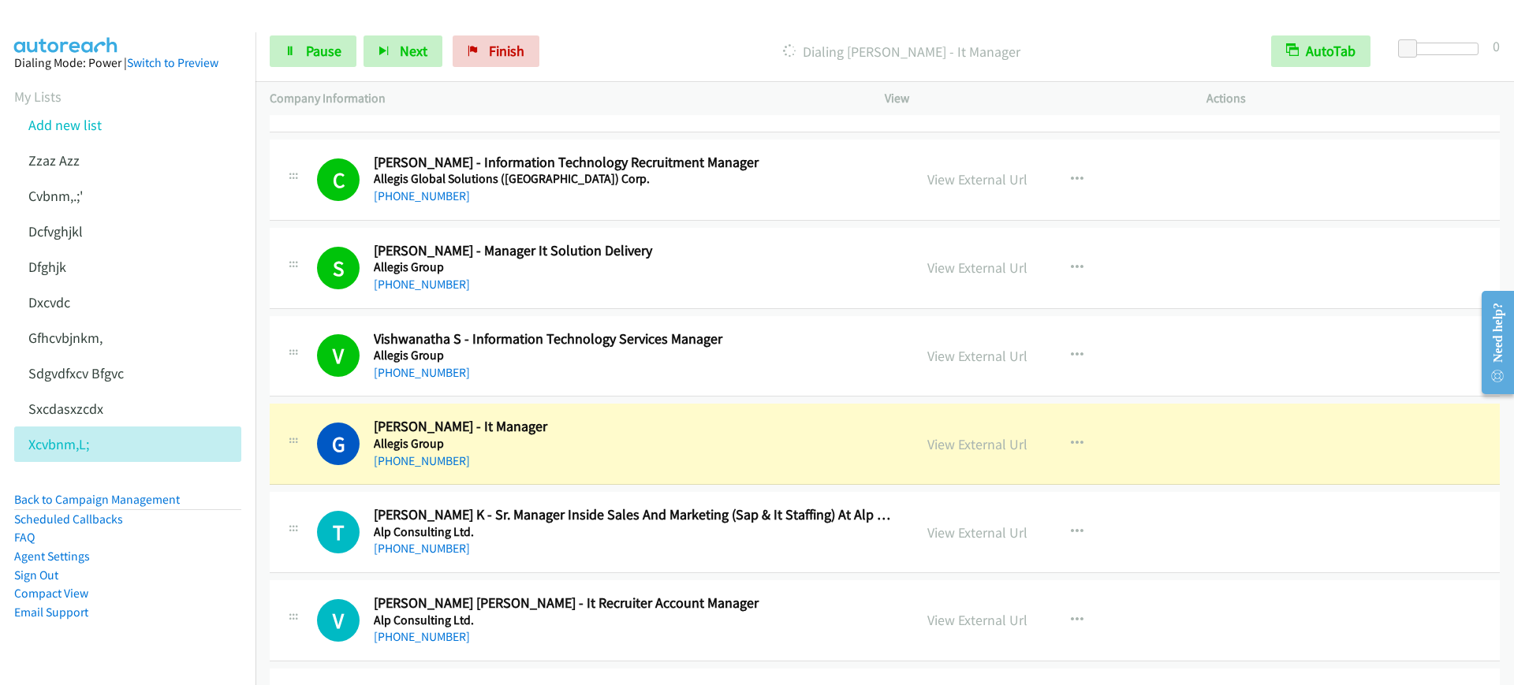
scroll to position [8961, 0]
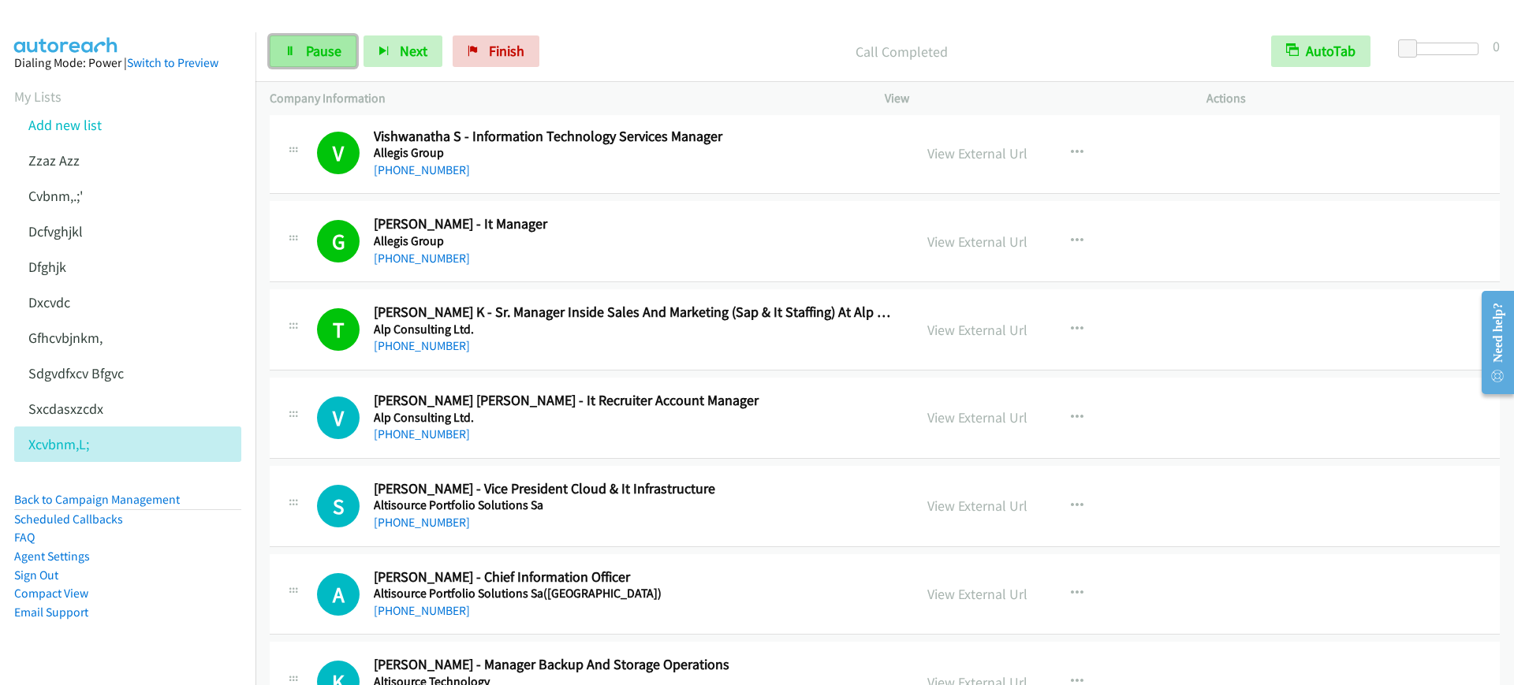
click at [324, 48] on span "Pause" at bounding box center [323, 51] width 35 height 18
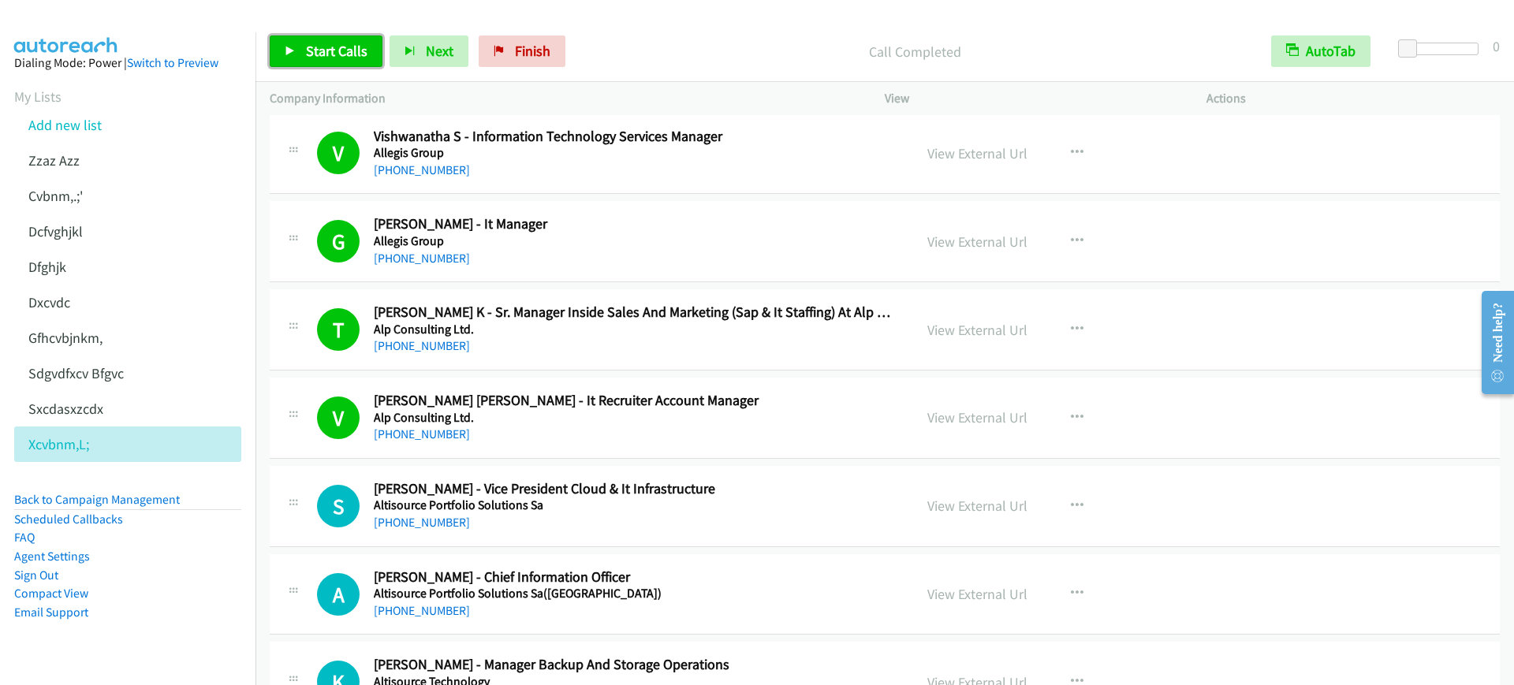
click at [348, 58] on span "Start Calls" at bounding box center [337, 51] width 62 height 18
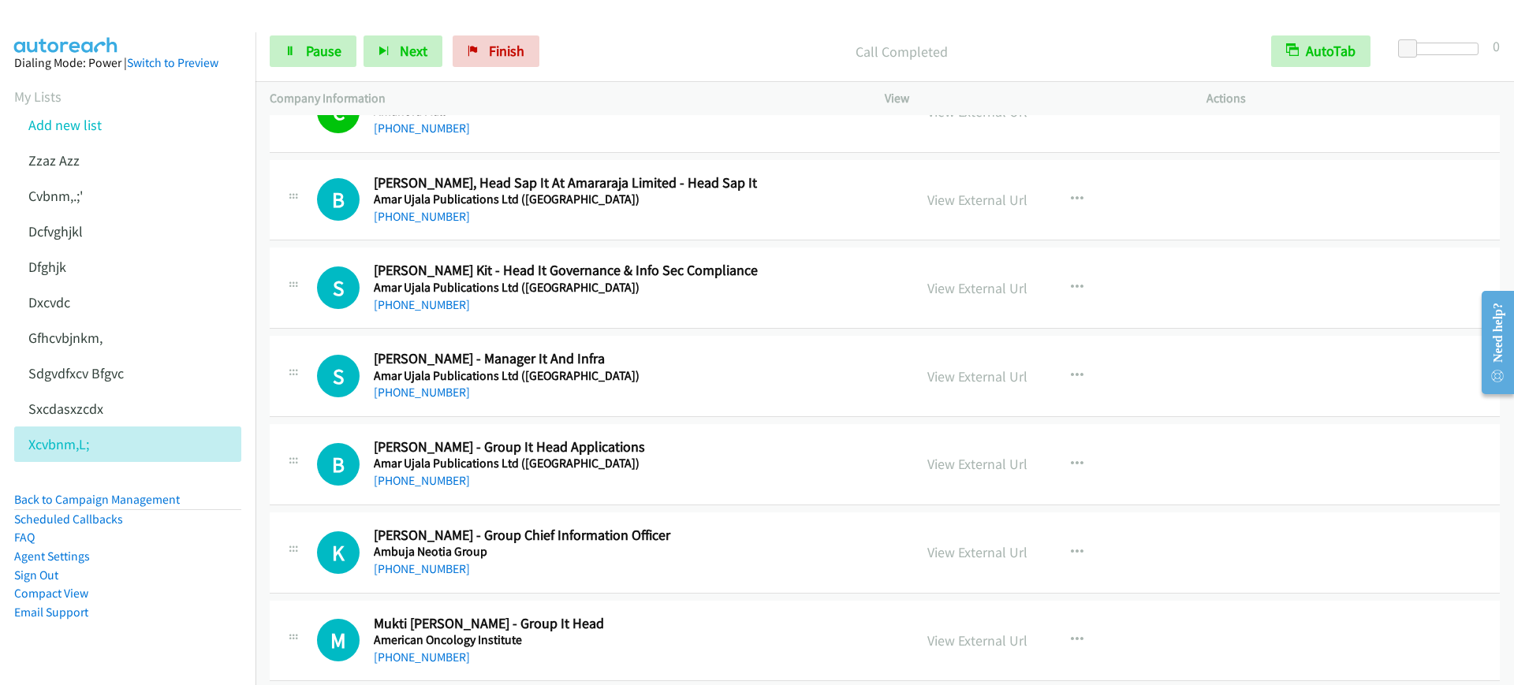
scroll to position [9947, 0]
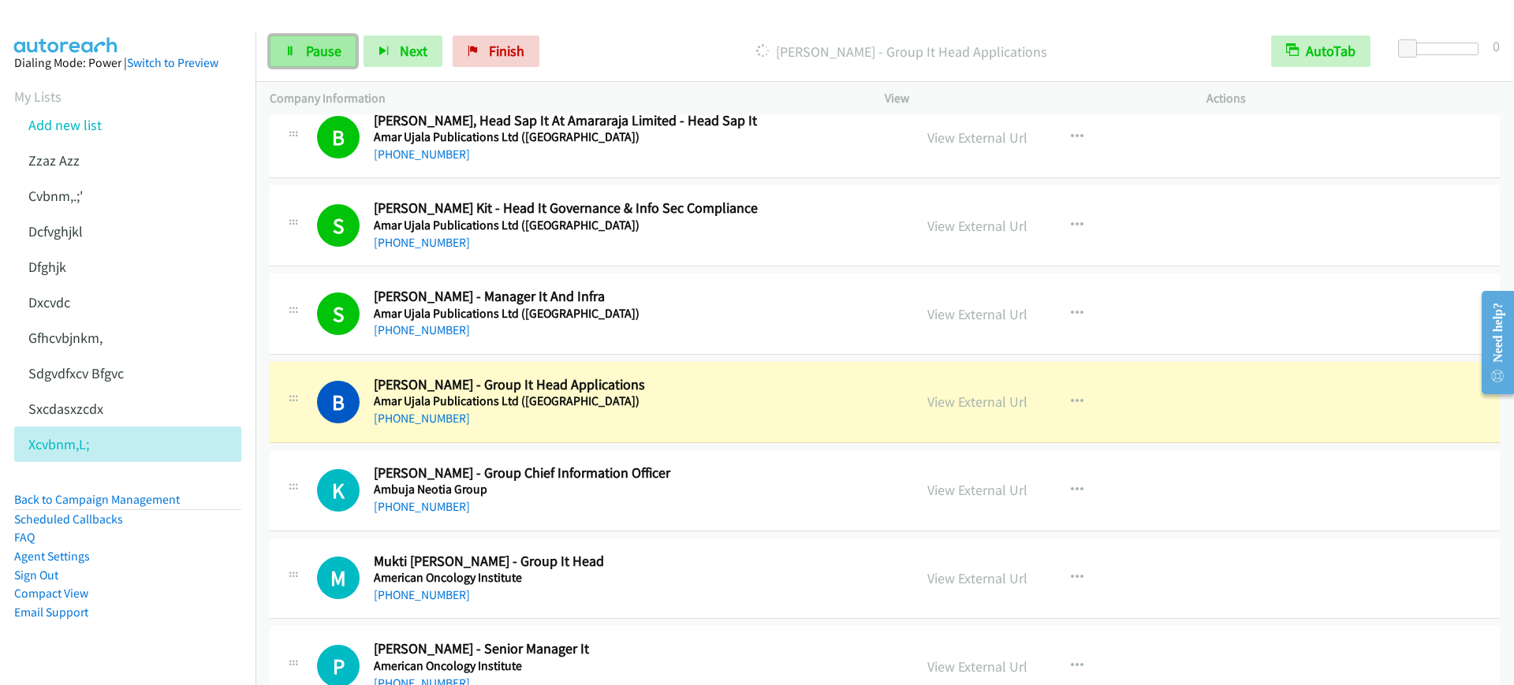
click at [296, 52] on link "Pause" at bounding box center [313, 51] width 87 height 32
click at [625, 399] on h5 "Amar Ujala Publications Ltd (India)" at bounding box center [633, 401] width 518 height 16
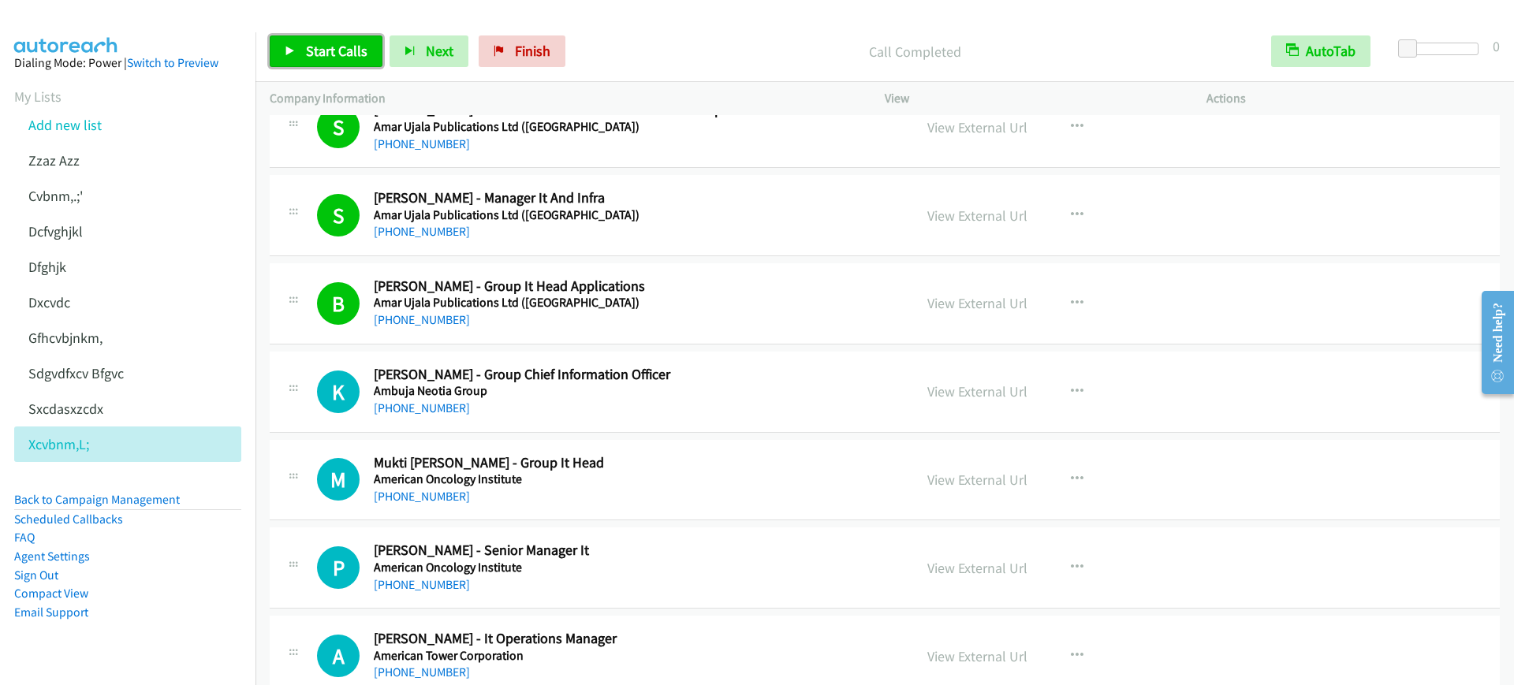
click at [337, 59] on span "Start Calls" at bounding box center [337, 51] width 62 height 18
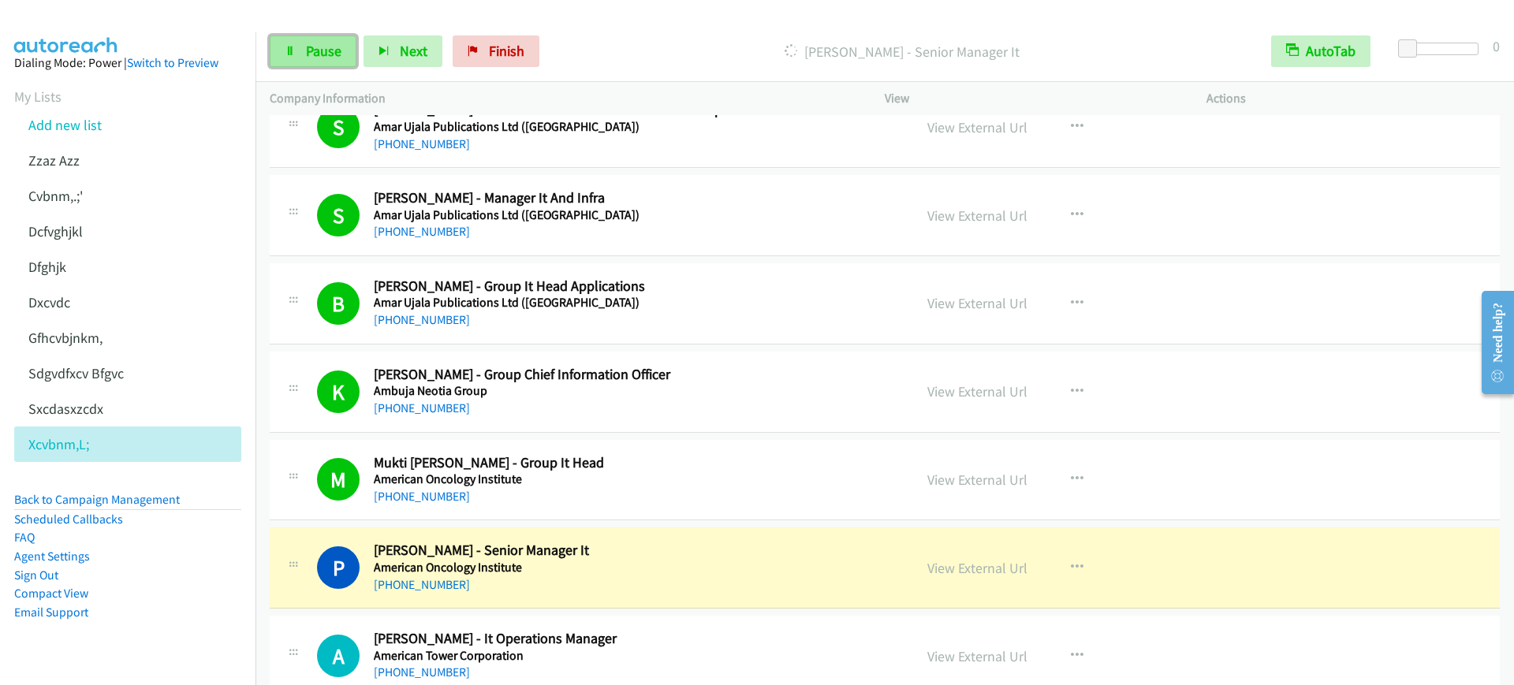
click at [314, 57] on span "Pause" at bounding box center [323, 51] width 35 height 18
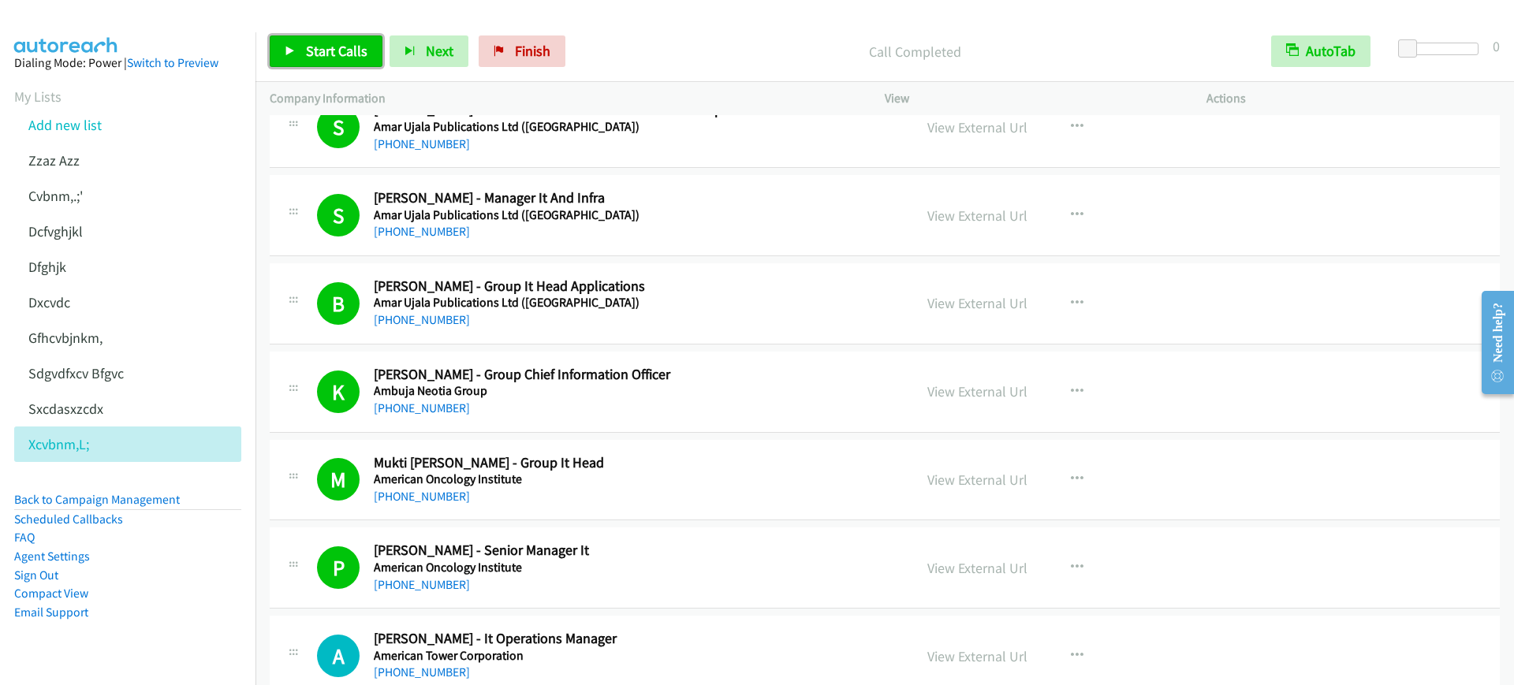
click at [314, 55] on span "Start Calls" at bounding box center [337, 51] width 62 height 18
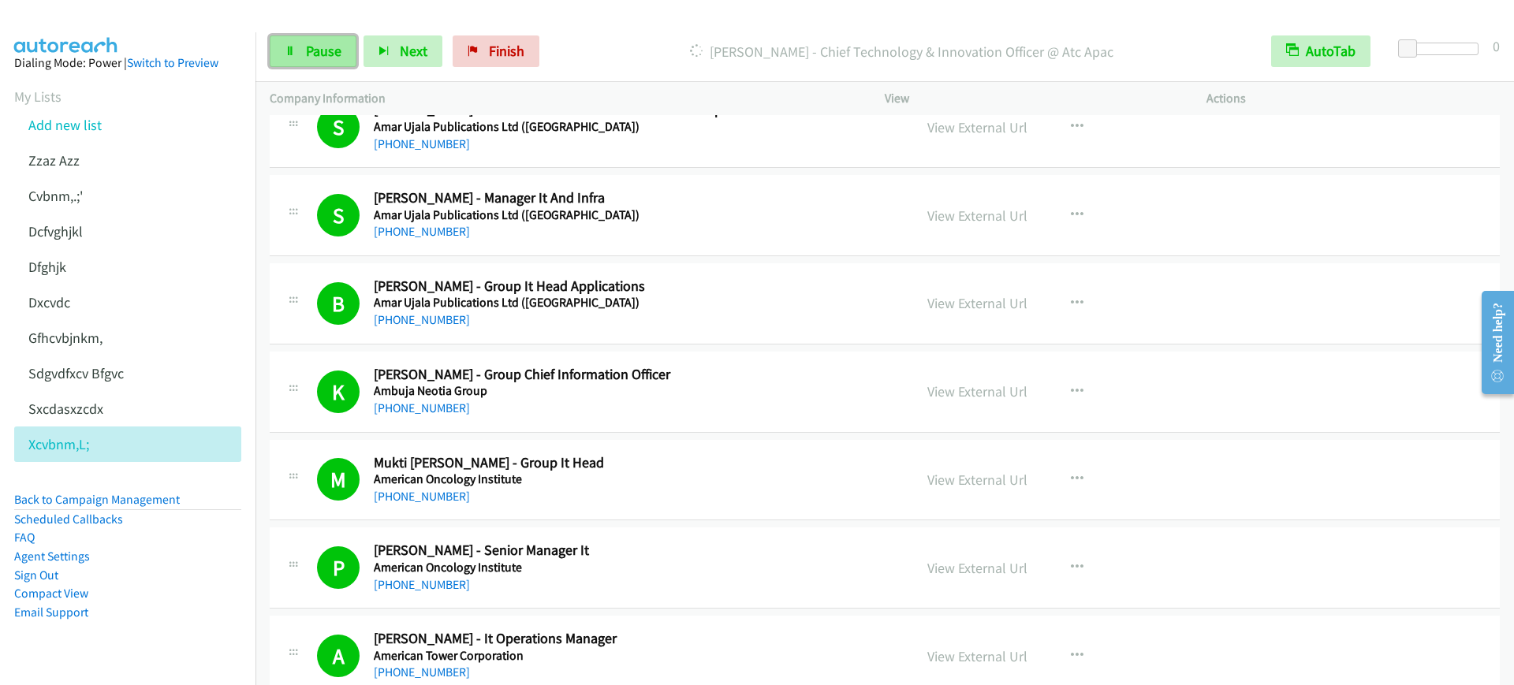
click at [300, 47] on link "Pause" at bounding box center [313, 51] width 87 height 32
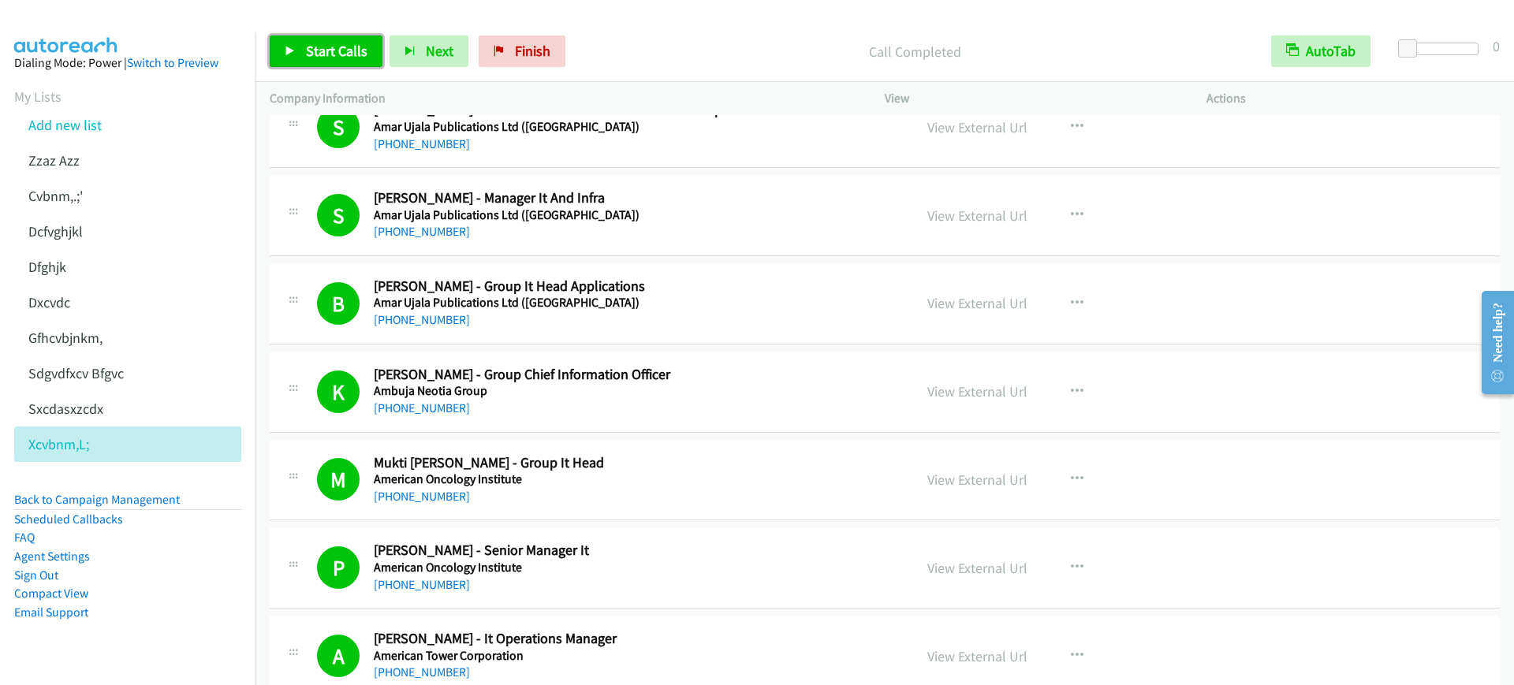
click at [311, 61] on link "Start Calls" at bounding box center [326, 51] width 113 height 32
click at [318, 54] on span "Pause" at bounding box center [323, 51] width 35 height 18
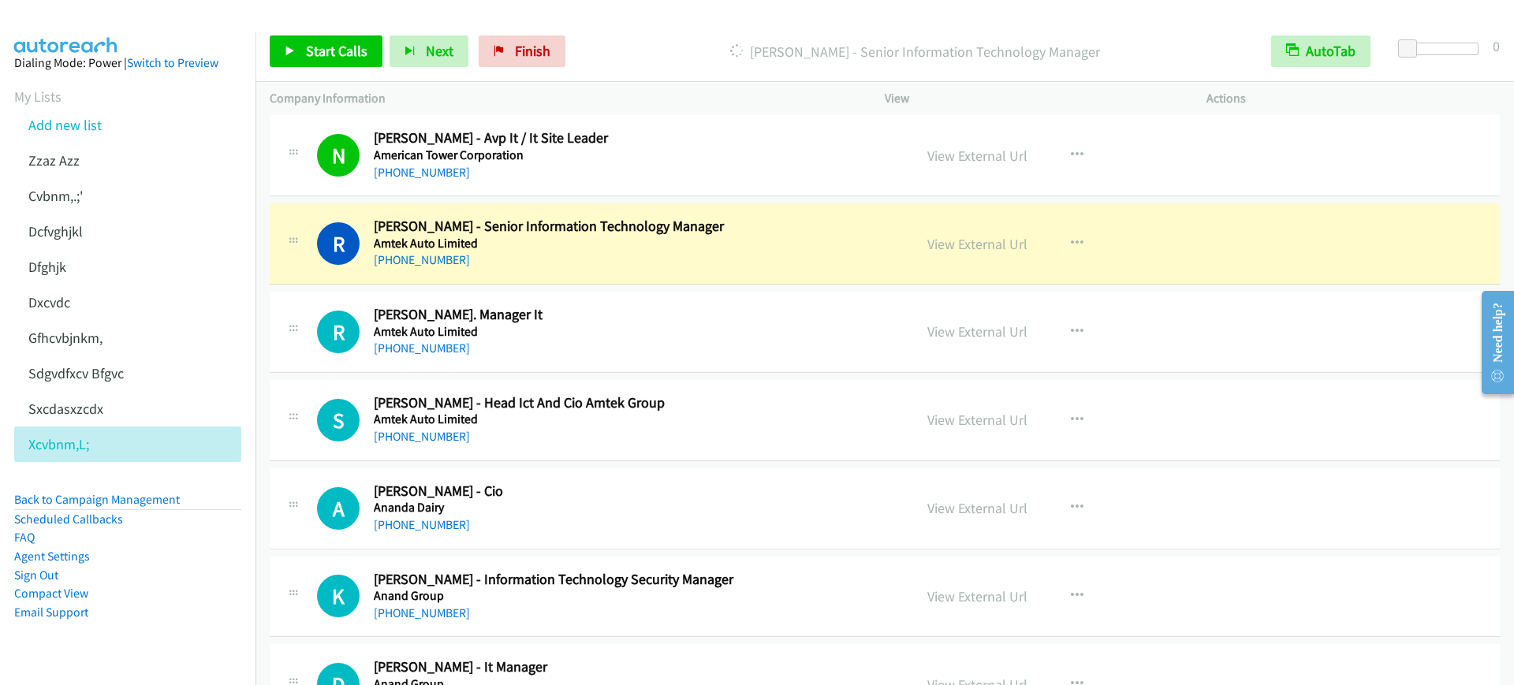
scroll to position [10932, 0]
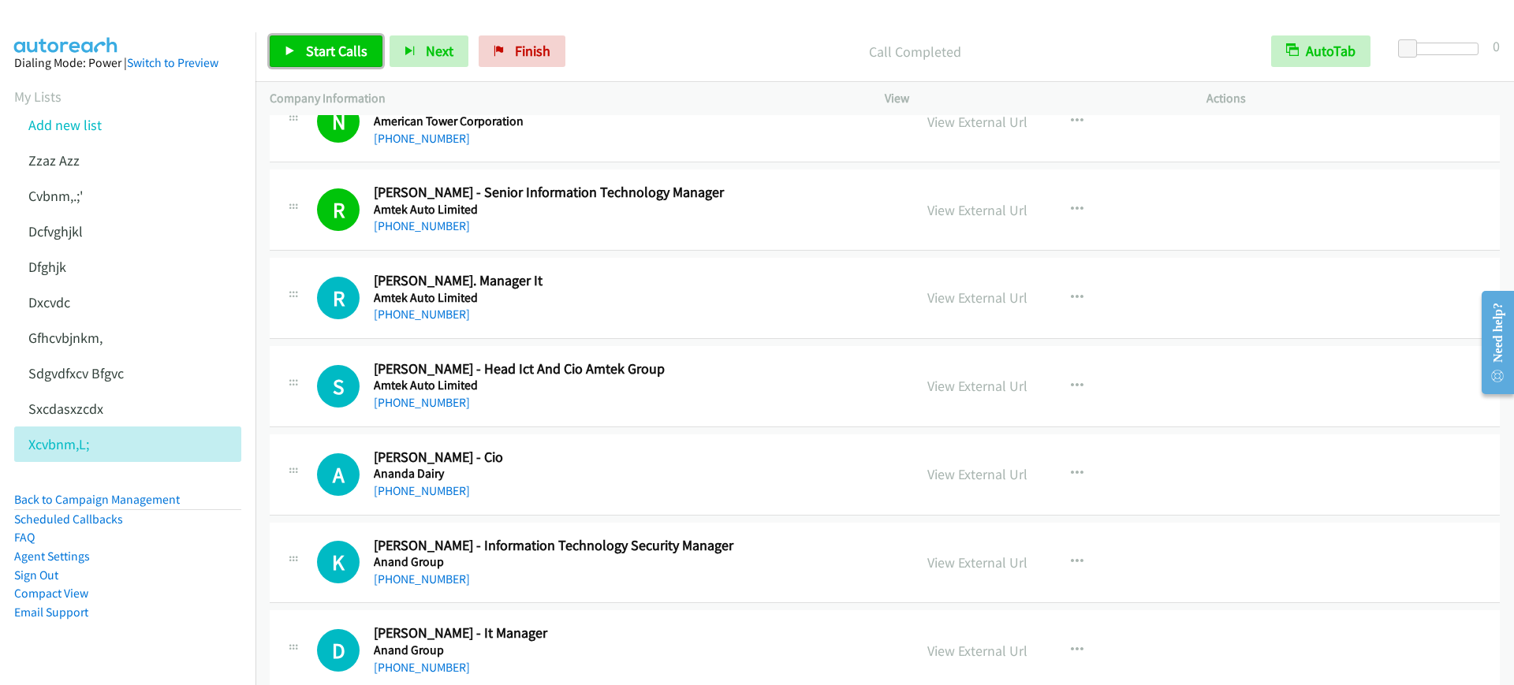
click at [306, 62] on link "Start Calls" at bounding box center [326, 51] width 113 height 32
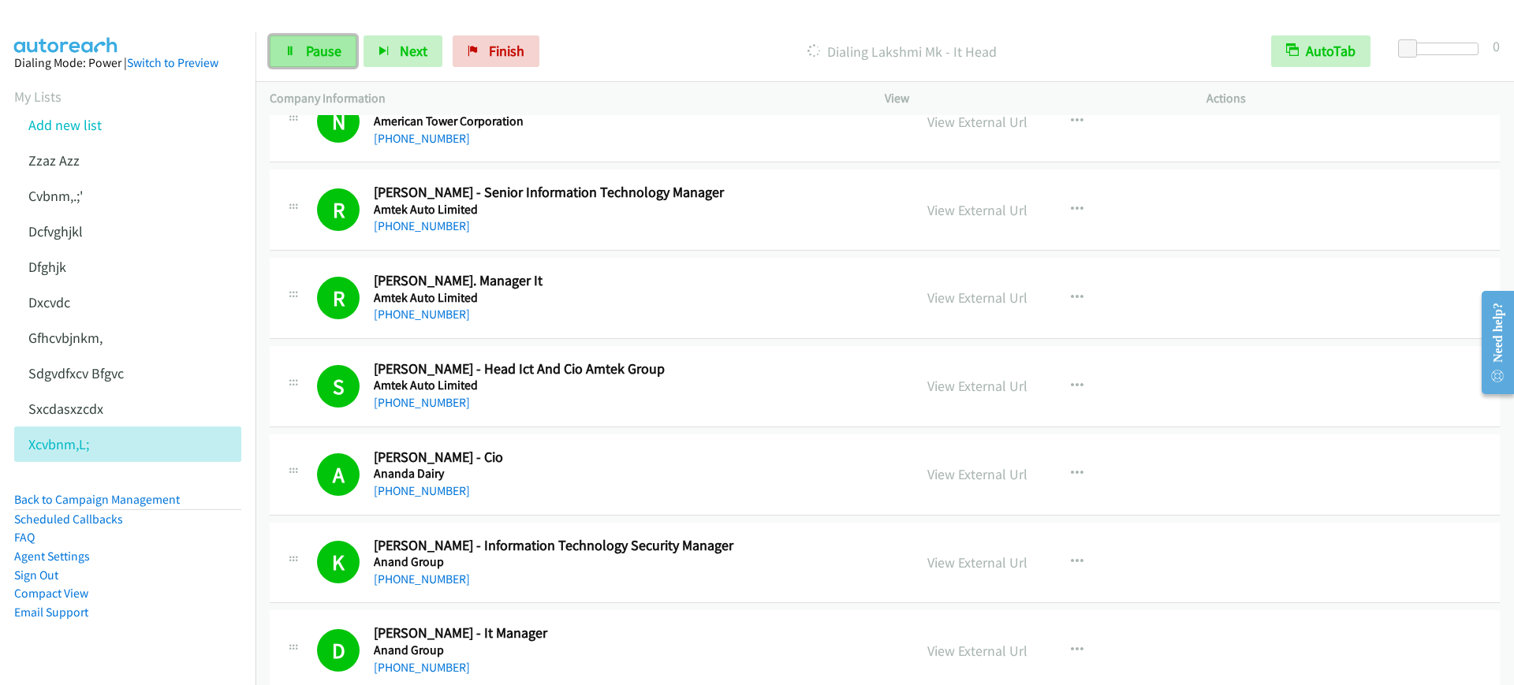
click at [306, 48] on span "Pause" at bounding box center [323, 51] width 35 height 18
